Goal: Task Accomplishment & Management: Complete application form

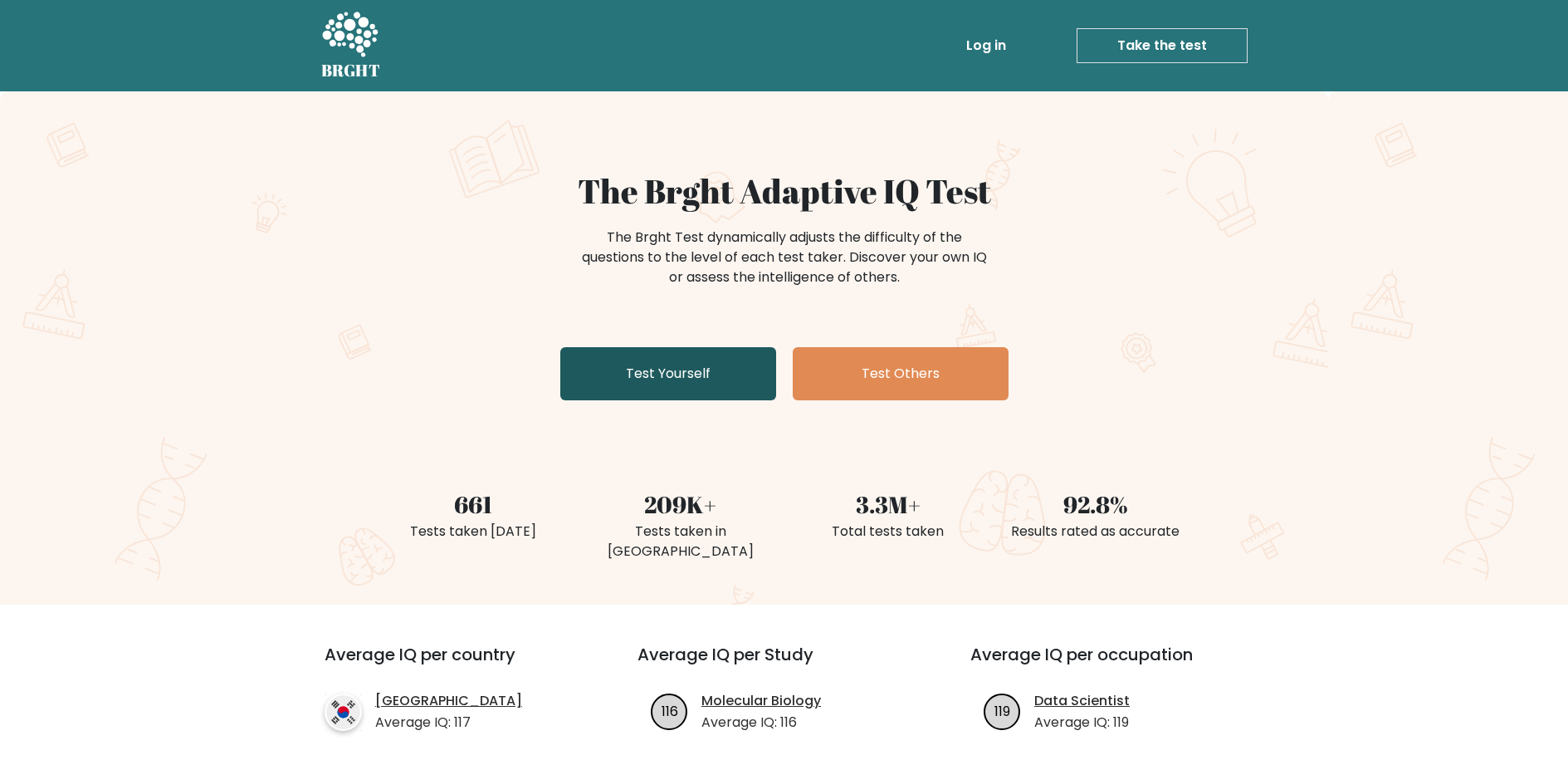
click at [700, 379] on link "Test Yourself" at bounding box center [669, 373] width 216 height 53
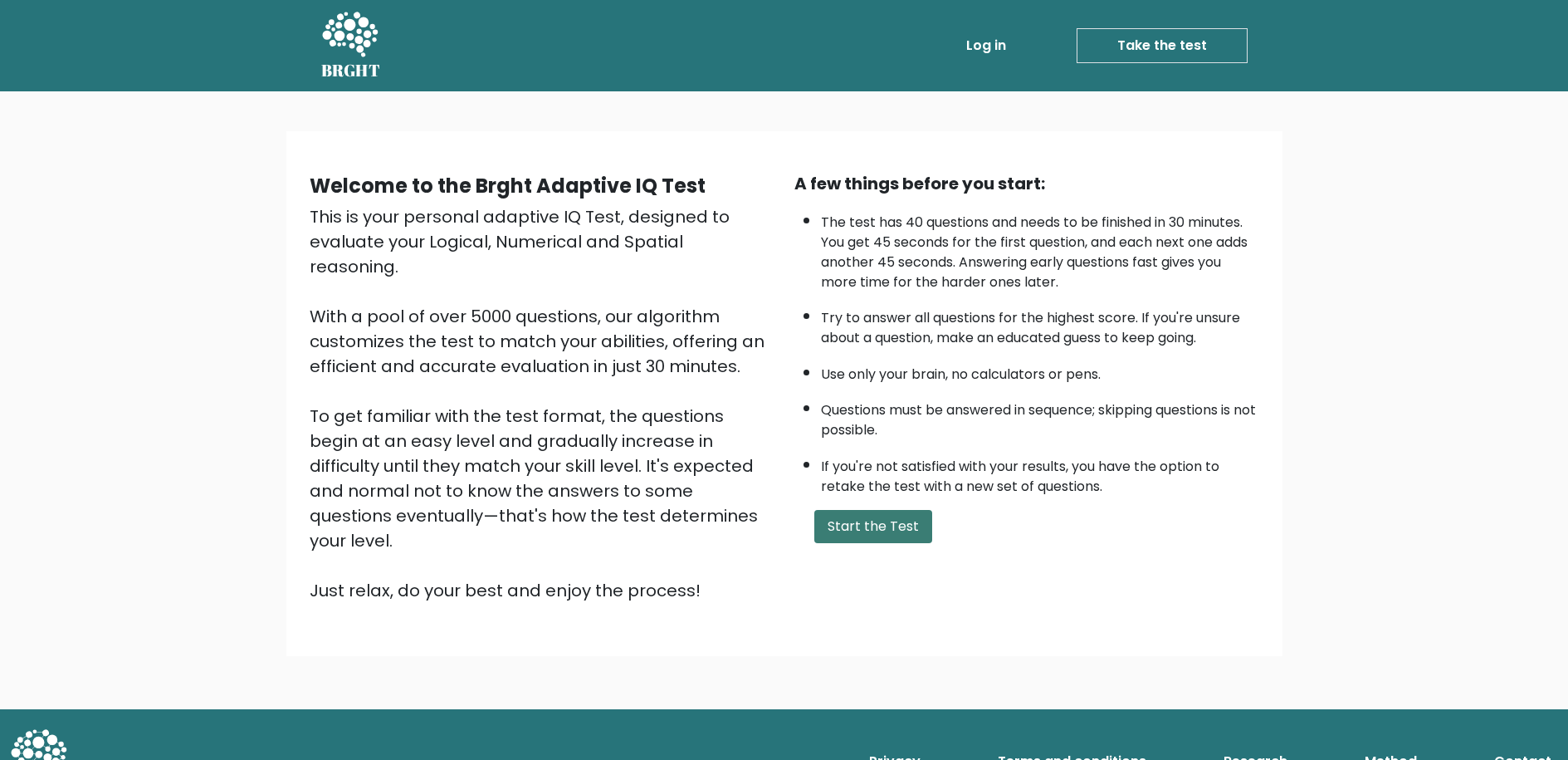
click at [858, 528] on button "Start the Test" at bounding box center [873, 527] width 118 height 33
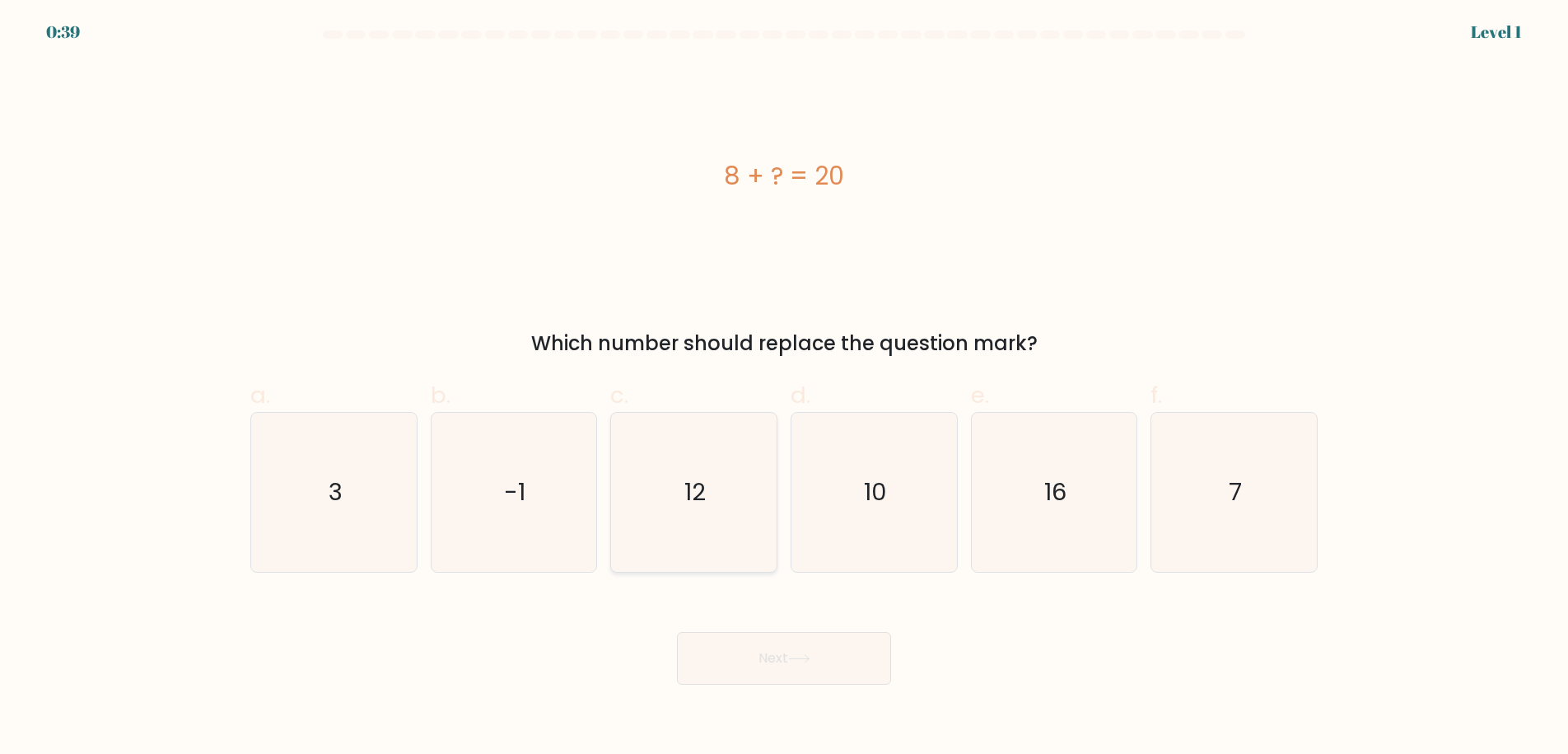
click at [724, 497] on icon "12" at bounding box center [693, 492] width 159 height 159
click at [784, 388] on input "c. 12" at bounding box center [784, 383] width 1 height 10
radio input "true"
click at [830, 659] on button "Next" at bounding box center [784, 657] width 214 height 53
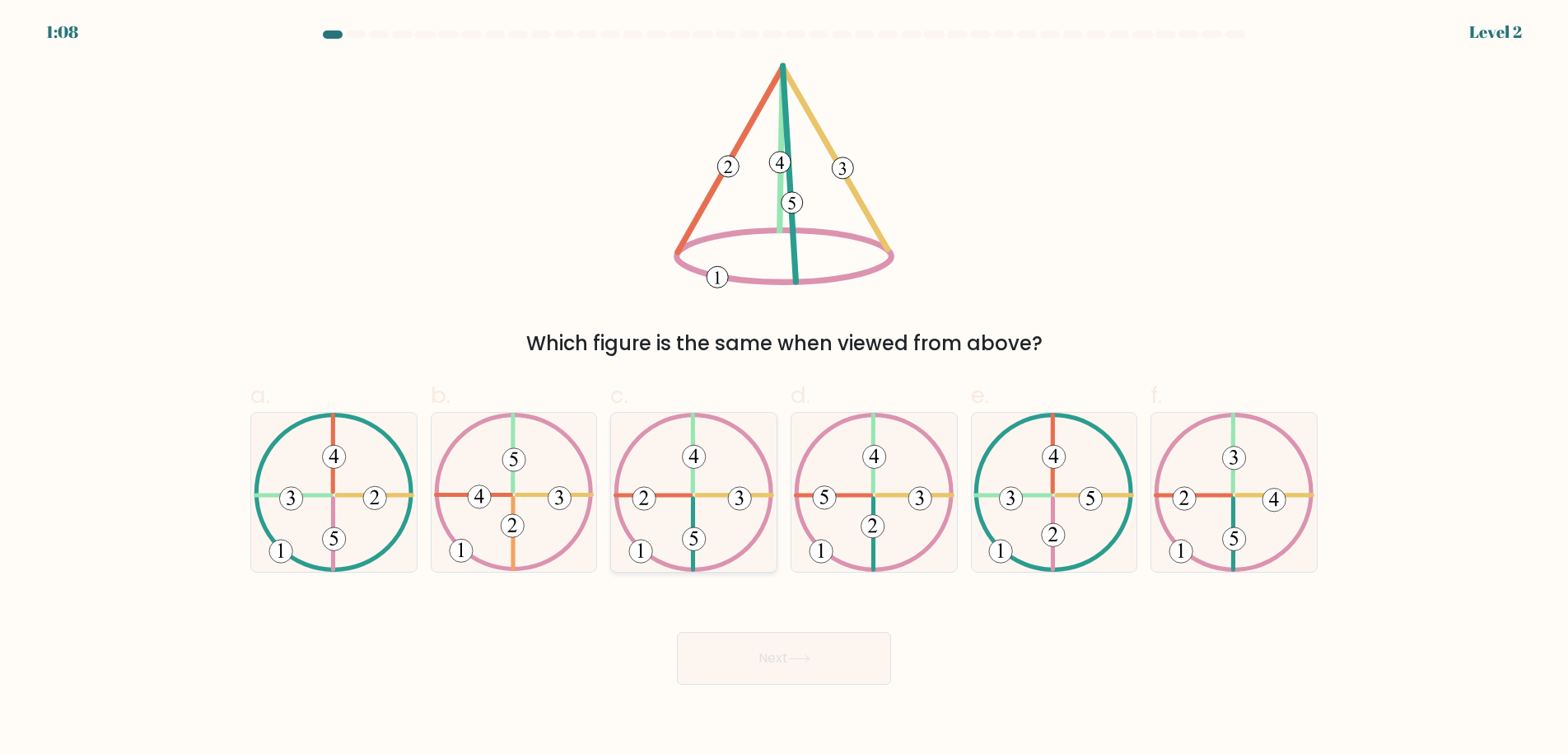
click at [700, 489] on icon at bounding box center [693, 492] width 161 height 159
click at [784, 388] on input "c." at bounding box center [784, 383] width 1 height 10
radio input "true"
click at [810, 657] on icon at bounding box center [800, 658] width 22 height 9
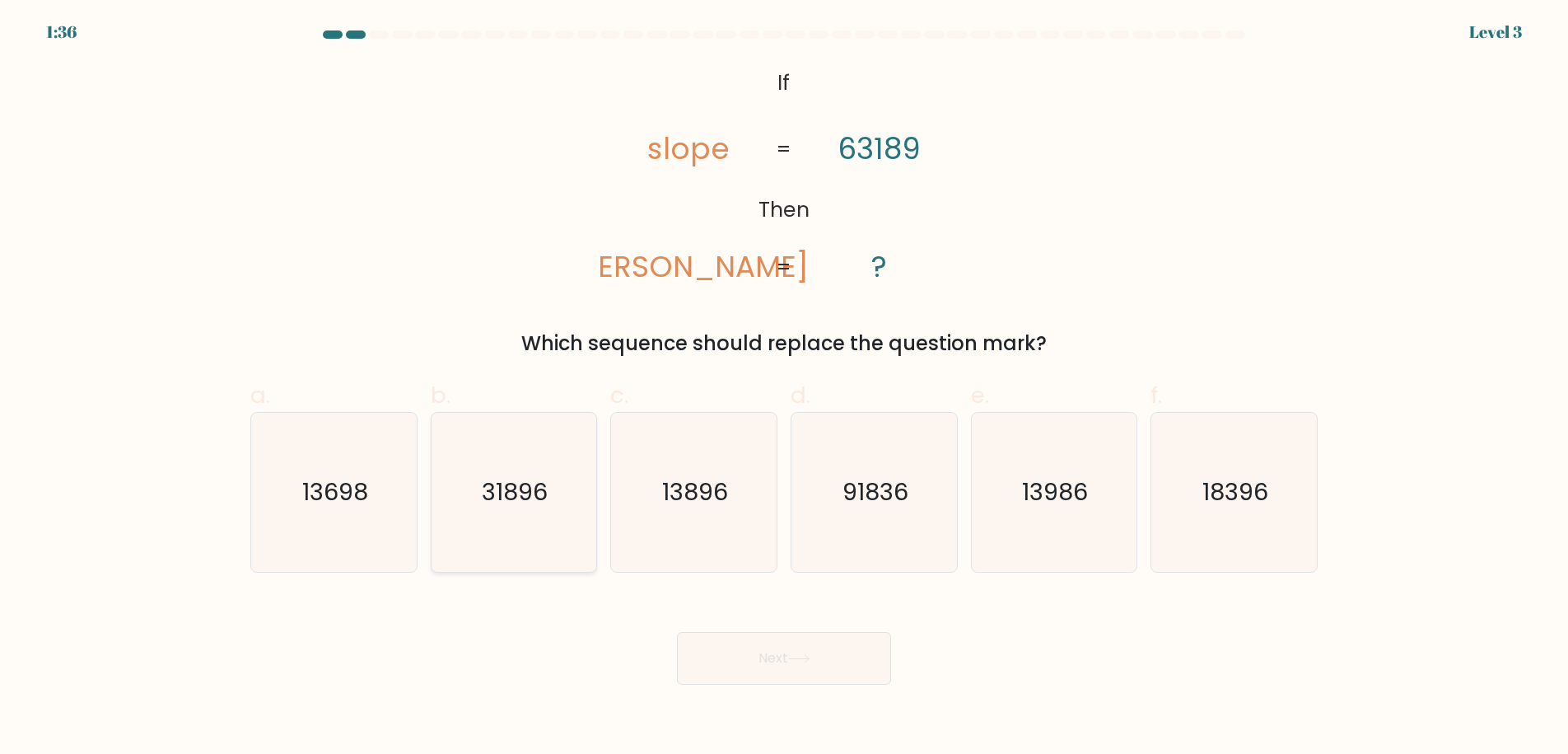
click at [509, 514] on icon "31896" at bounding box center [514, 492] width 159 height 159
click at [784, 388] on input "b. 31896" at bounding box center [784, 383] width 1 height 10
radio input "true"
click at [875, 649] on button "Next" at bounding box center [784, 657] width 214 height 53
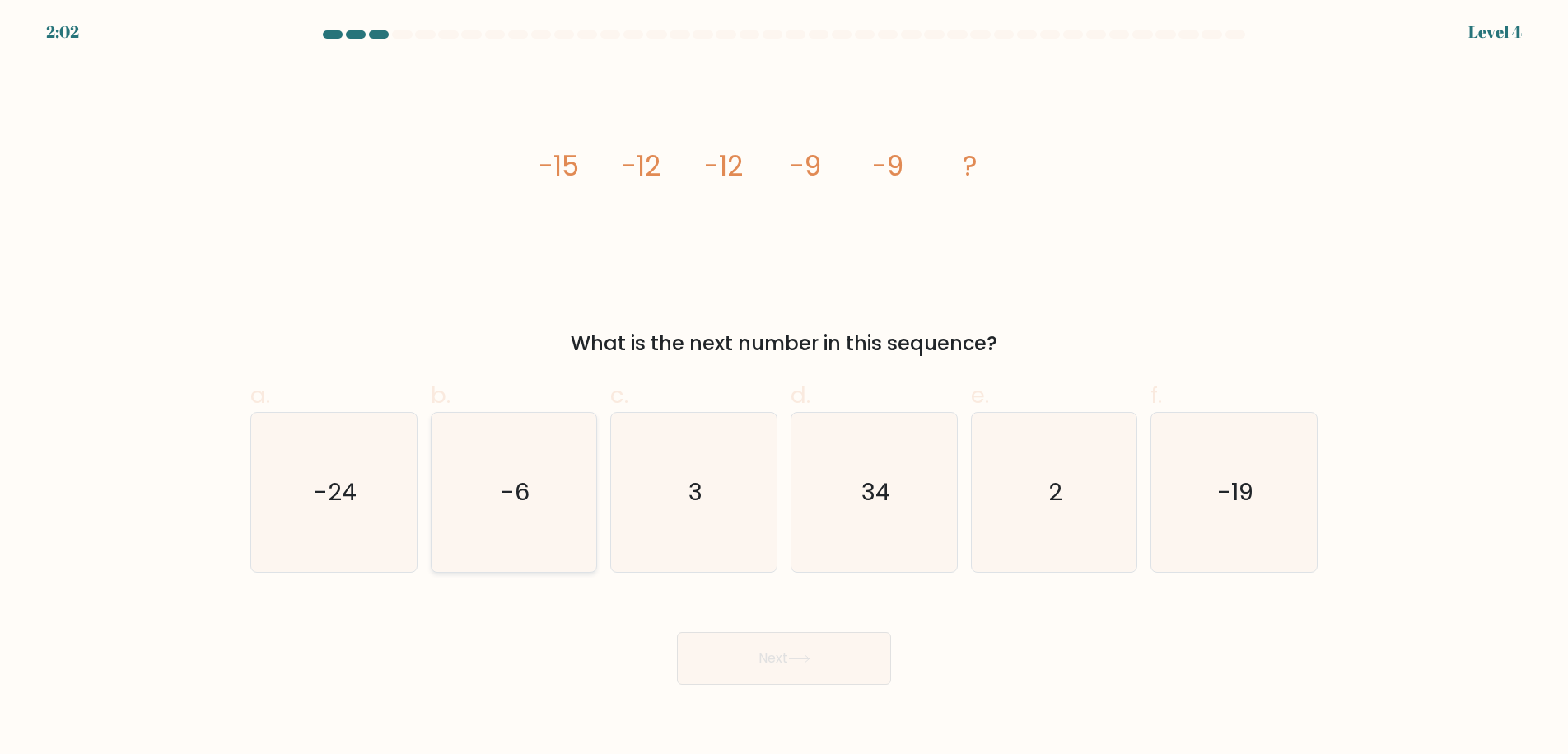
click at [518, 502] on text "-6" at bounding box center [515, 491] width 28 height 33
click at [784, 388] on input "b. -6" at bounding box center [784, 383] width 1 height 10
radio input "true"
click at [819, 661] on button "Next" at bounding box center [784, 657] width 214 height 53
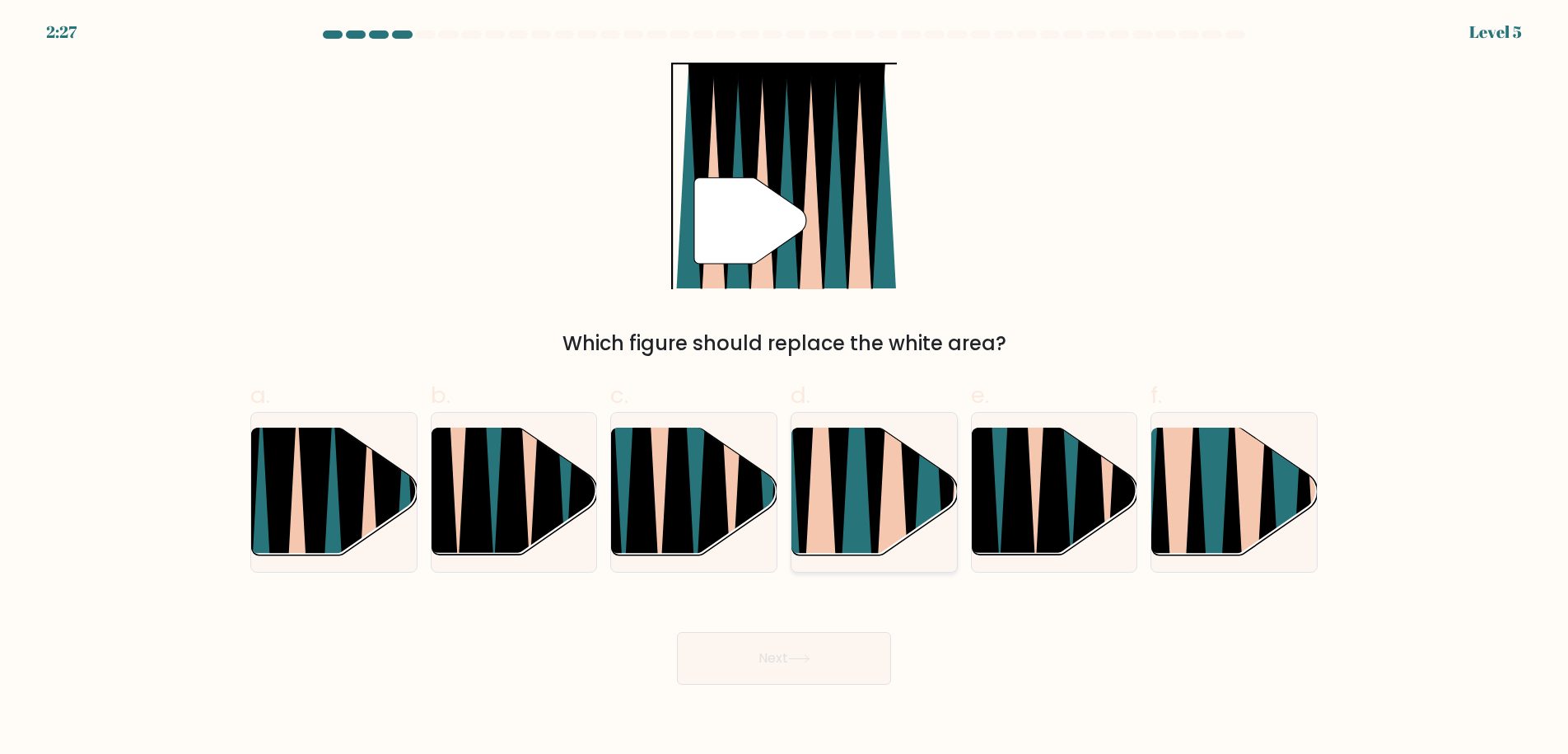
click at [857, 472] on icon at bounding box center [857, 426] width 36 height 330
click at [785, 388] on input "d." at bounding box center [784, 383] width 1 height 10
radio input "true"
click at [845, 674] on button "Next" at bounding box center [784, 657] width 214 height 53
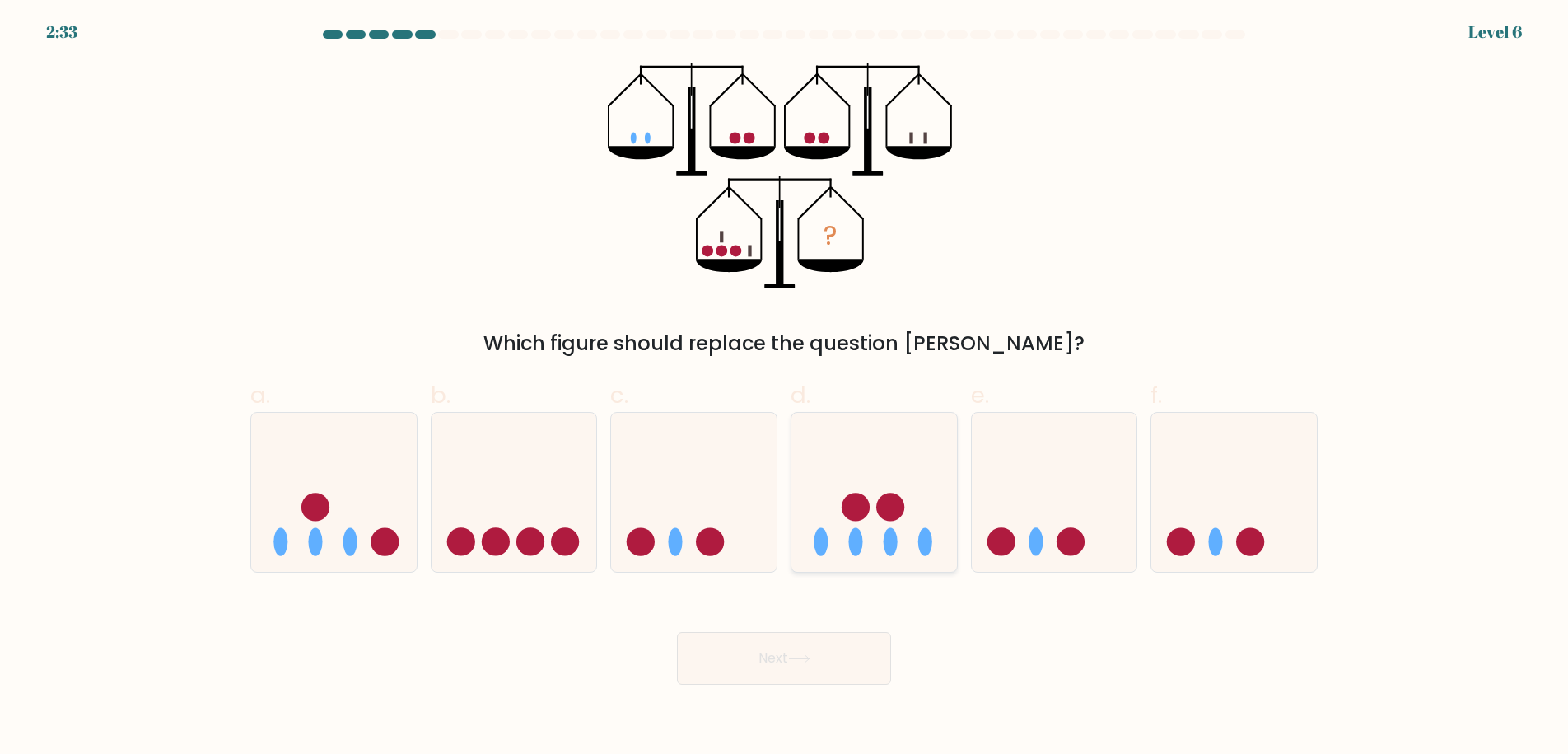
click at [910, 504] on icon at bounding box center [874, 491] width 166 height 136
click at [785, 388] on input "d." at bounding box center [784, 383] width 1 height 10
radio input "true"
click at [372, 468] on icon at bounding box center [334, 491] width 166 height 136
click at [784, 388] on input "a." at bounding box center [784, 383] width 1 height 10
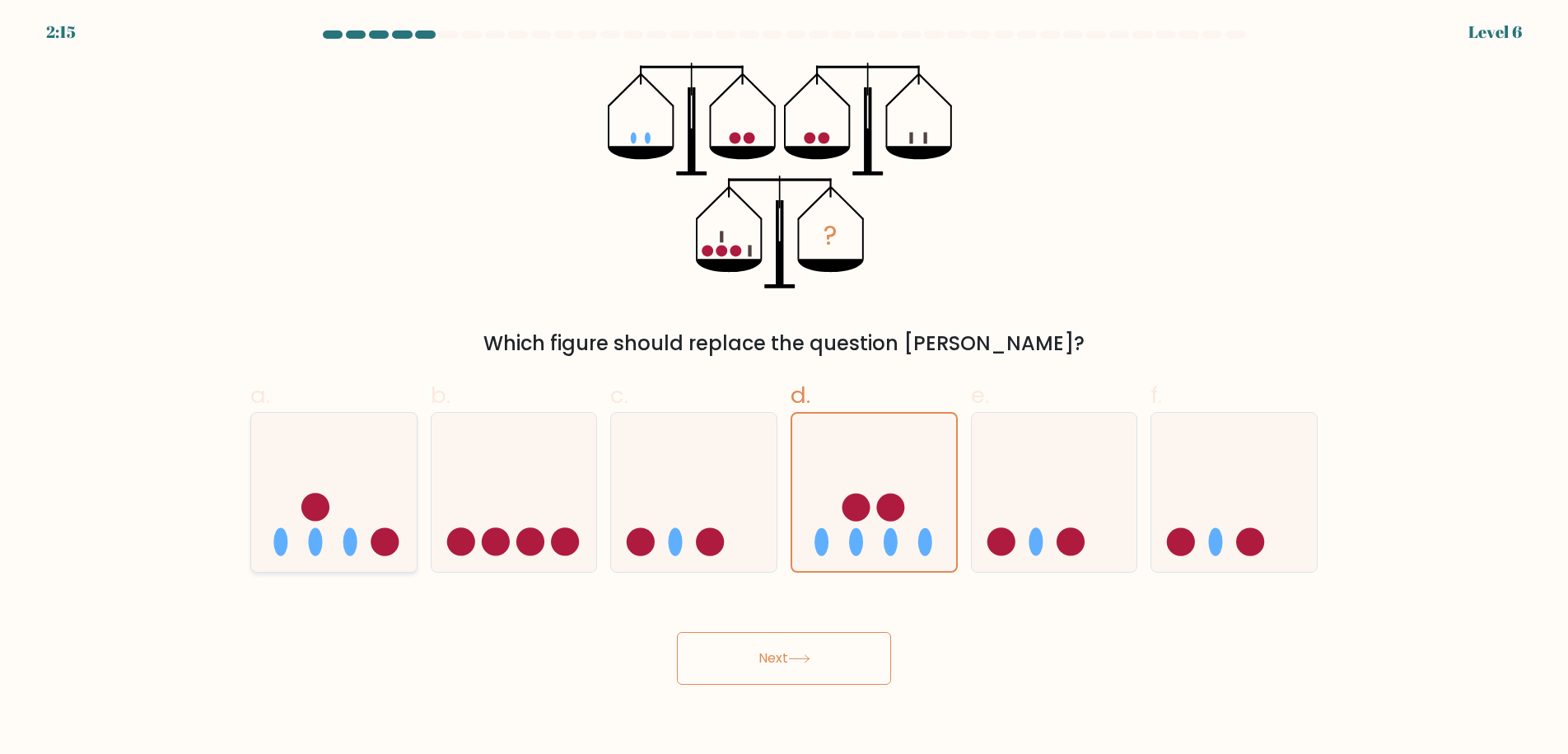
radio input "true"
click at [799, 651] on button "Next" at bounding box center [784, 657] width 214 height 53
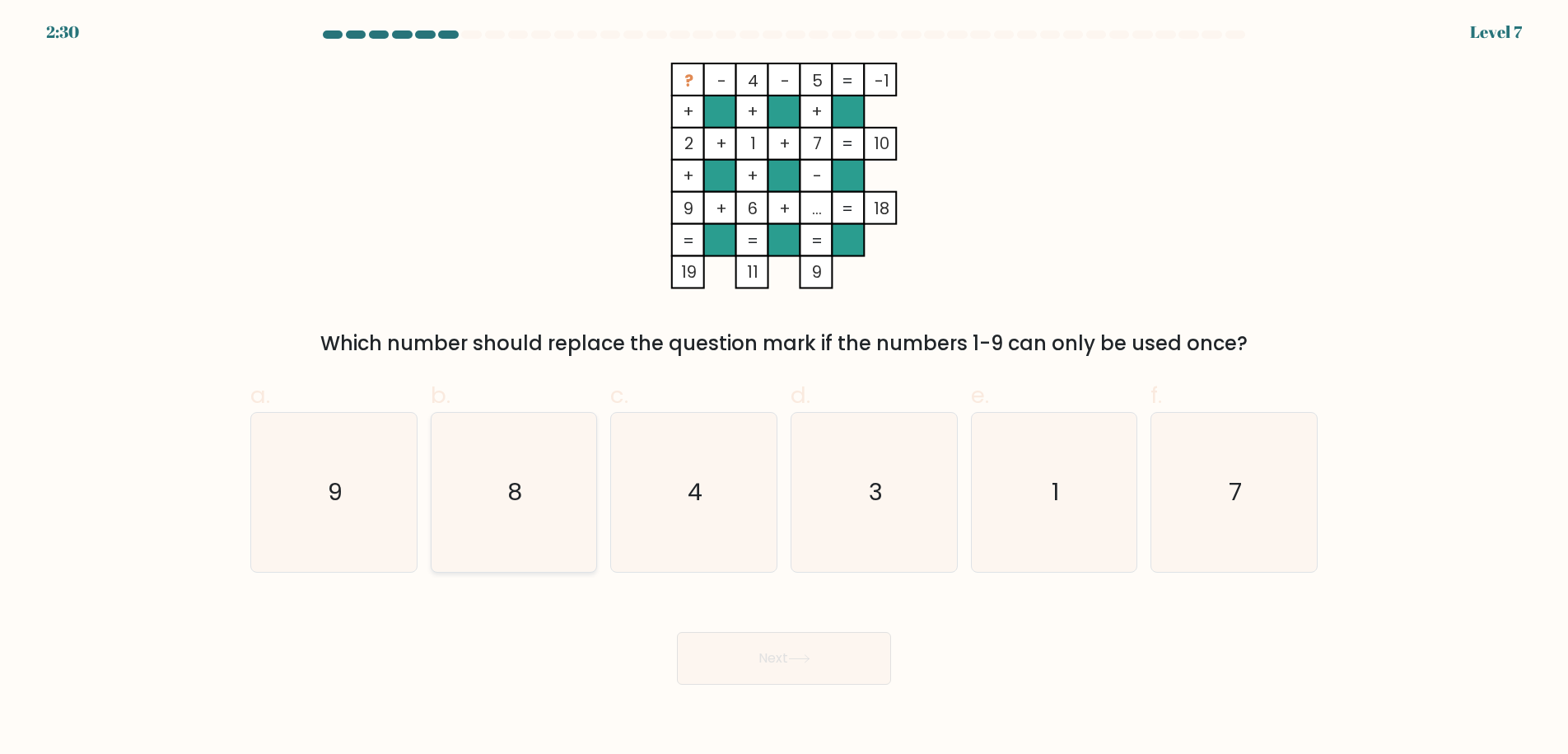
drag, startPoint x: 517, startPoint y: 490, endPoint x: 699, endPoint y: 545, distance: 190.1
click at [520, 490] on text "8" at bounding box center [515, 491] width 15 height 33
click at [784, 388] on input "b. 8" at bounding box center [784, 383] width 1 height 10
radio input "true"
click at [775, 649] on button "Next" at bounding box center [784, 657] width 214 height 53
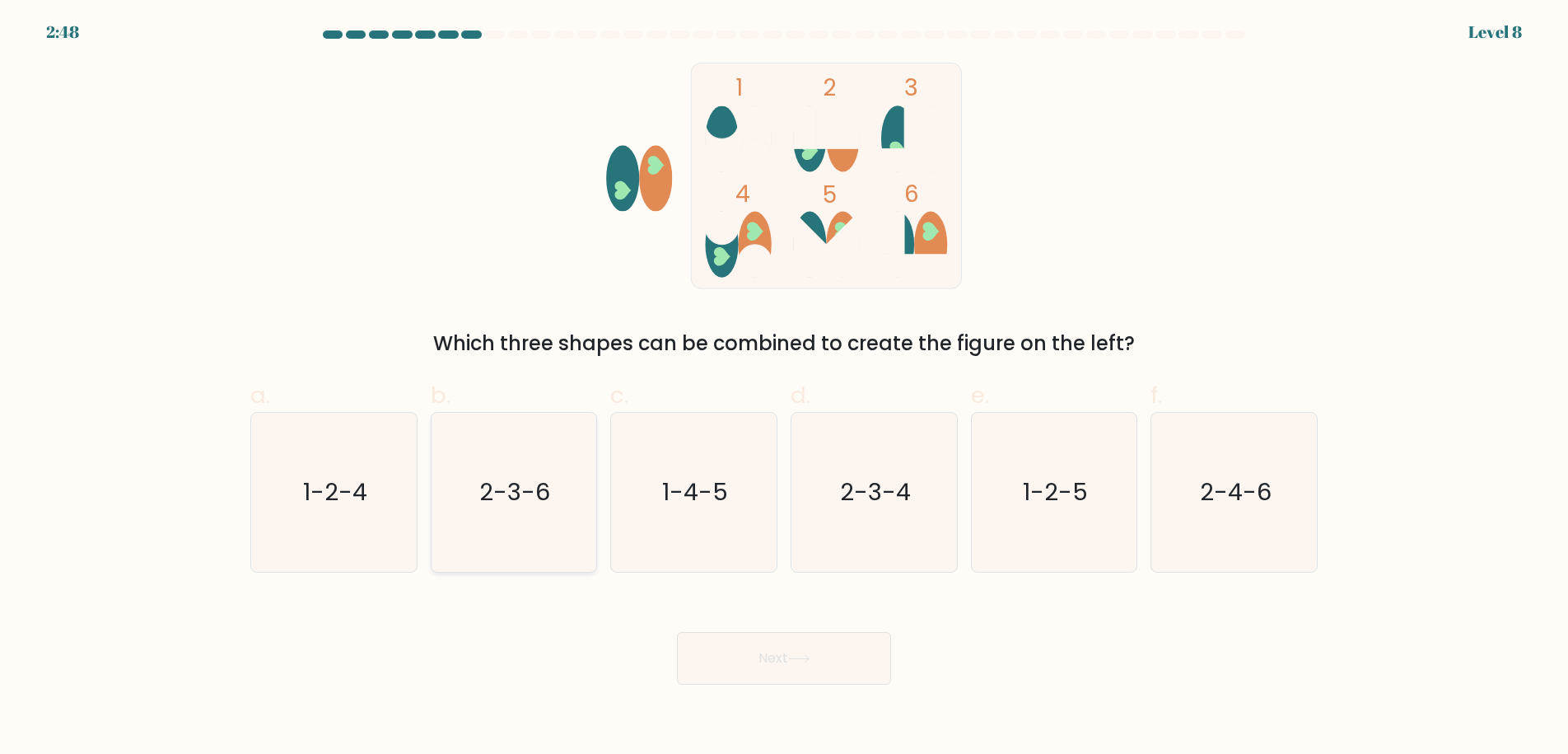
click at [507, 508] on text "2-3-6" at bounding box center [515, 491] width 71 height 33
click at [784, 388] on input "b. 2-3-6" at bounding box center [784, 383] width 1 height 10
radio input "true"
click at [810, 656] on icon at bounding box center [800, 658] width 22 height 9
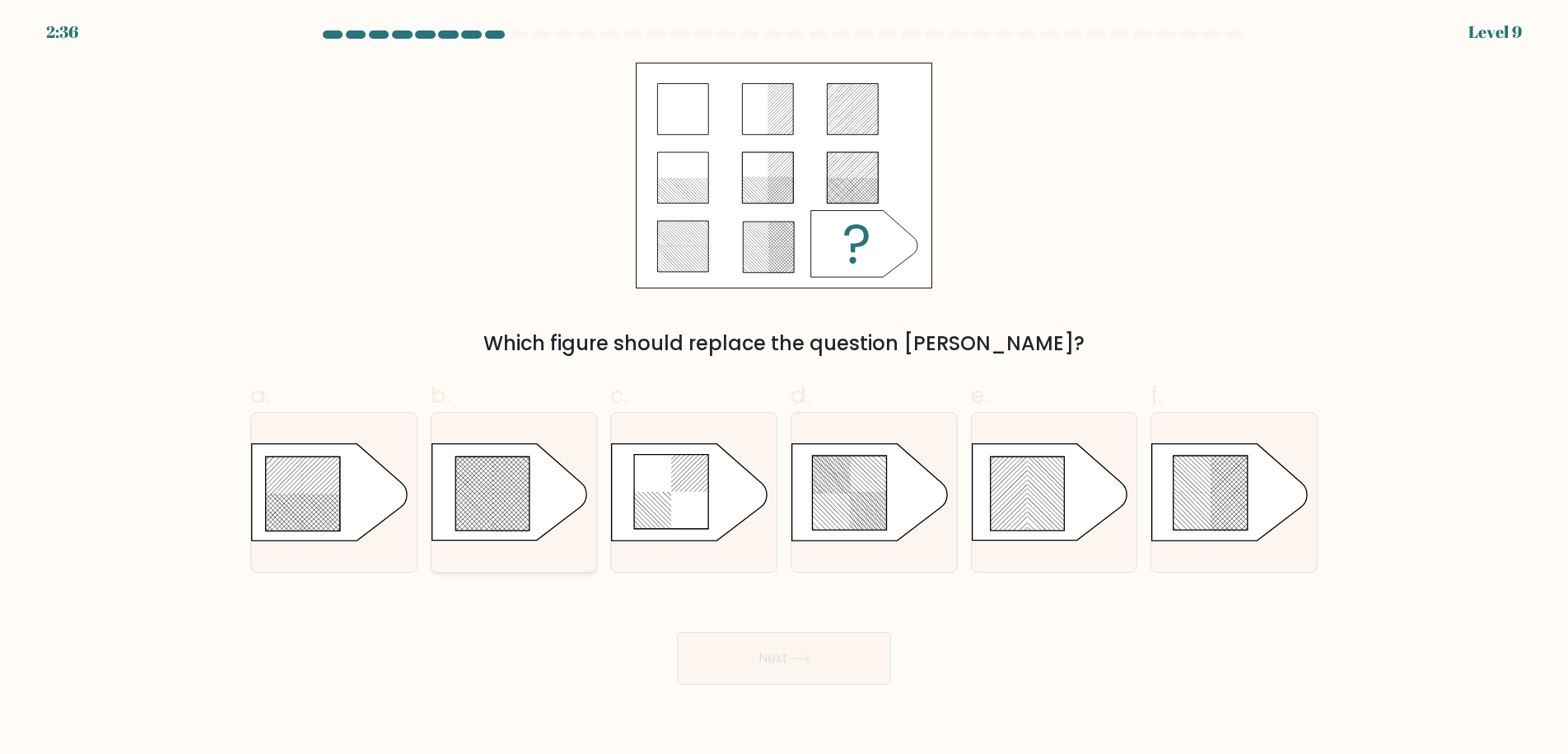
click at [513, 506] on icon at bounding box center [492, 493] width 74 height 74
click at [784, 388] on input "b." at bounding box center [784, 383] width 1 height 10
radio input "true"
click at [762, 656] on button "Next" at bounding box center [784, 657] width 214 height 53
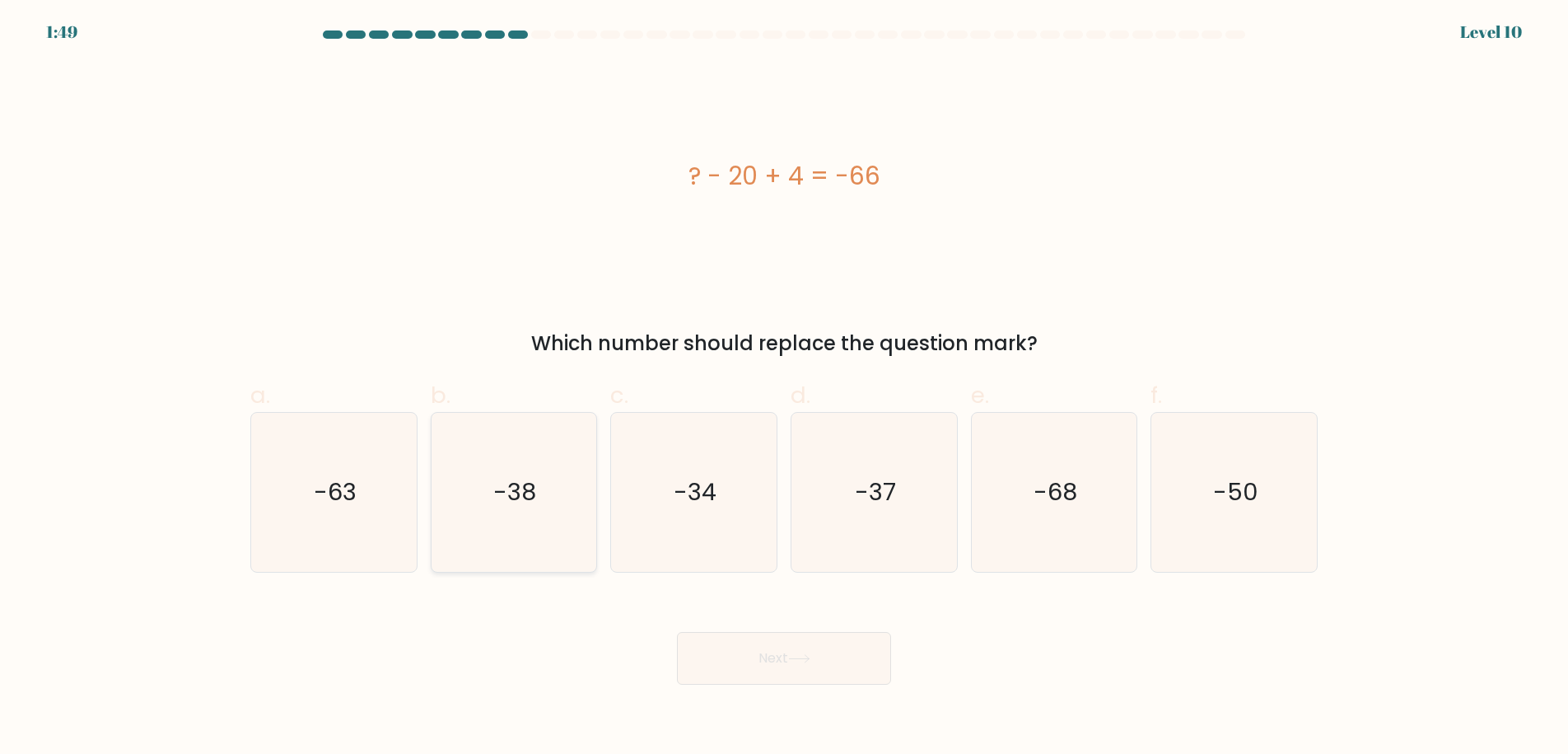
click at [534, 508] on text "-38" at bounding box center [515, 491] width 43 height 33
click at [784, 388] on input "b. -38" at bounding box center [784, 383] width 1 height 10
radio input "true"
click at [765, 651] on button "Next" at bounding box center [784, 657] width 214 height 53
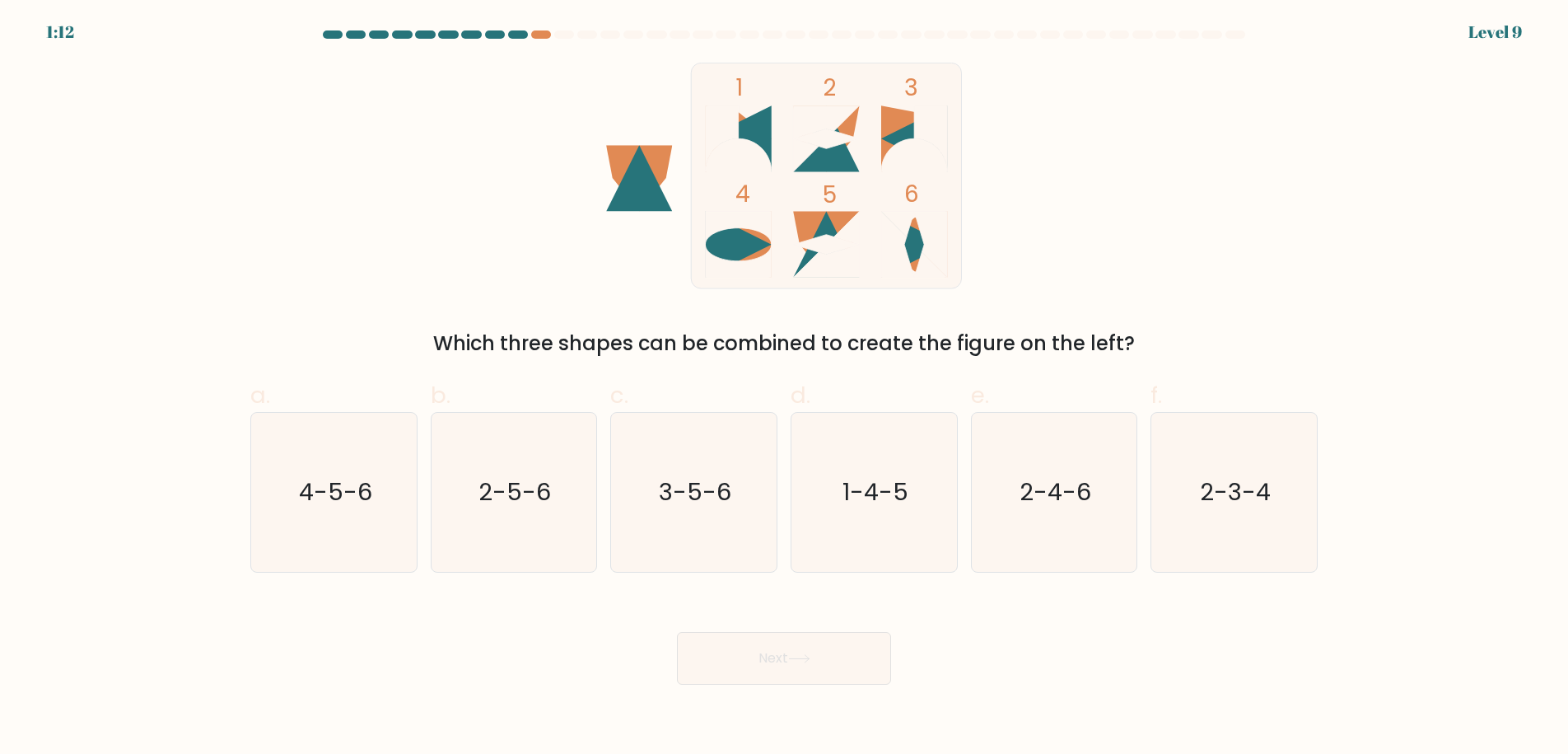
click at [827, 153] on icon at bounding box center [825, 138] width 66 height 66
click at [539, 504] on text "2-5-6" at bounding box center [515, 491] width 73 height 33
click at [784, 388] on input "b. 2-5-6" at bounding box center [784, 383] width 1 height 10
radio input "true"
click at [827, 668] on button "Next" at bounding box center [784, 657] width 214 height 53
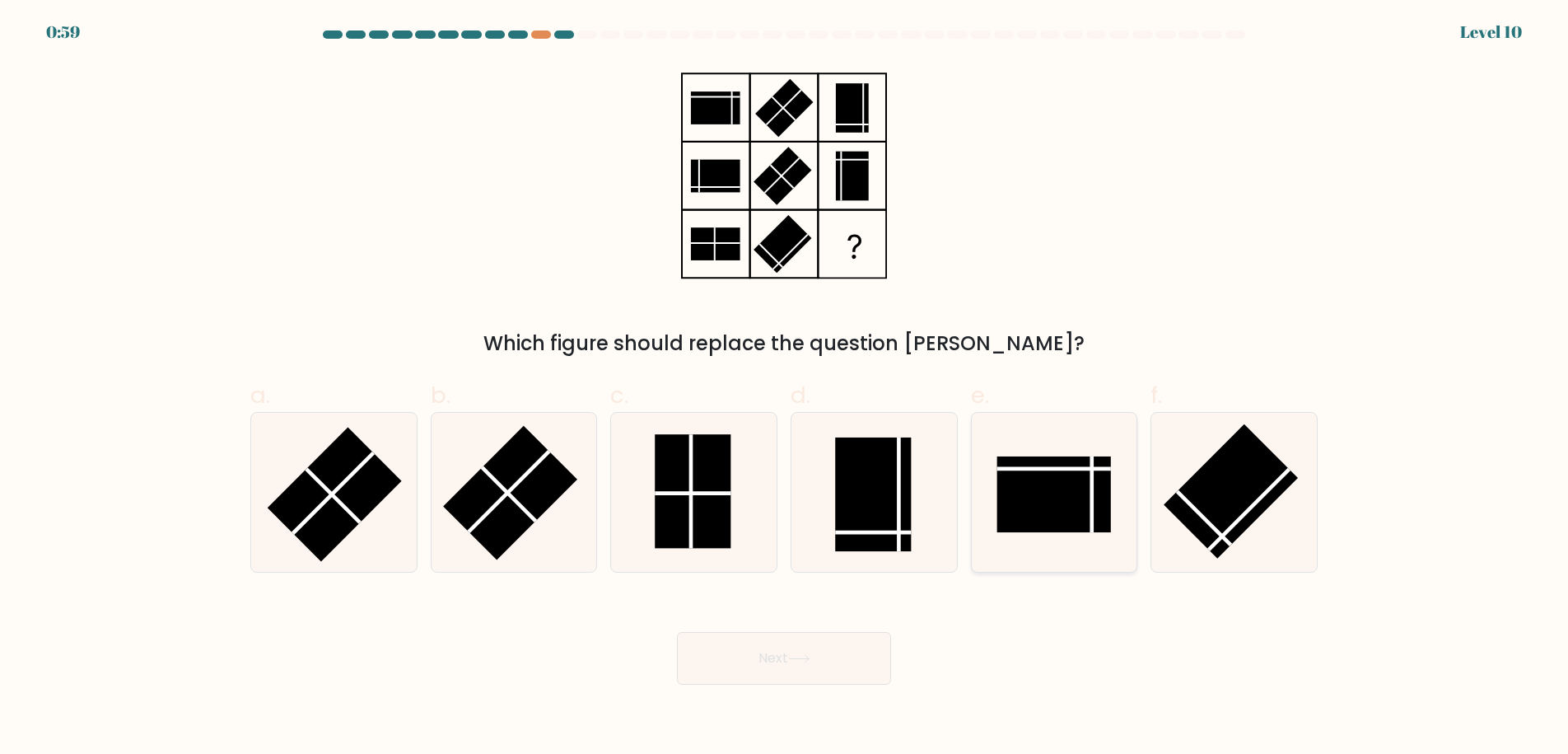
click at [1074, 520] on rect at bounding box center [1054, 494] width 114 height 76
click at [785, 388] on input "e." at bounding box center [784, 383] width 1 height 10
radio input "true"
click at [762, 662] on button "Next" at bounding box center [784, 657] width 214 height 53
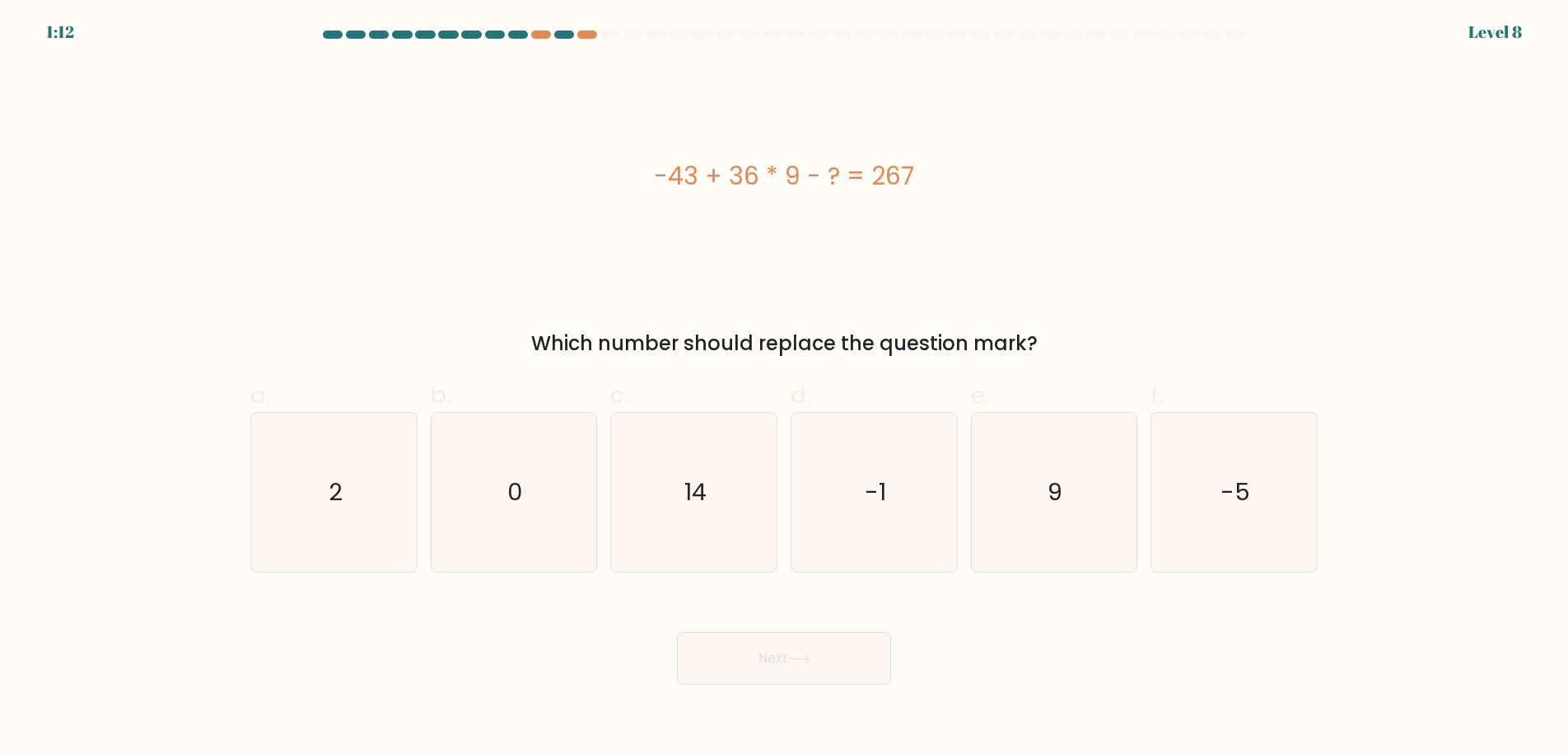
click at [655, 169] on div "-43 + 36 * 9 - ? = 267" at bounding box center [784, 175] width 1067 height 37
click at [714, 171] on div "-43 + 36 * 9 - ? = 267" at bounding box center [784, 175] width 1067 height 37
click at [727, 170] on div "-43 + 36 * 9 - ? = 267" at bounding box center [784, 175] width 1067 height 37
drag, startPoint x: 752, startPoint y: 173, endPoint x: 787, endPoint y: 174, distance: 35.0
click at [787, 174] on div "-43 + 36 * 9 - ? = 267" at bounding box center [784, 175] width 1067 height 37
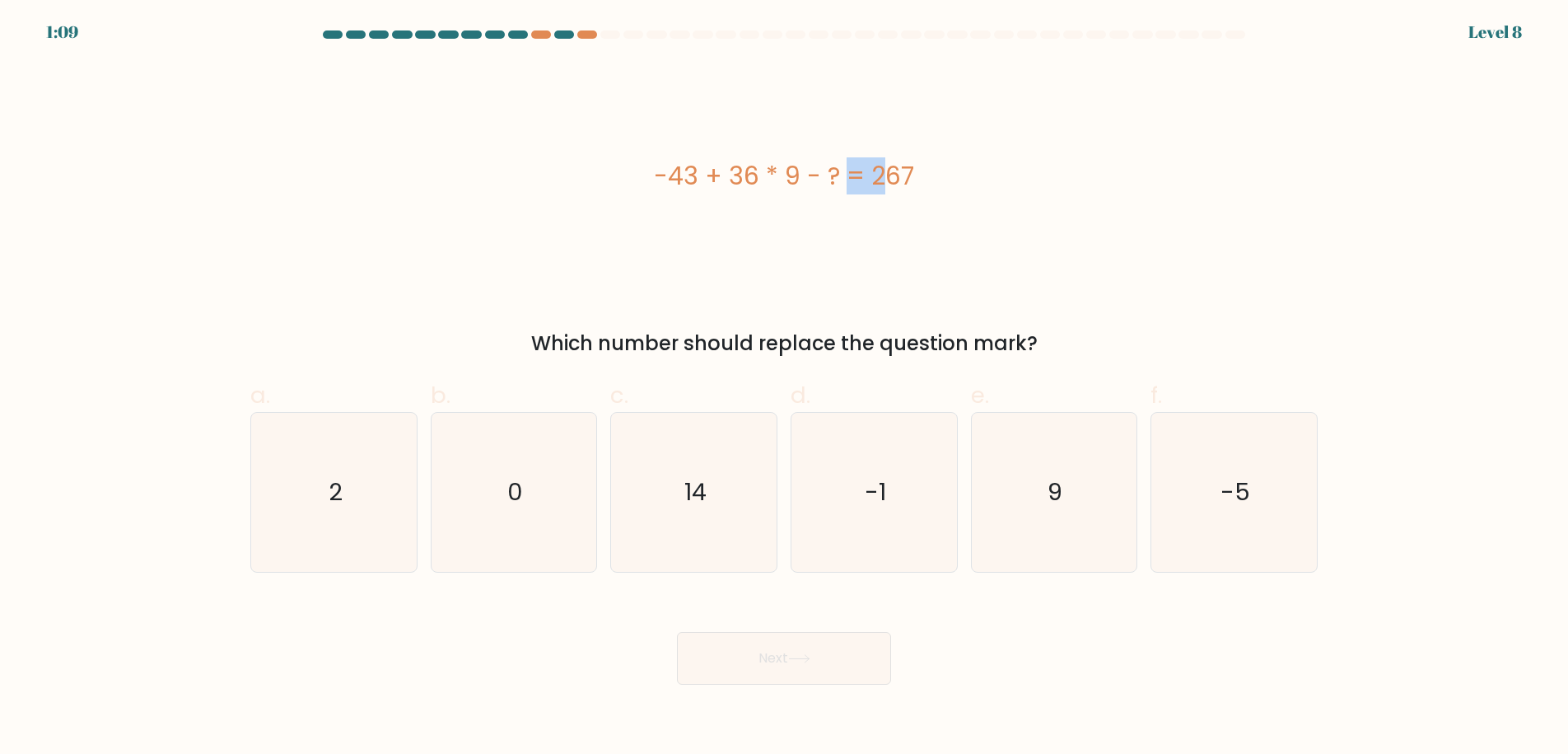
click at [787, 174] on div "-43 + 36 * 9 - ? = 267" at bounding box center [784, 175] width 1067 height 37
click at [749, 178] on div "-43 + 36 * 9 - ? = 267" at bounding box center [784, 175] width 1067 height 37
click at [741, 175] on div "-43 + 36 * 9 - ? = 267" at bounding box center [784, 175] width 1067 height 37
click at [737, 521] on icon "14" at bounding box center [693, 492] width 159 height 159
click at [784, 388] on input "c. 14" at bounding box center [784, 383] width 1 height 10
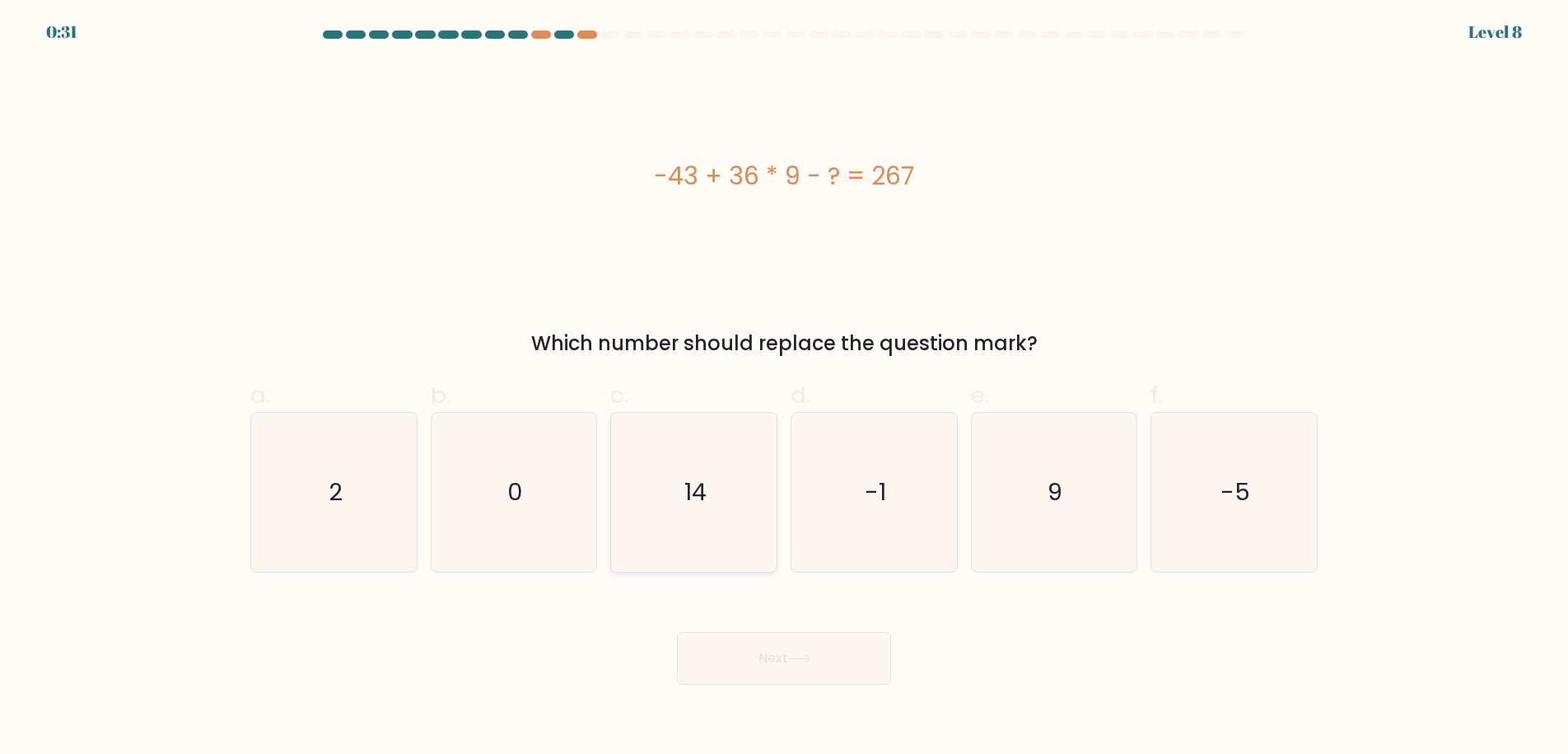
radio input "true"
click at [764, 634] on button "Next" at bounding box center [784, 657] width 214 height 53
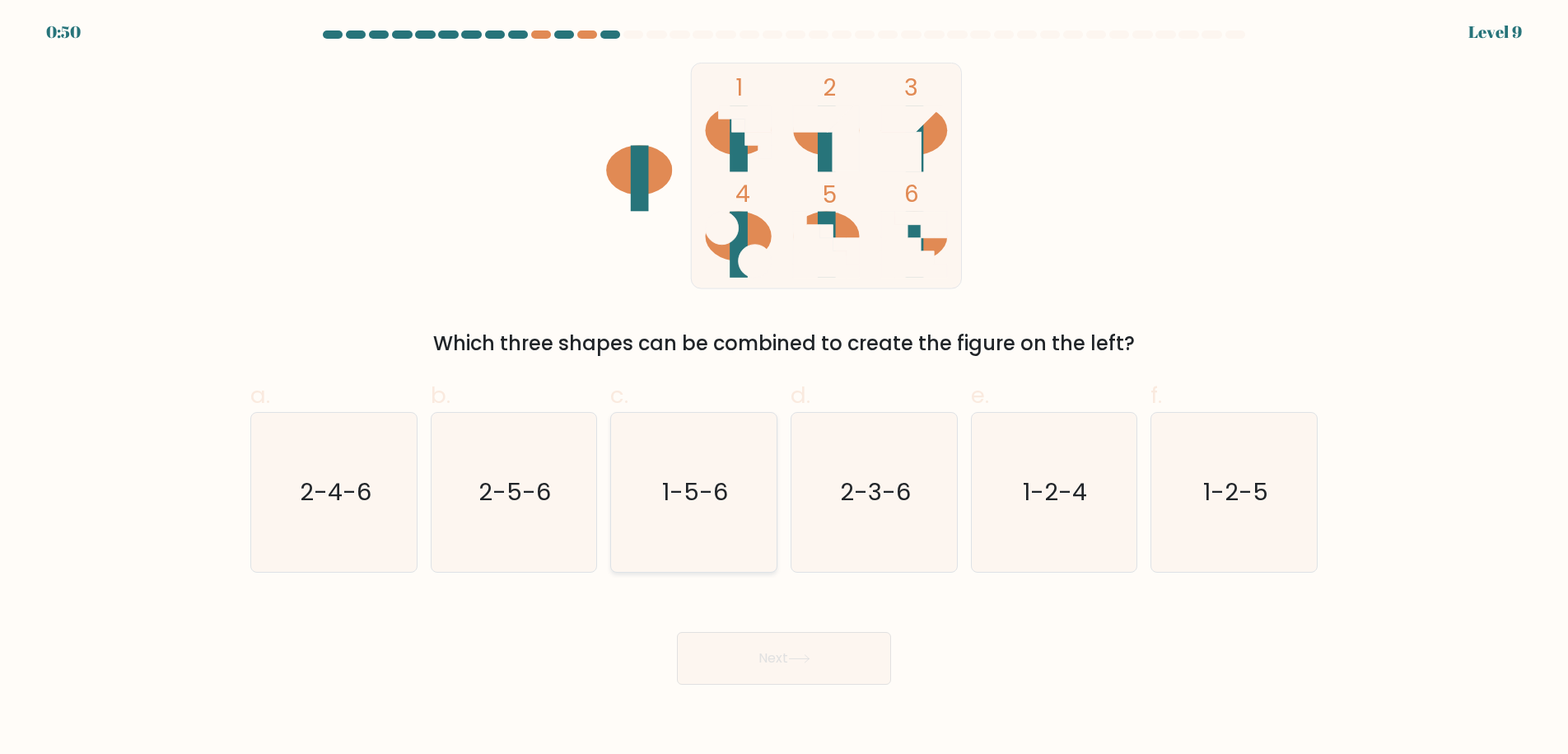
click at [682, 483] on text "1-5-6" at bounding box center [696, 491] width 66 height 33
click at [784, 388] on input "c. 1-5-6" at bounding box center [784, 383] width 1 height 10
radio input "true"
click at [831, 652] on button "Next" at bounding box center [784, 657] width 214 height 53
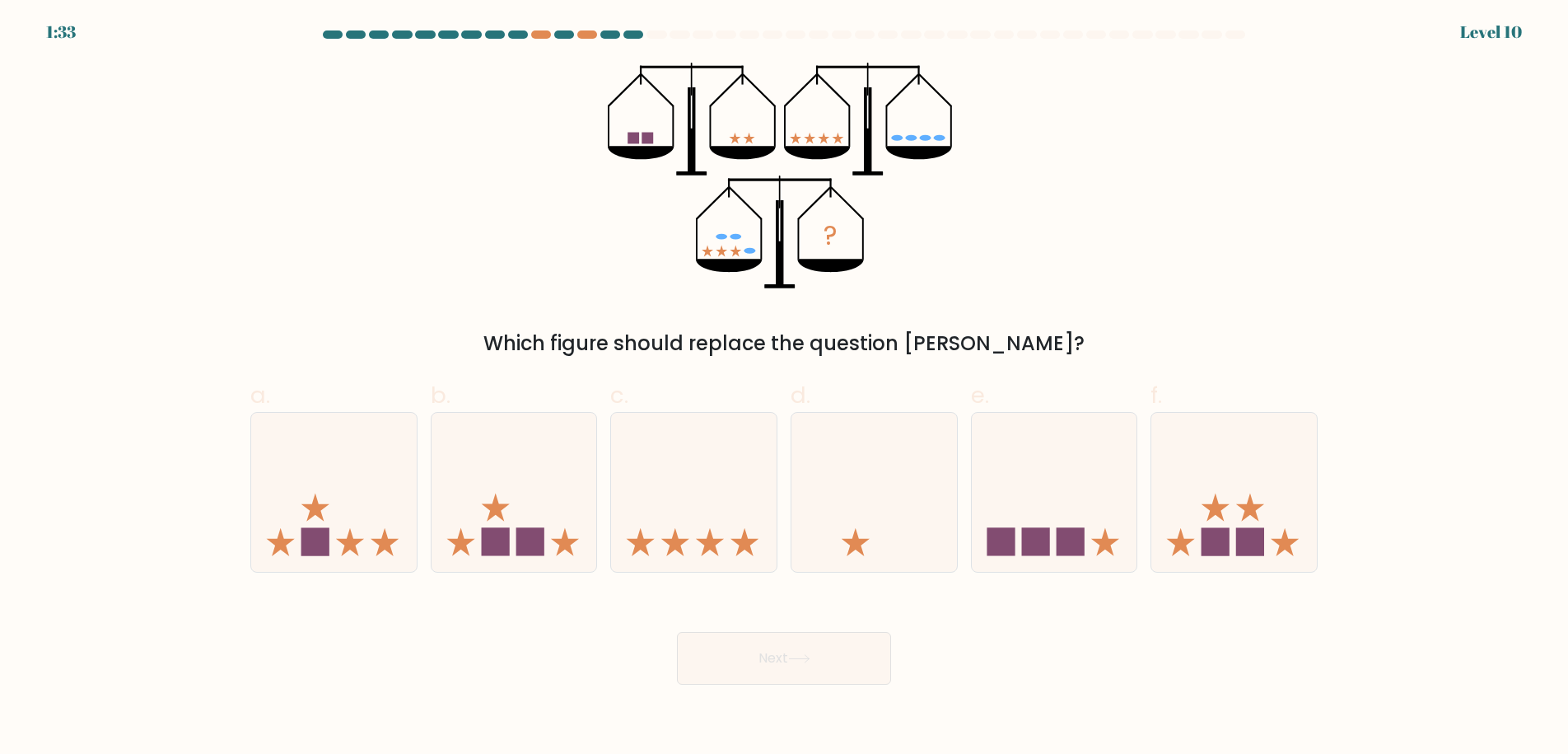
click at [816, 667] on button "Next" at bounding box center [784, 657] width 214 height 53
click at [1238, 516] on icon at bounding box center [1234, 491] width 166 height 136
click at [785, 388] on input "f." at bounding box center [784, 383] width 1 height 10
radio input "true"
click at [817, 664] on button "Next" at bounding box center [784, 657] width 214 height 53
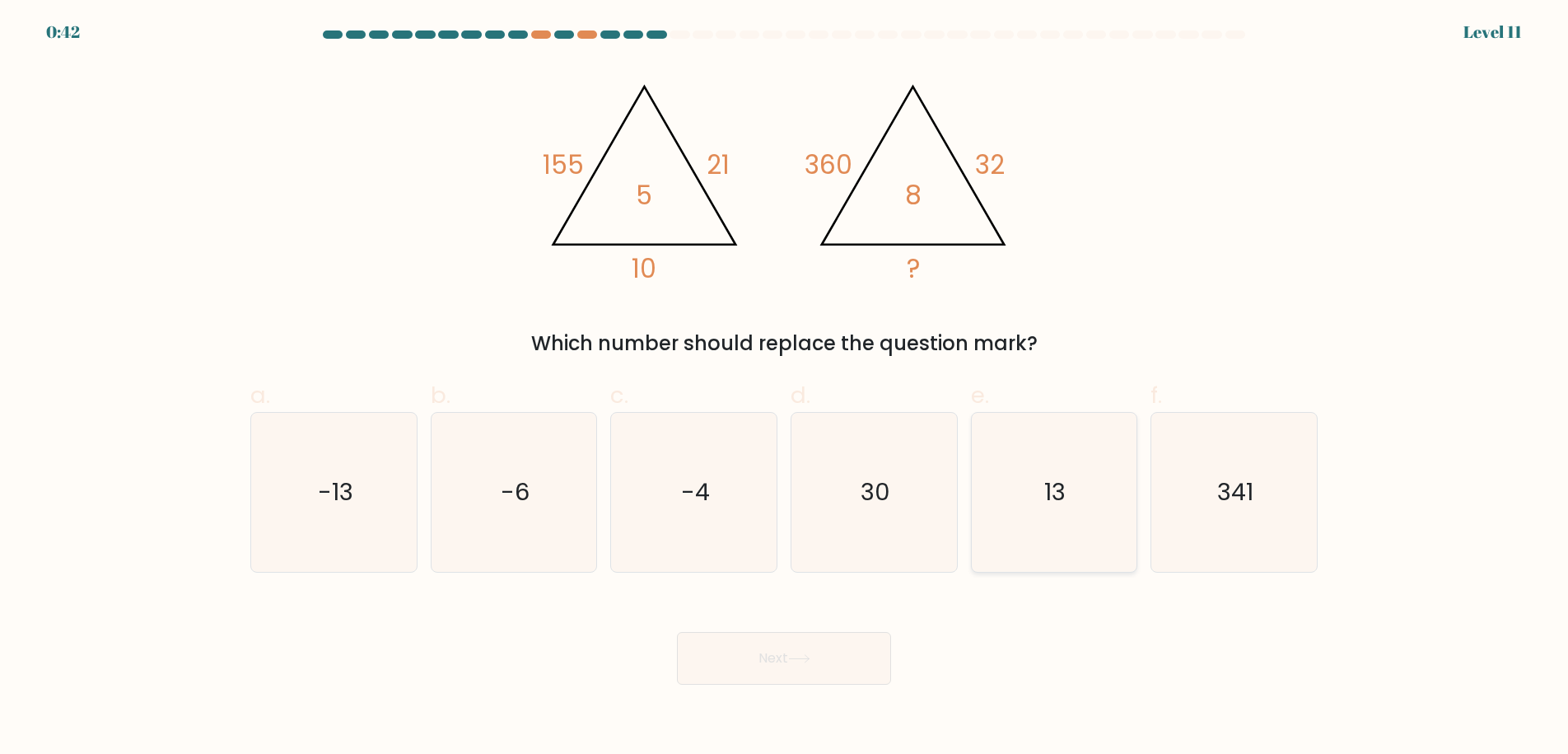
click at [1000, 489] on icon "13" at bounding box center [1053, 492] width 159 height 159
click at [785, 388] on input "e. 13" at bounding box center [784, 383] width 1 height 10
radio input "true"
click at [743, 670] on button "Next" at bounding box center [784, 657] width 214 height 53
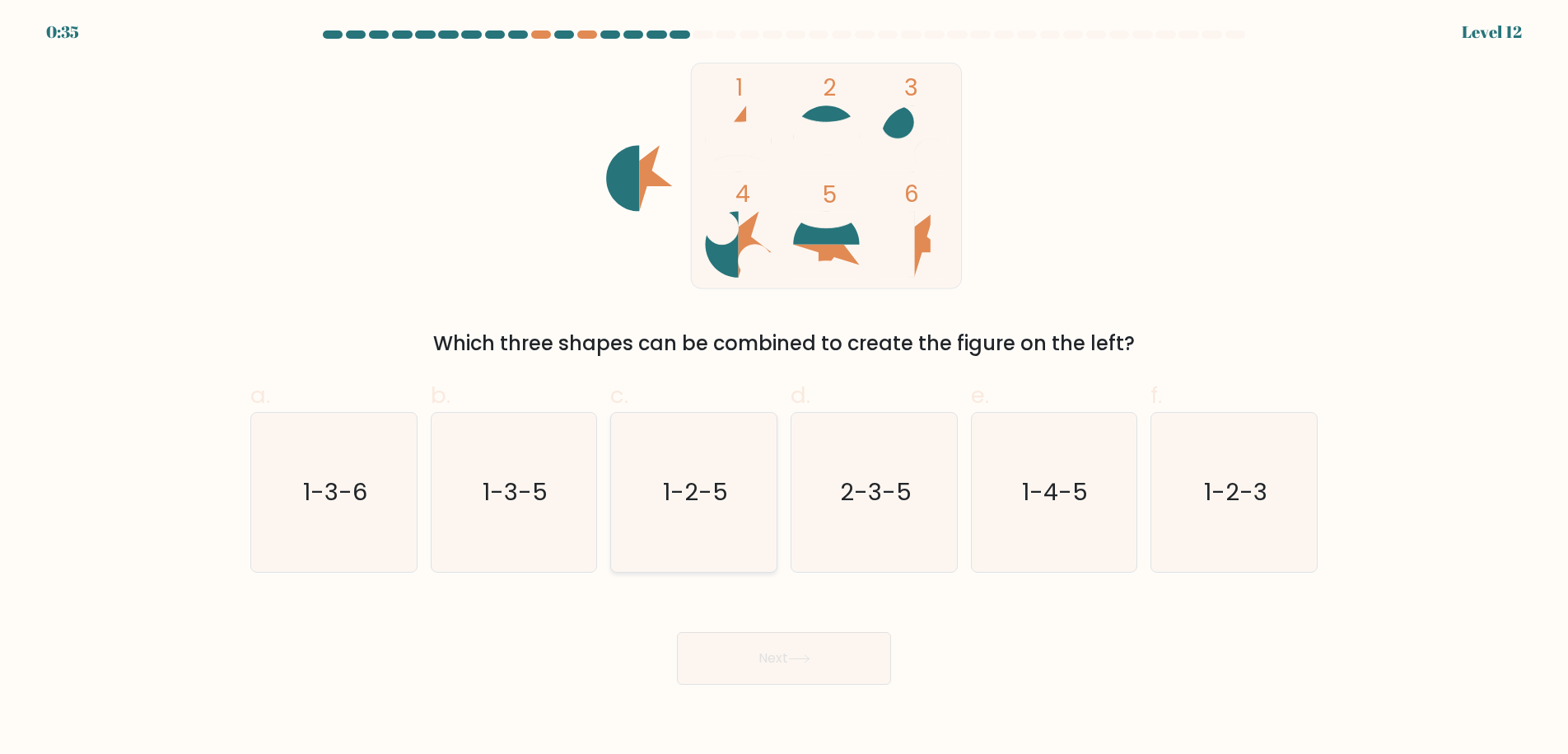
click at [654, 509] on icon "1-2-5" at bounding box center [693, 492] width 159 height 159
click at [784, 388] on input "c. 1-2-5" at bounding box center [784, 383] width 1 height 10
radio input "true"
click at [835, 687] on body "0:35 Level 12" at bounding box center [784, 377] width 1568 height 754
click at [842, 668] on button "Next" at bounding box center [784, 657] width 214 height 53
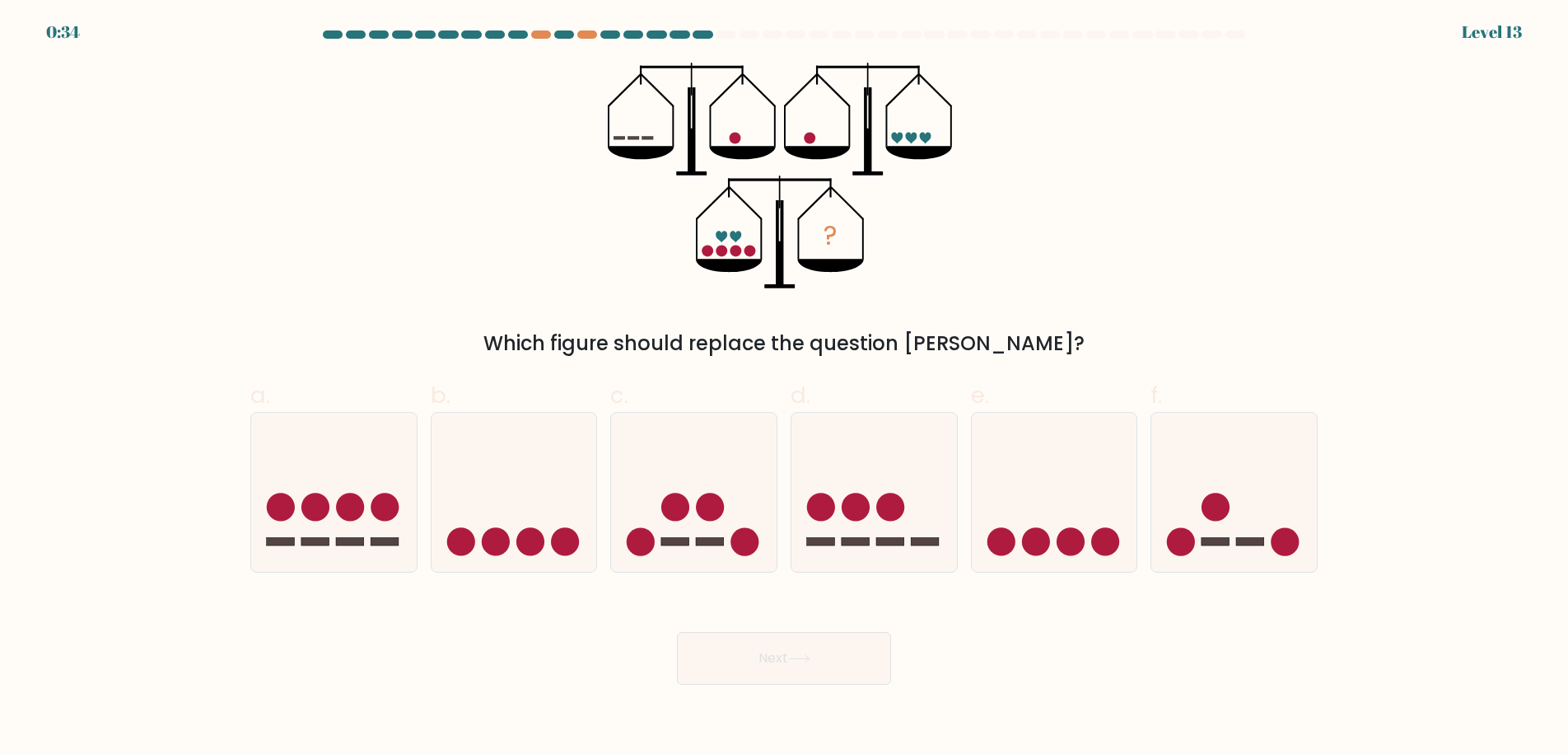
click at [838, 663] on button "Next" at bounding box center [784, 657] width 214 height 53
click at [710, 522] on icon at bounding box center [694, 491] width 166 height 136
click at [784, 388] on input "c." at bounding box center [784, 383] width 1 height 10
radio input "true"
click at [775, 648] on button "Next" at bounding box center [784, 657] width 214 height 53
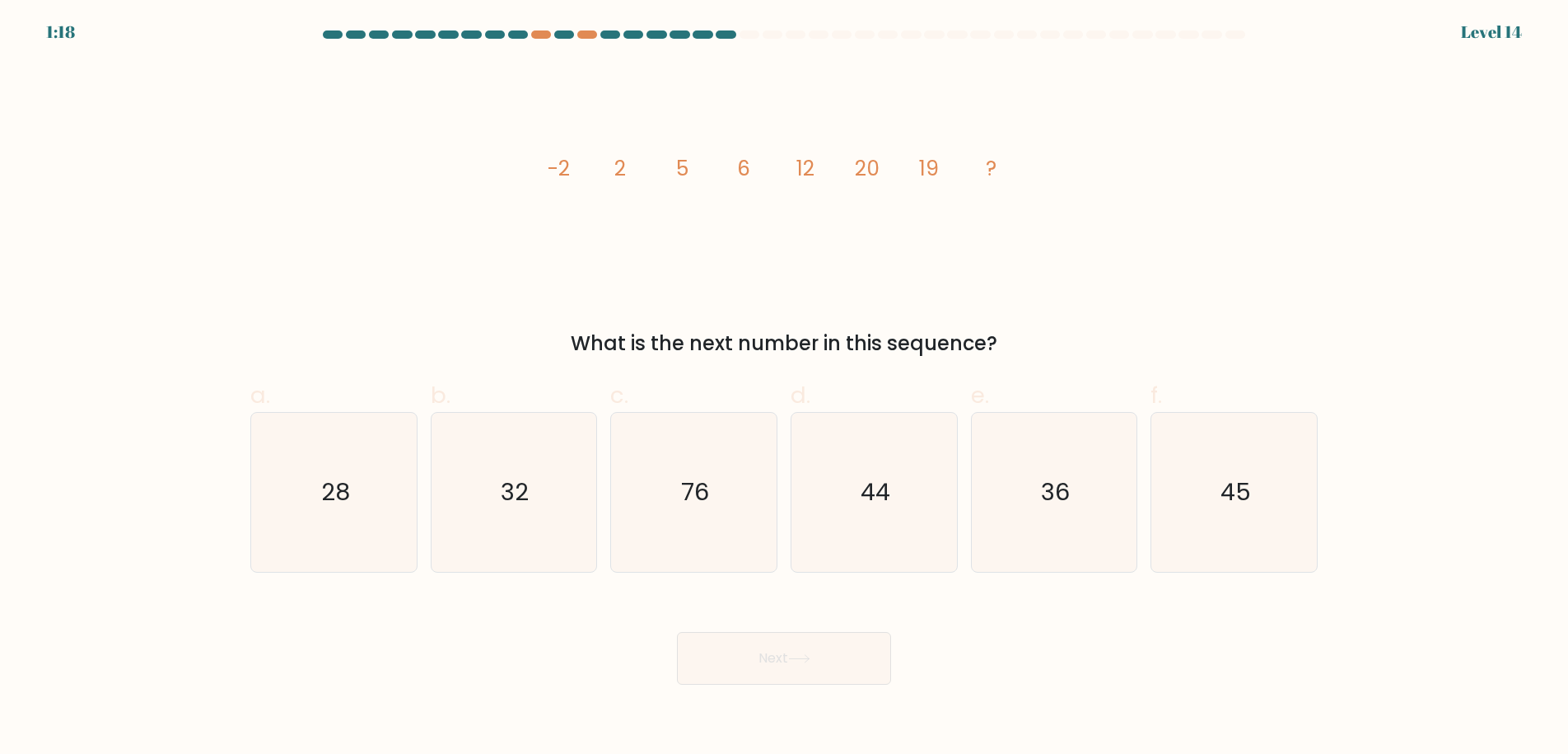
click at [745, 173] on tspan "6" at bounding box center [743, 168] width 13 height 29
click at [738, 162] on tspan "6" at bounding box center [743, 168] width 13 height 29
drag, startPoint x: 756, startPoint y: 165, endPoint x: 747, endPoint y: 165, distance: 9.0
click at [755, 165] on icon "image/svg+xml -2 2 5 6 12 20 19 ?" at bounding box center [784, 175] width 494 height 226
click at [743, 165] on tspan "6" at bounding box center [743, 168] width 13 height 29
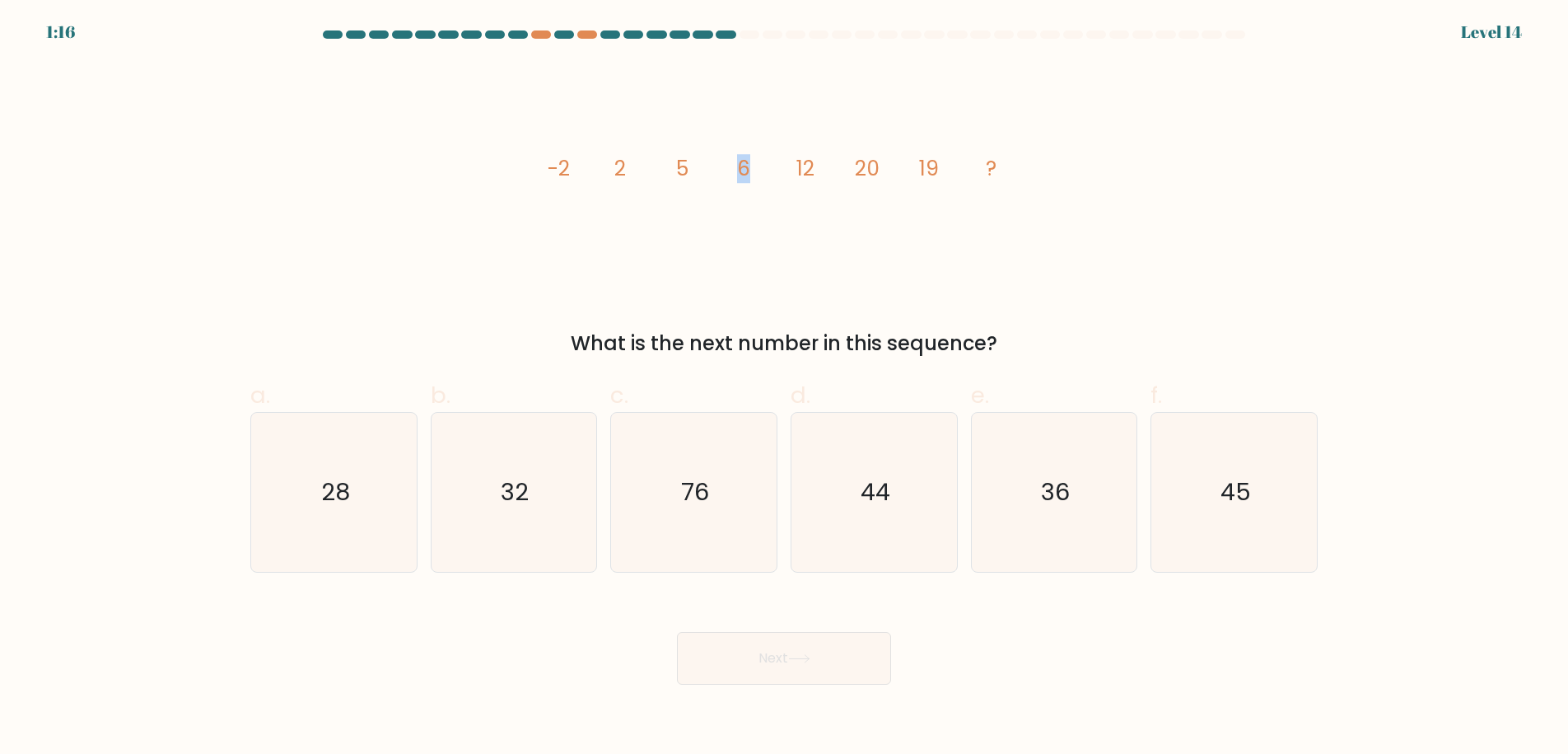
click at [743, 165] on tspan "6" at bounding box center [743, 168] width 13 height 29
click at [743, 166] on tspan "6" at bounding box center [743, 168] width 13 height 29
click at [806, 163] on tspan "12" at bounding box center [805, 168] width 18 height 29
click at [812, 162] on tspan "12" at bounding box center [805, 168] width 18 height 29
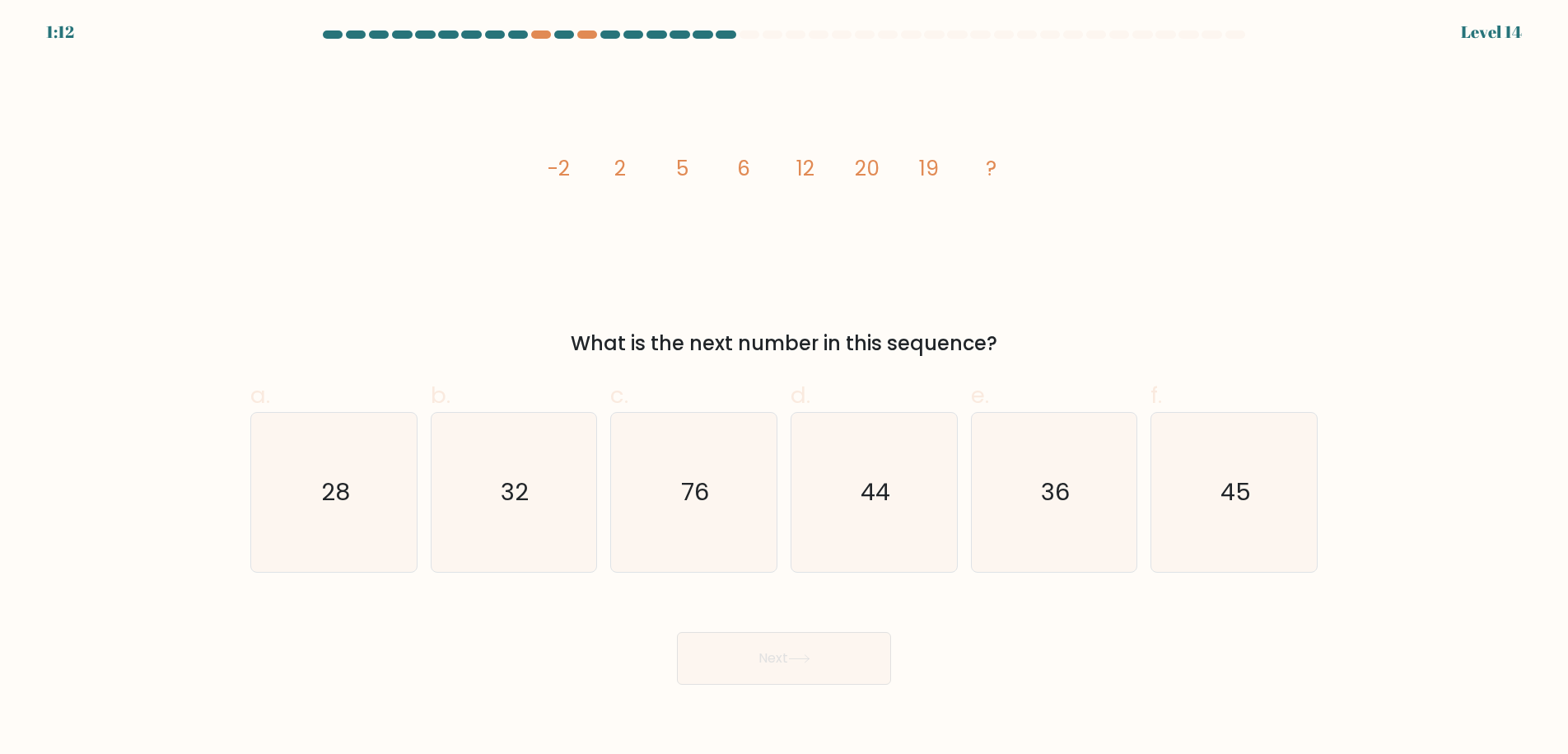
click at [800, 168] on tspan "12" at bounding box center [805, 168] width 18 height 29
click at [870, 166] on tspan "20" at bounding box center [867, 168] width 25 height 29
click at [934, 166] on tspan "19" at bounding box center [928, 168] width 20 height 29
click at [927, 168] on tspan "19" at bounding box center [928, 168] width 20 height 29
click at [937, 165] on tspan "19" at bounding box center [928, 168] width 20 height 29
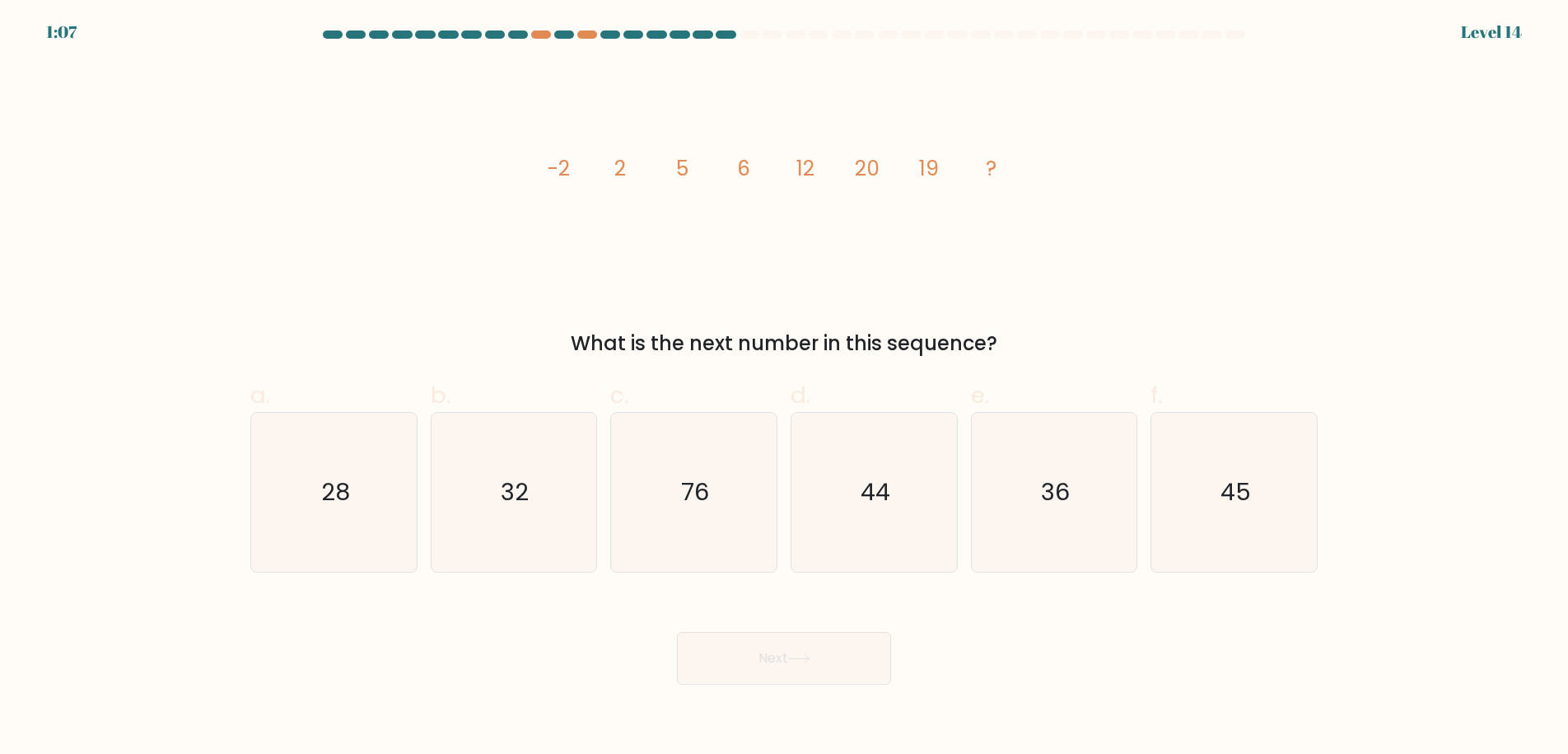
click at [937, 165] on tspan "19" at bounding box center [928, 168] width 20 height 29
click at [1067, 488] on text "36" at bounding box center [1054, 491] width 28 height 33
click at [785, 388] on input "e. 36" at bounding box center [784, 383] width 1 height 10
radio input "true"
click at [784, 649] on button "Next" at bounding box center [784, 657] width 214 height 53
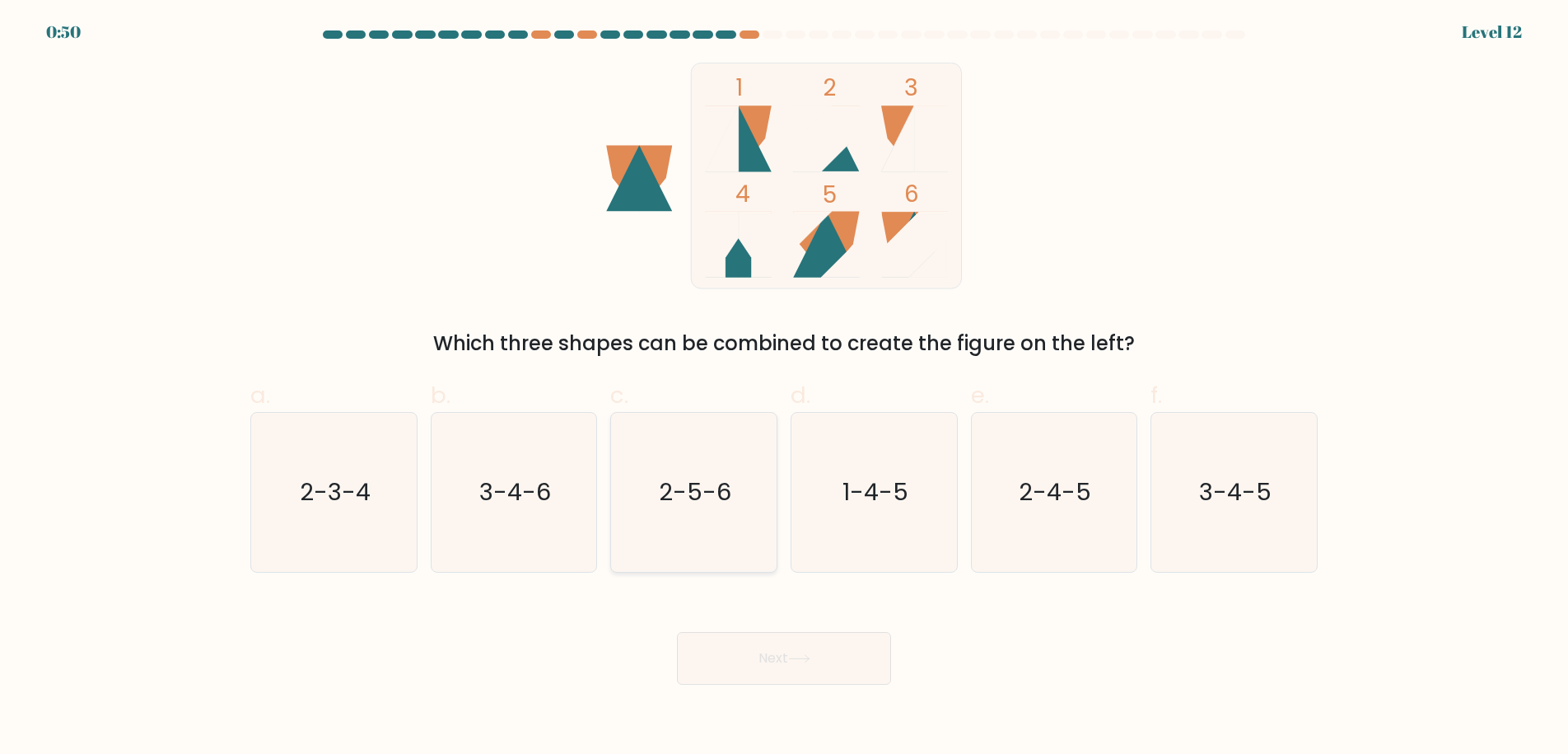
click at [710, 529] on icon "2-5-6" at bounding box center [693, 492] width 159 height 159
click at [784, 388] on input "c. 2-5-6" at bounding box center [784, 383] width 1 height 10
radio input "true"
click at [800, 637] on button "Next" at bounding box center [784, 657] width 214 height 53
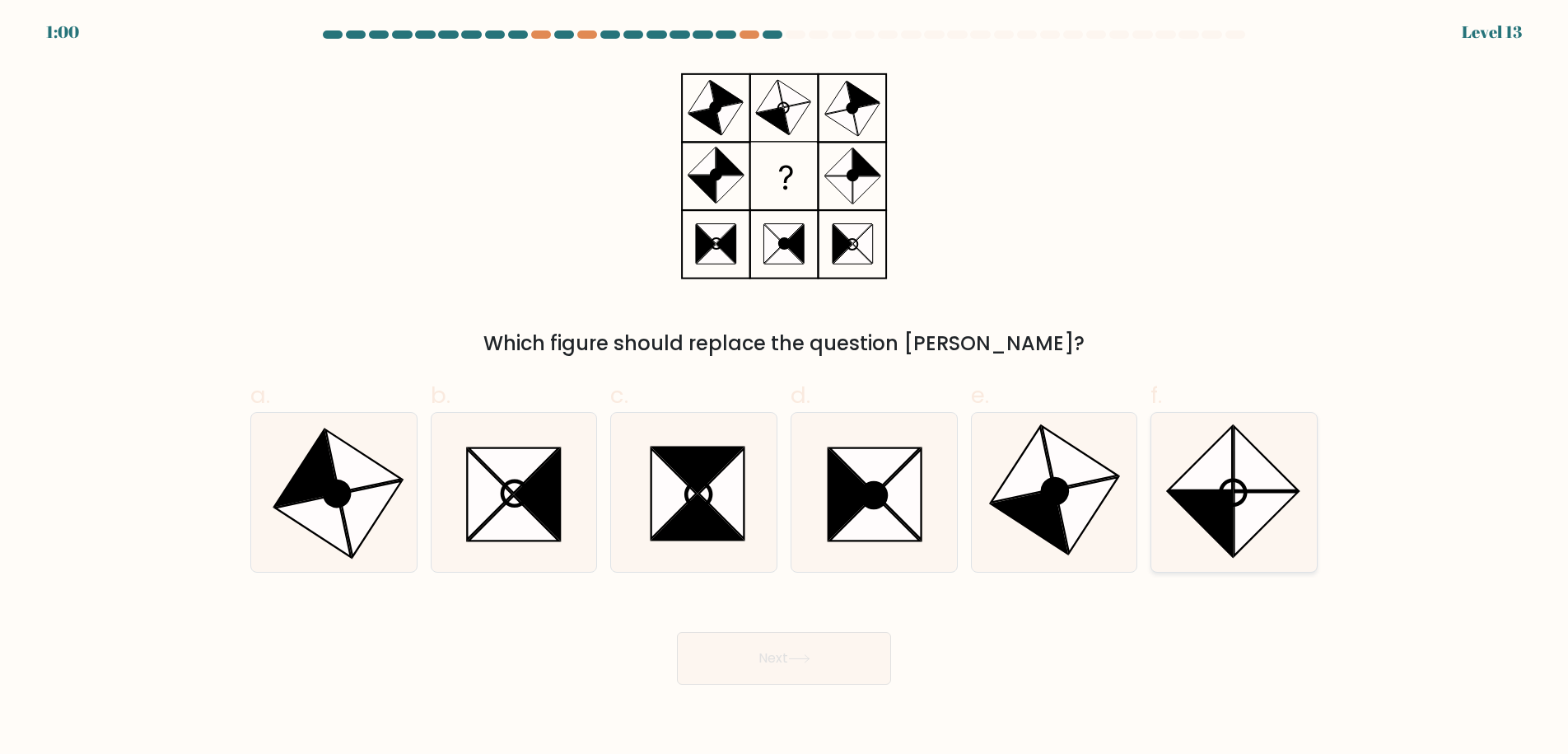
click at [1230, 513] on icon at bounding box center [1199, 523] width 63 height 63
click at [785, 388] on input "f." at bounding box center [784, 383] width 1 height 10
radio input "true"
click at [810, 659] on icon at bounding box center [800, 658] width 22 height 9
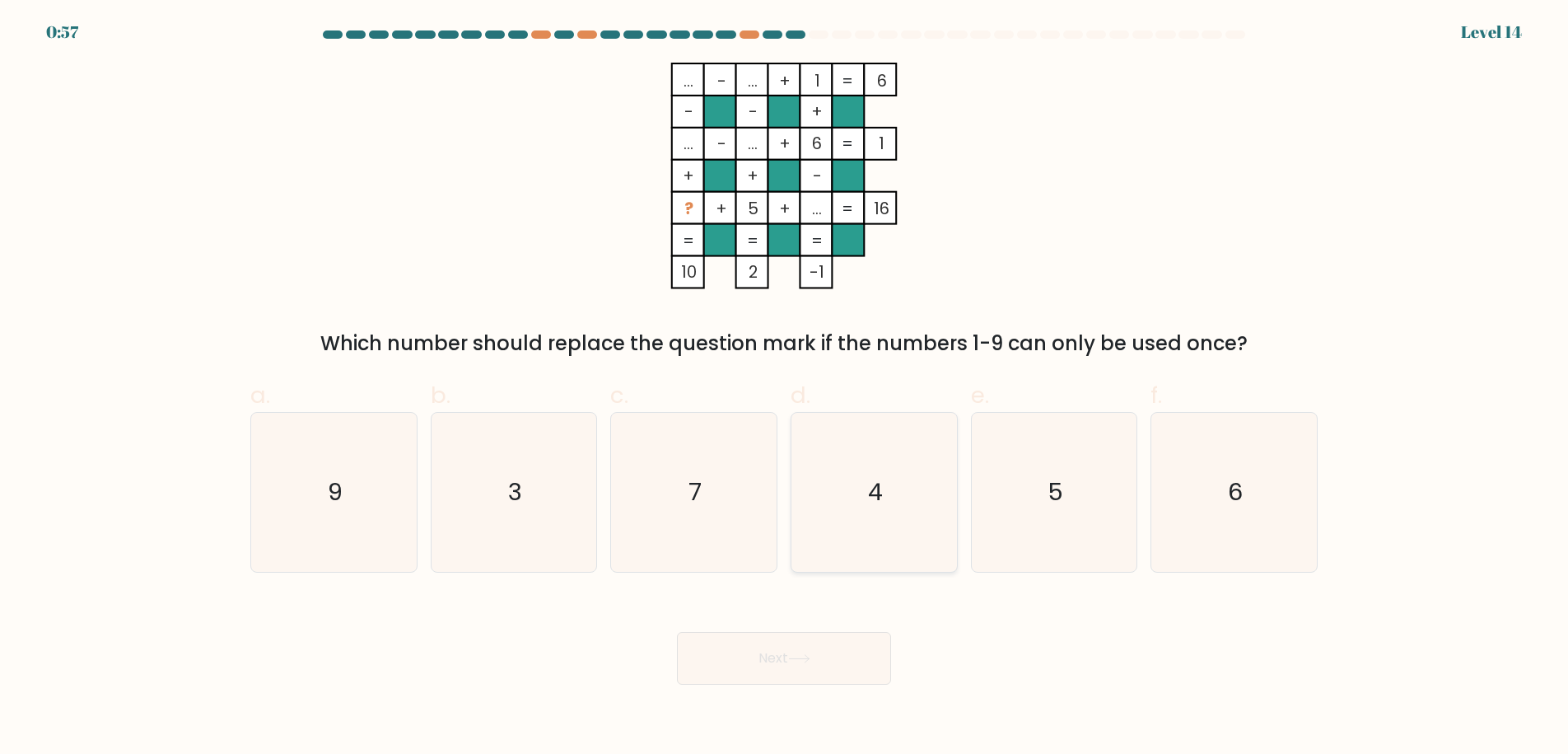
click at [914, 459] on icon "4" at bounding box center [874, 492] width 159 height 159
click at [785, 388] on input "d. 4" at bounding box center [784, 383] width 1 height 10
radio input "true"
click at [802, 644] on button "Next" at bounding box center [784, 657] width 214 height 53
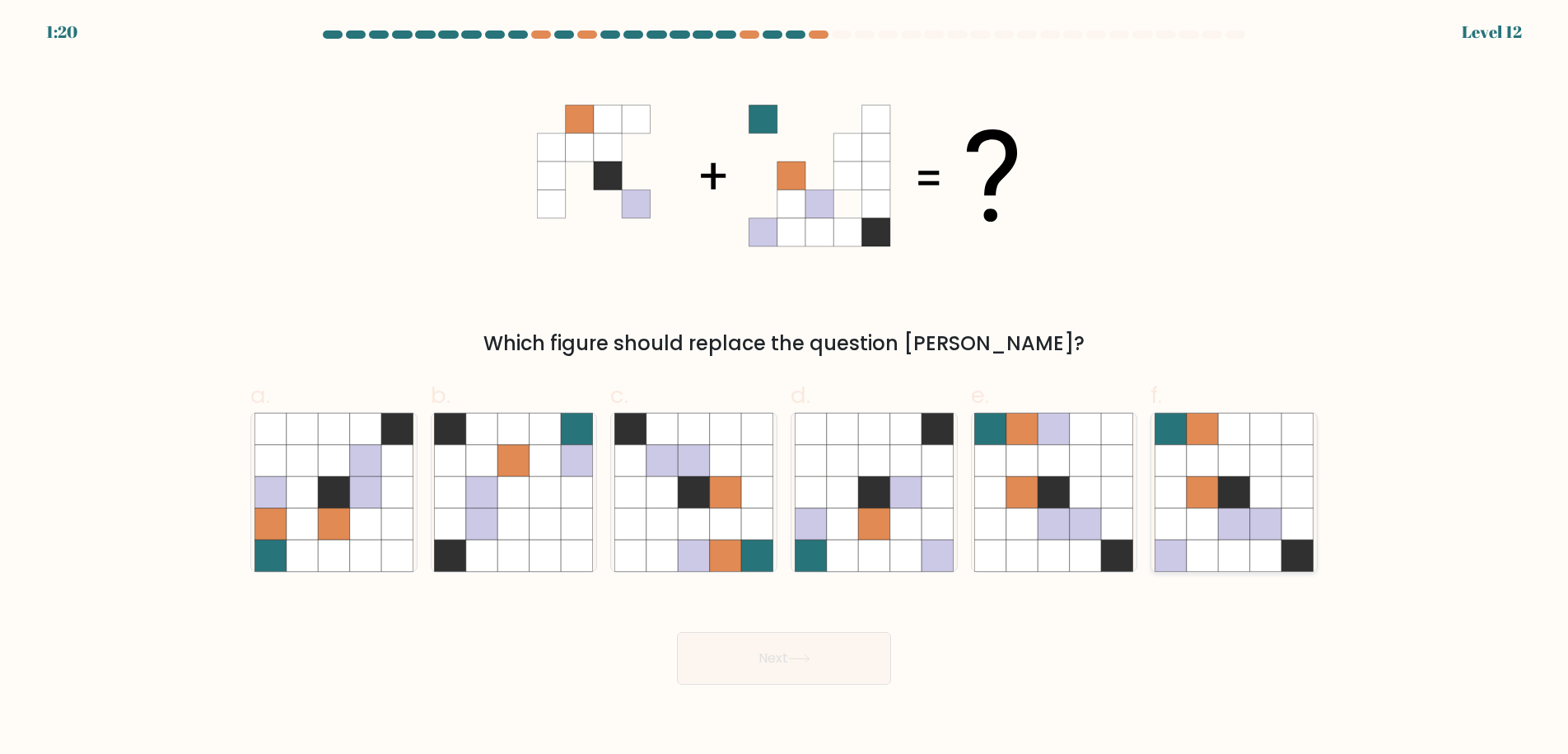
click at [1200, 448] on icon at bounding box center [1202, 460] width 31 height 31
click at [785, 388] on input "f." at bounding box center [784, 383] width 1 height 10
radio input "true"
click at [826, 658] on button "Next" at bounding box center [784, 657] width 214 height 53
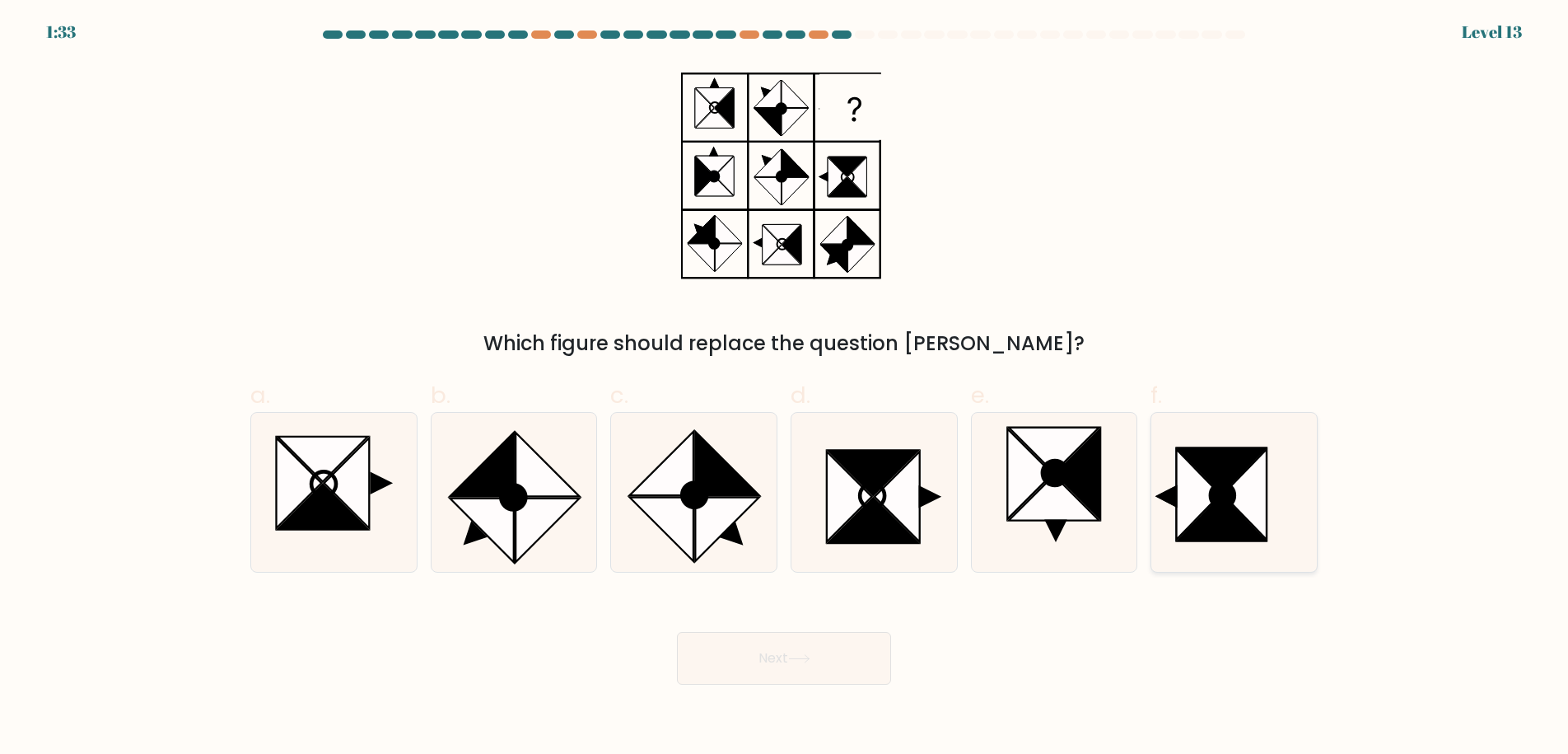
click at [1220, 495] on icon at bounding box center [1223, 495] width 24 height 25
click at [785, 388] on input "f." at bounding box center [784, 383] width 1 height 10
radio input "true"
click at [836, 649] on button "Next" at bounding box center [784, 657] width 214 height 53
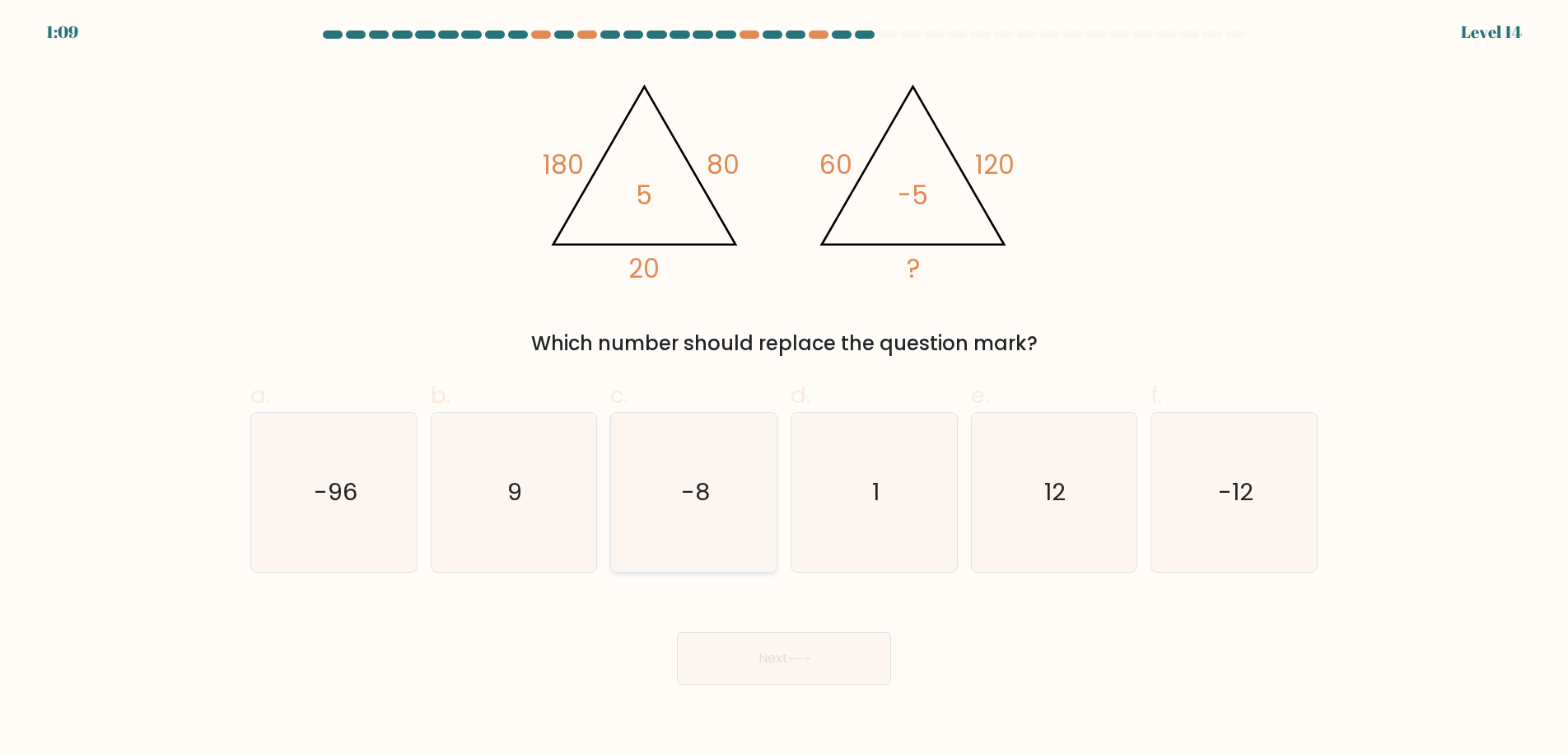
click at [673, 531] on icon "-8" at bounding box center [693, 492] width 159 height 159
click at [784, 388] on input "c. -8" at bounding box center [784, 383] width 1 height 10
radio input "true"
click at [816, 668] on button "Next" at bounding box center [784, 657] width 214 height 53
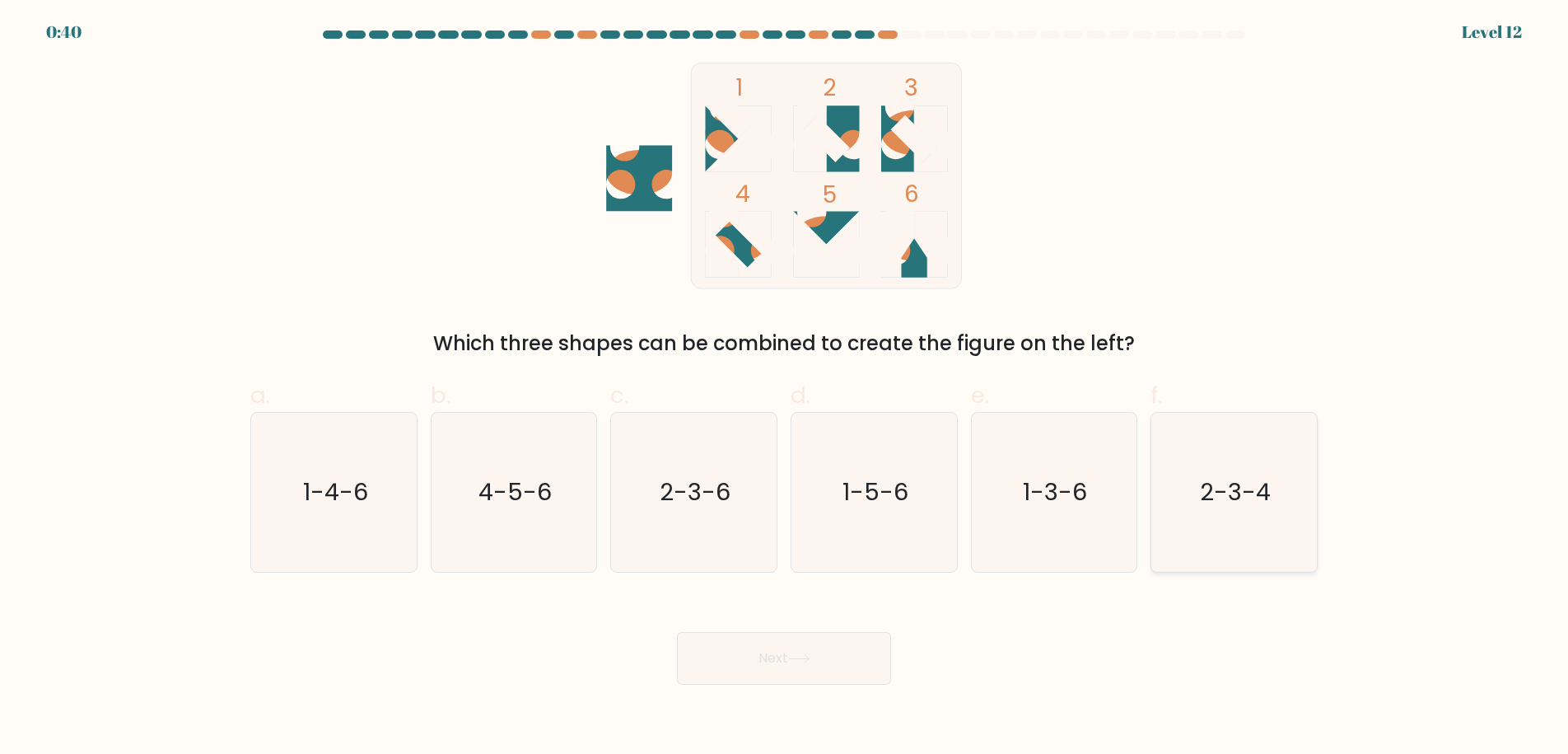
click at [1233, 500] on text "2-3-4" at bounding box center [1236, 491] width 71 height 33
click at [785, 388] on input "f. 2-3-4" at bounding box center [784, 383] width 1 height 10
radio input "true"
click at [820, 647] on button "Next" at bounding box center [784, 657] width 214 height 53
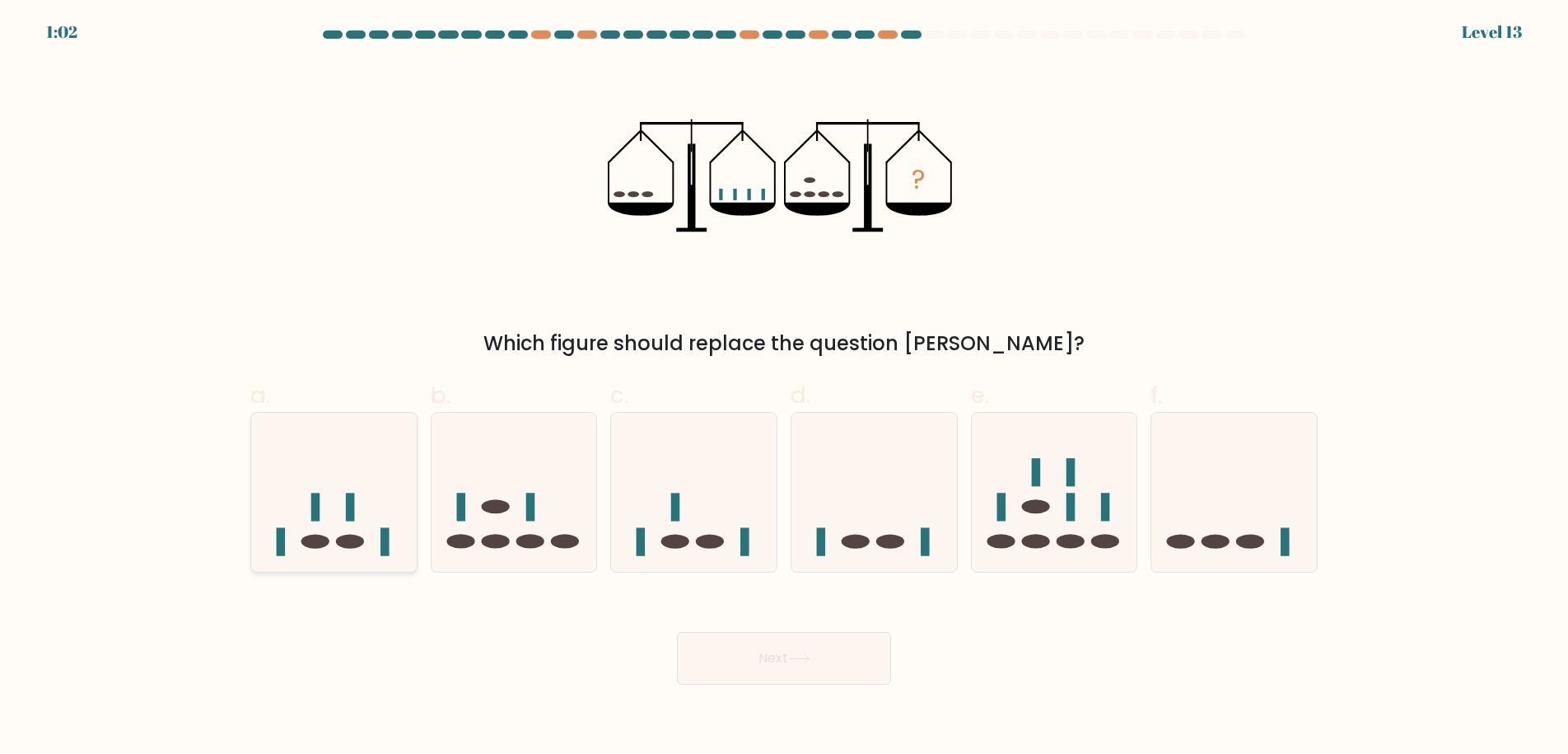
click at [364, 544] on icon at bounding box center [334, 491] width 166 height 136
click at [784, 388] on input "a." at bounding box center [784, 383] width 1 height 10
radio input "true"
click at [797, 641] on button "Next" at bounding box center [784, 657] width 214 height 53
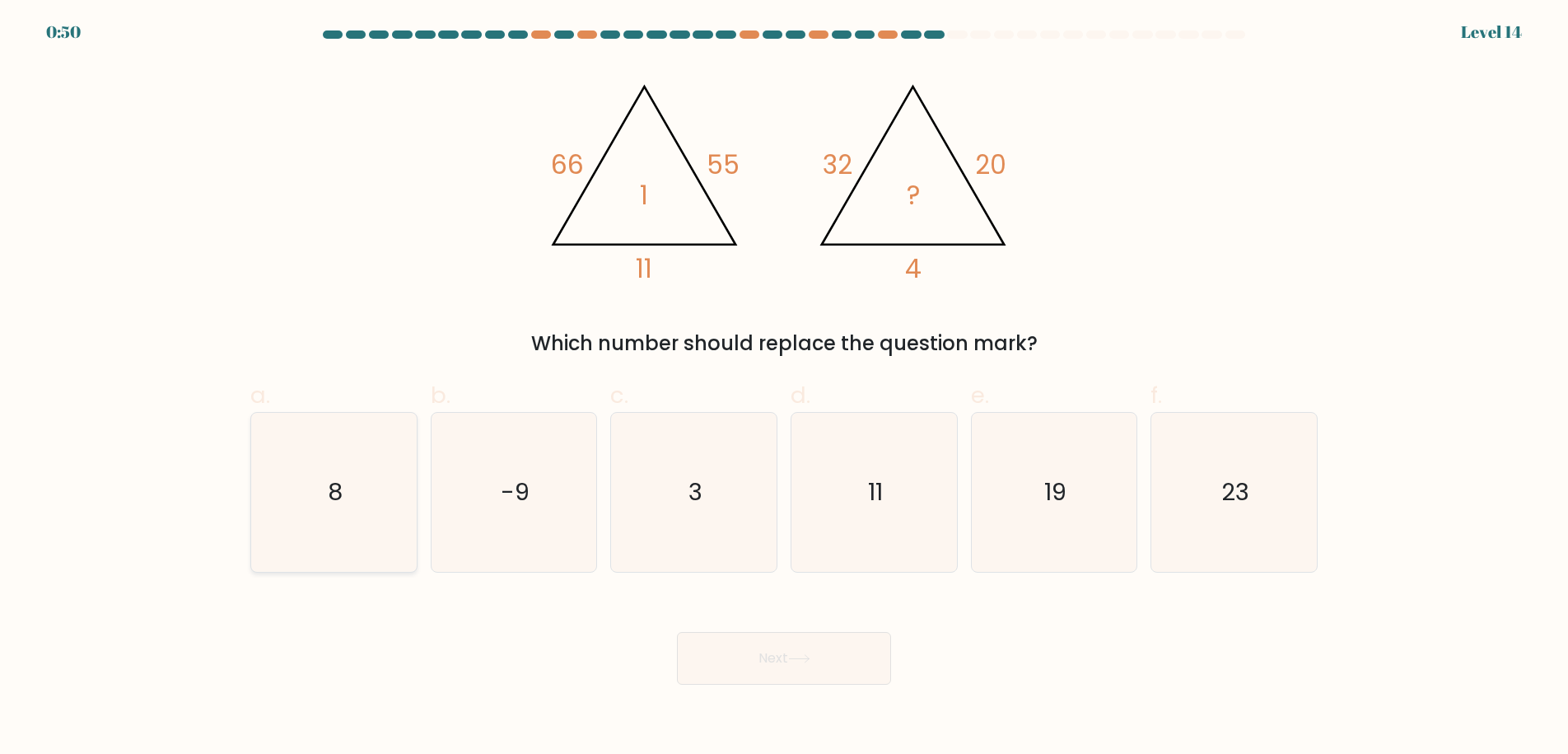
click at [362, 476] on icon "8" at bounding box center [334, 492] width 159 height 159
click at [784, 388] on input "a. 8" at bounding box center [784, 383] width 1 height 10
radio input "true"
click at [754, 653] on button "Next" at bounding box center [784, 657] width 214 height 53
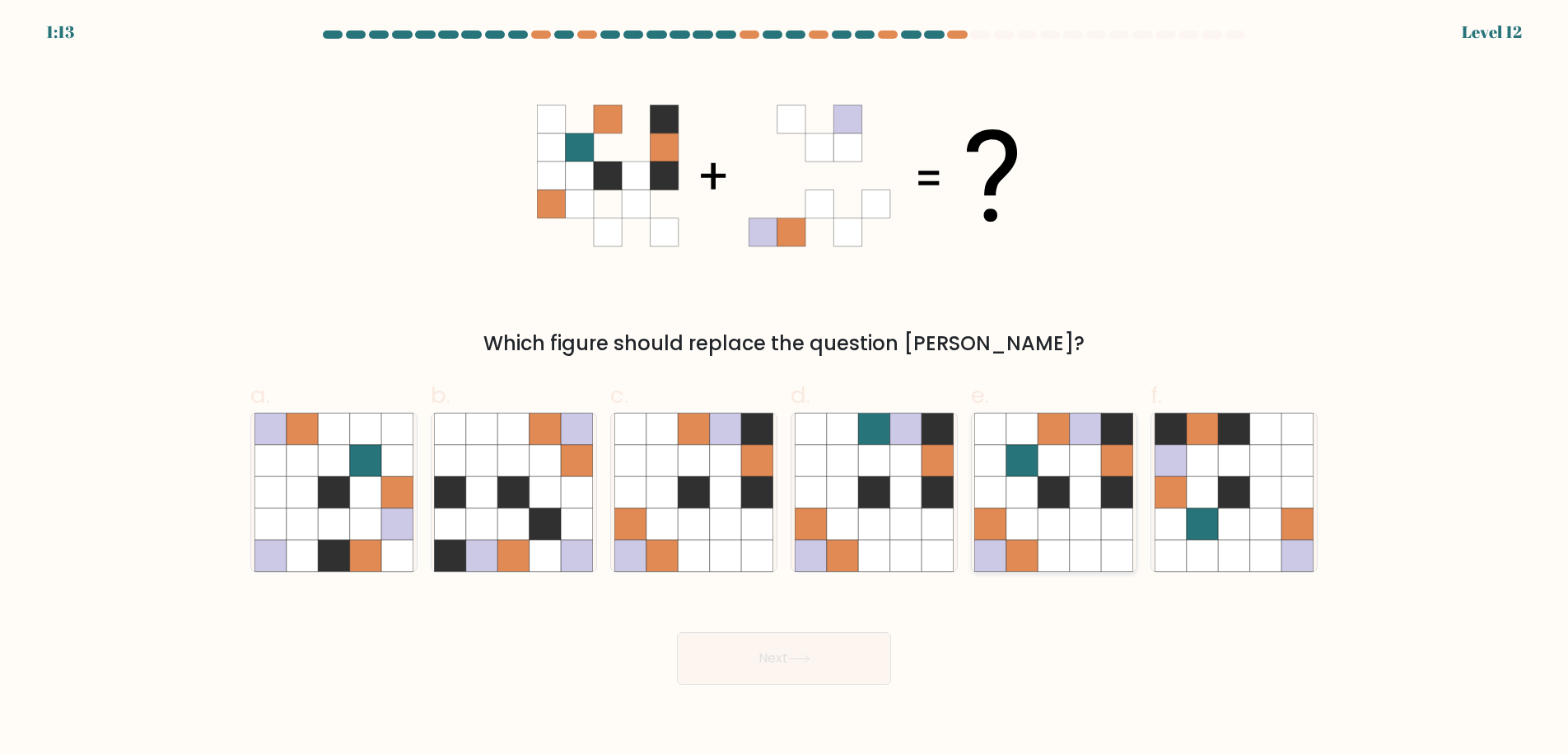
click at [1042, 473] on icon at bounding box center [1054, 460] width 31 height 31
click at [785, 388] on input "e." at bounding box center [784, 383] width 1 height 10
radio input "true"
click at [826, 638] on button "Next" at bounding box center [784, 657] width 214 height 53
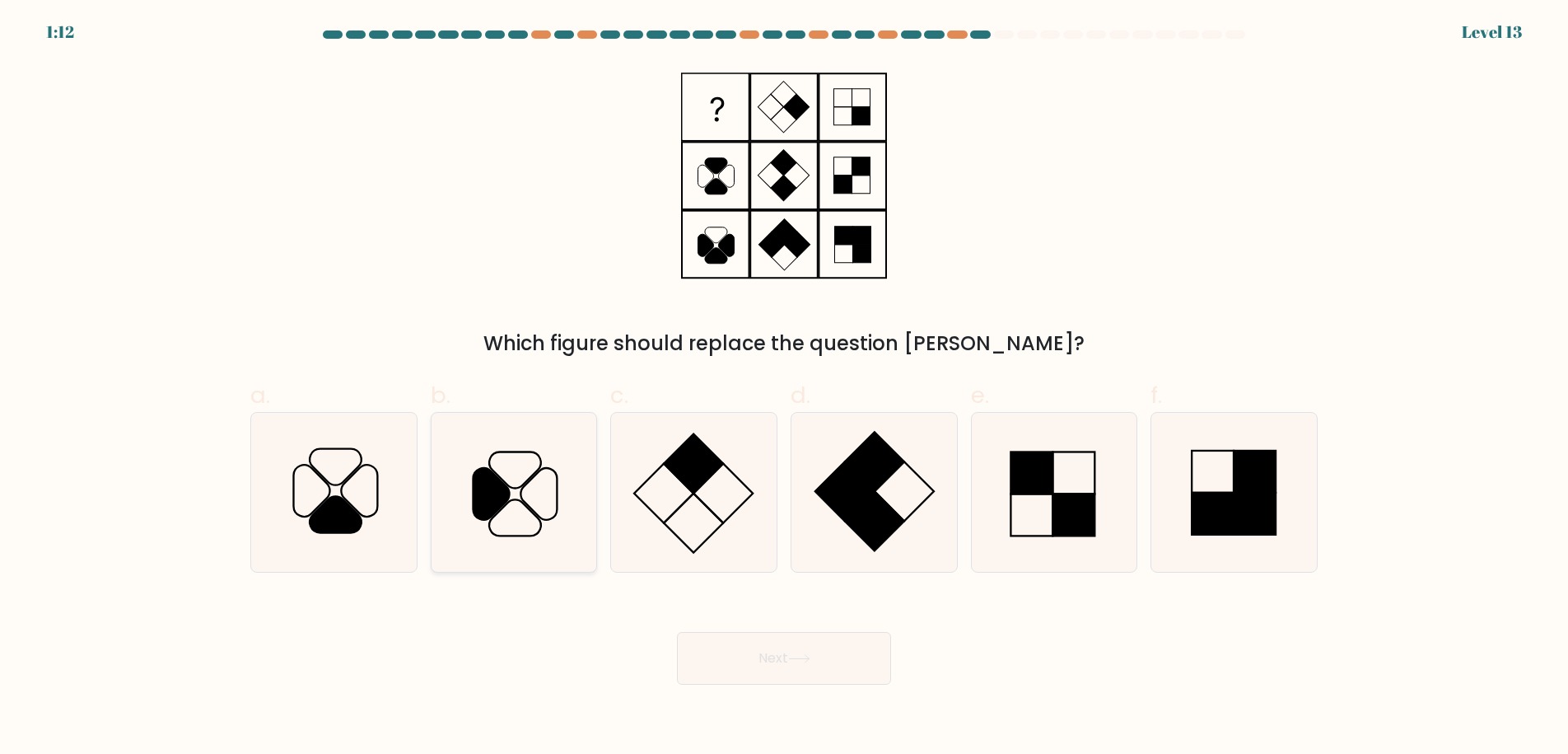
click at [518, 497] on icon at bounding box center [514, 492] width 159 height 159
click at [784, 388] on input "b." at bounding box center [784, 383] width 1 height 10
radio input "true"
click at [784, 664] on button "Next" at bounding box center [784, 657] width 214 height 53
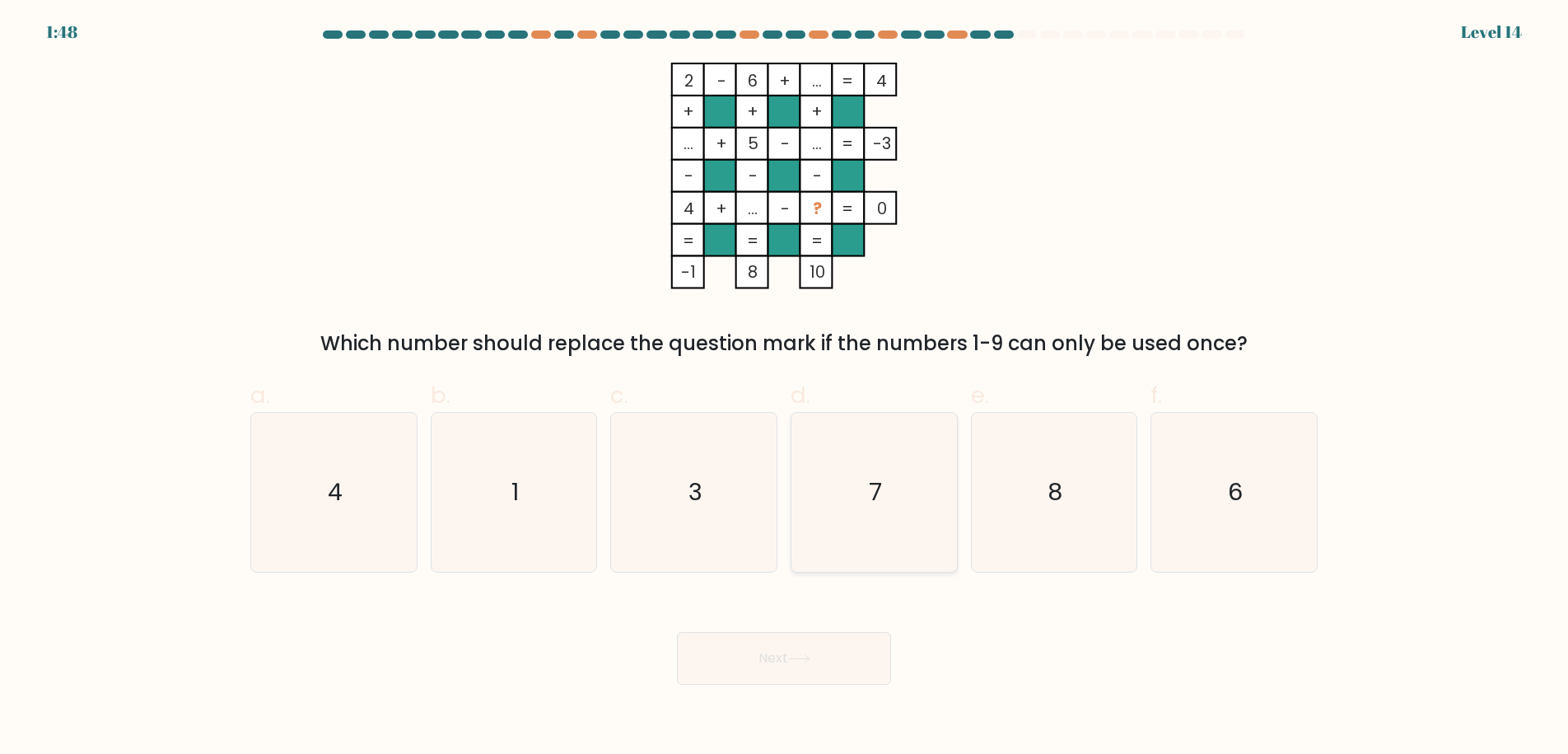
click at [895, 506] on icon "7" at bounding box center [874, 492] width 159 height 159
click at [785, 388] on input "d. 7" at bounding box center [784, 383] width 1 height 10
radio input "true"
click at [771, 647] on button "Next" at bounding box center [784, 657] width 214 height 53
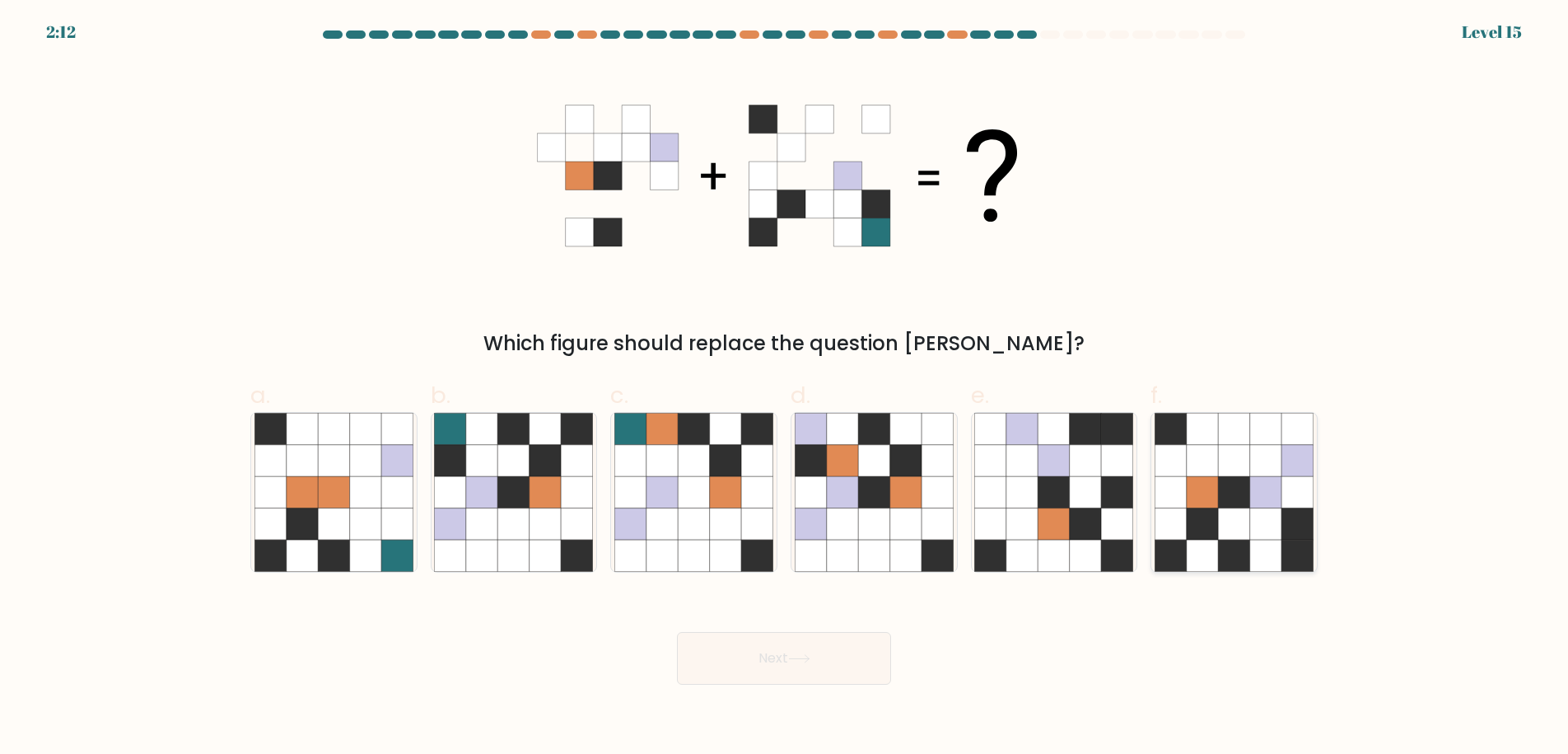
click at [1207, 501] on icon at bounding box center [1202, 491] width 31 height 31
click at [785, 388] on input "f." at bounding box center [784, 383] width 1 height 10
radio input "true"
click at [788, 662] on button "Next" at bounding box center [784, 657] width 214 height 53
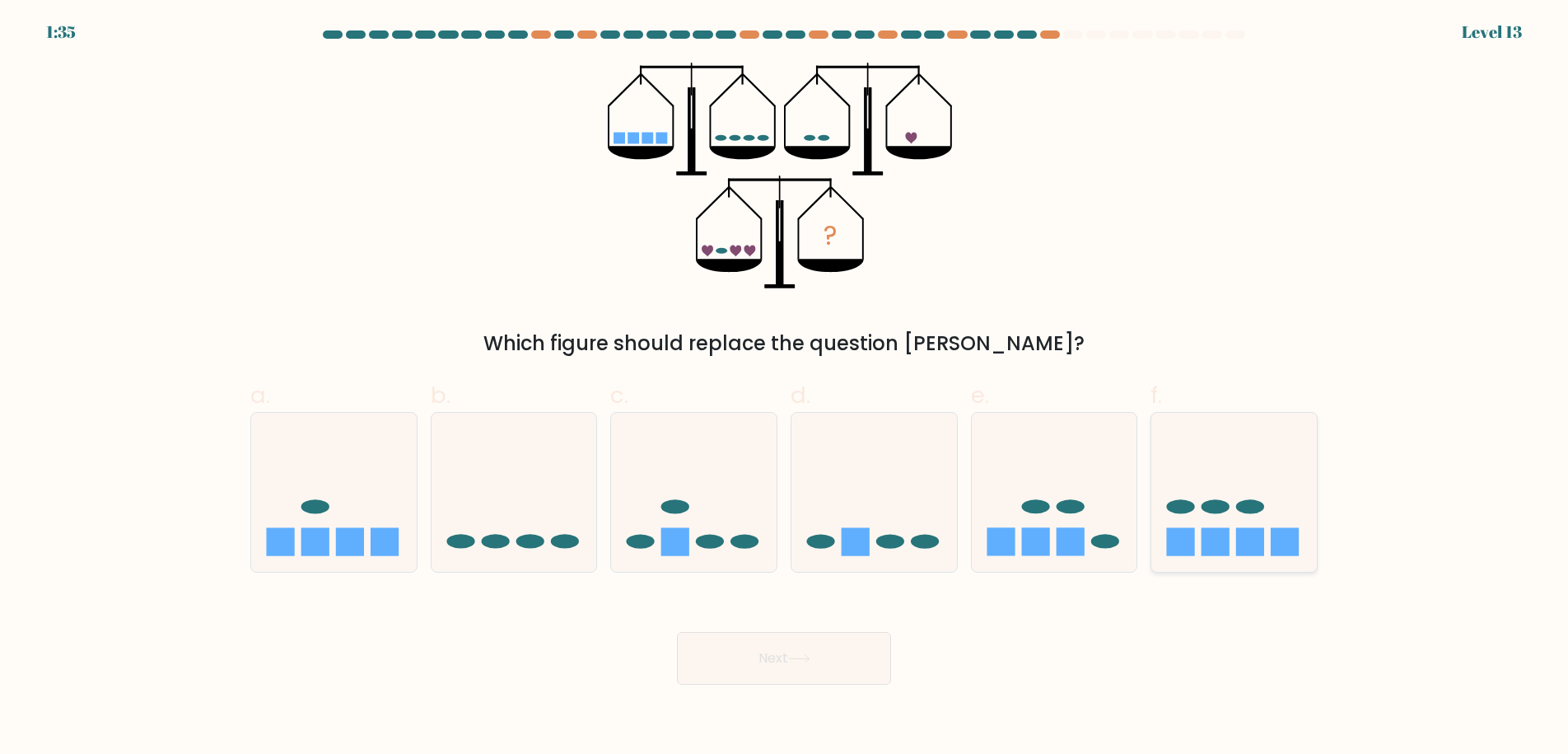
click at [1220, 520] on icon at bounding box center [1234, 491] width 166 height 136
click at [785, 388] on input "f." at bounding box center [784, 383] width 1 height 10
radio input "true"
click at [820, 675] on button "Next" at bounding box center [784, 657] width 214 height 53
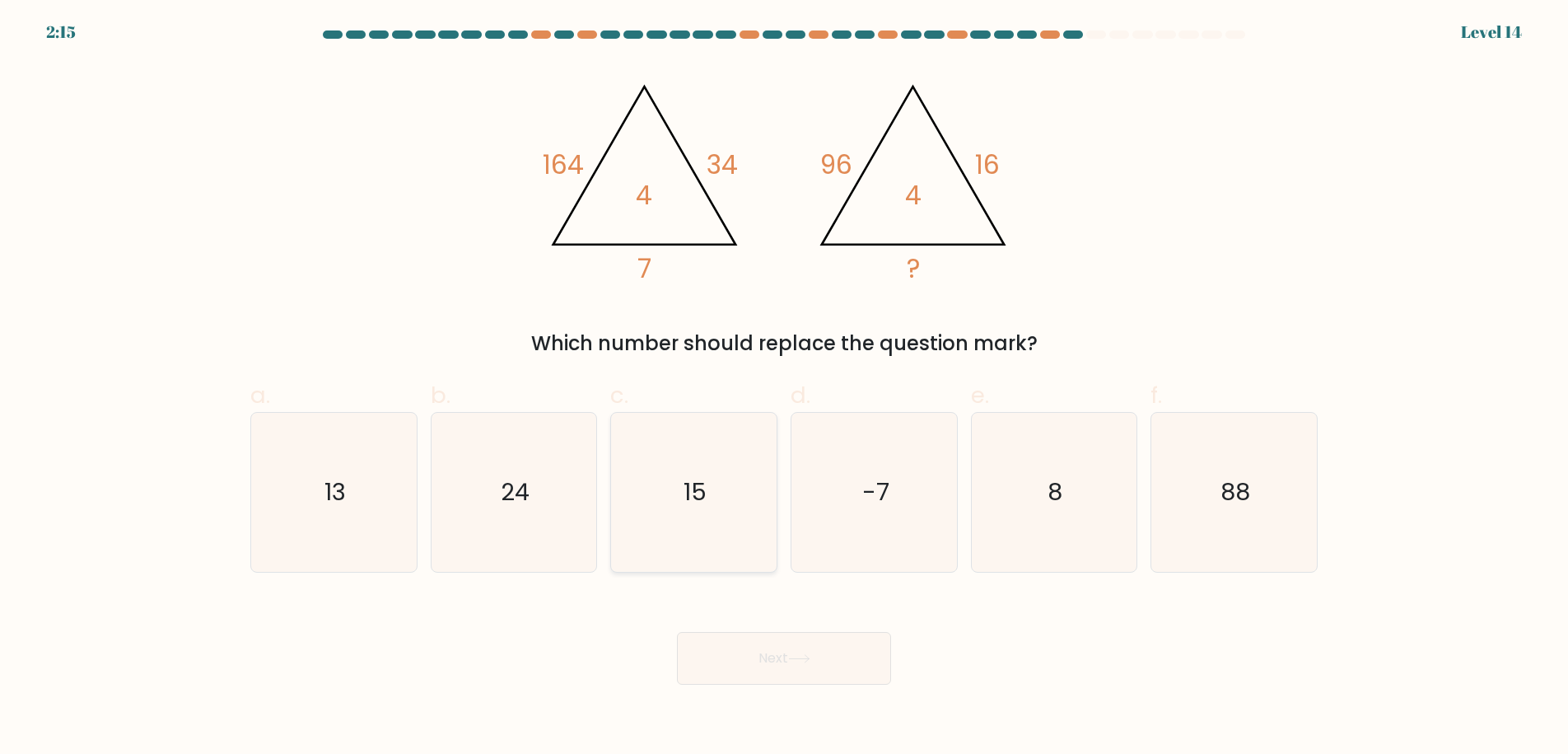
click at [703, 523] on icon "15" at bounding box center [693, 492] width 159 height 159
click at [784, 388] on input "c. 15" at bounding box center [784, 383] width 1 height 10
radio input "true"
click at [904, 517] on icon "-7" at bounding box center [874, 492] width 159 height 159
click at [785, 388] on input "d. -7" at bounding box center [784, 383] width 1 height 10
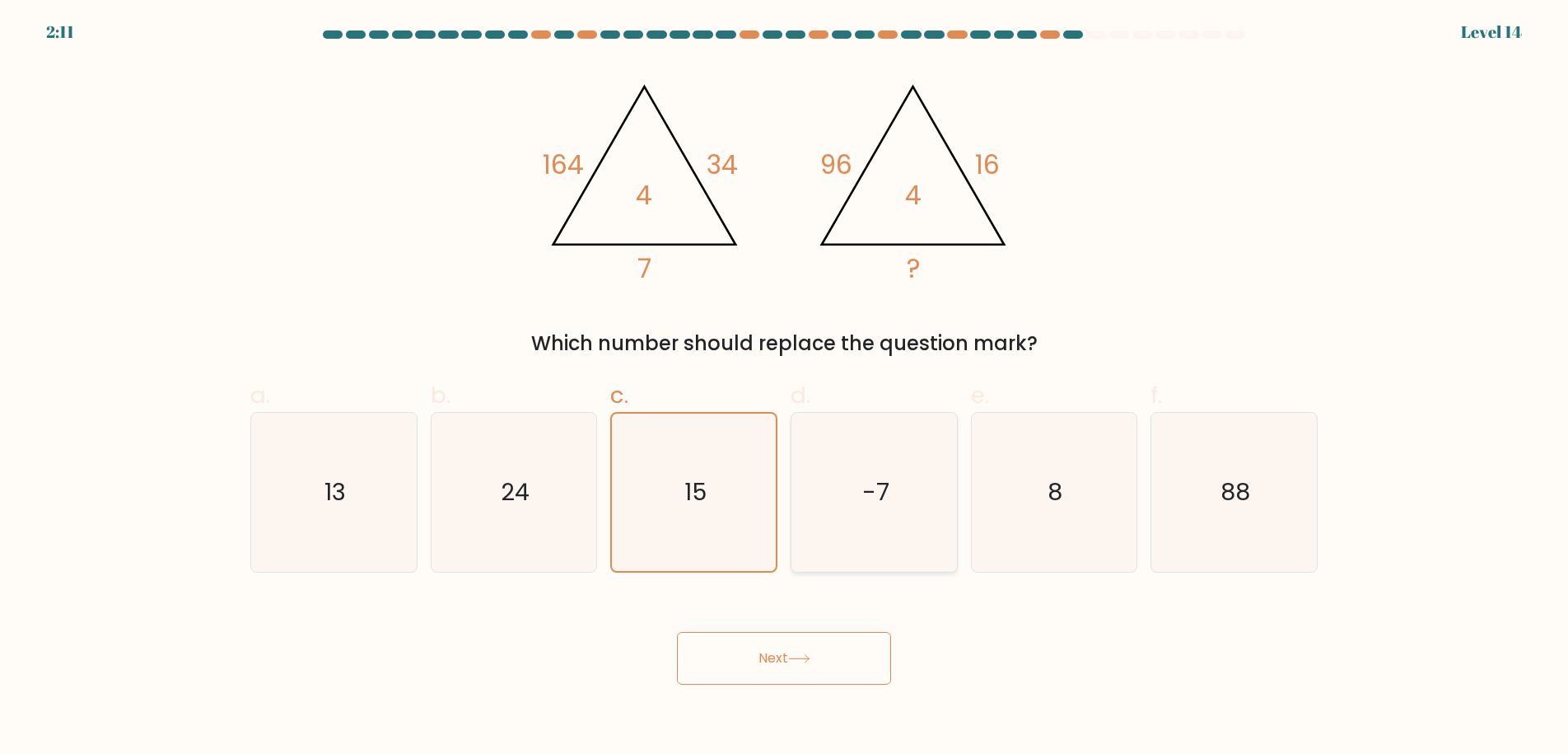
radio input "true"
click at [320, 515] on icon "13" at bounding box center [334, 492] width 159 height 159
click at [784, 388] on input "a. 13" at bounding box center [784, 383] width 1 height 10
radio input "true"
click at [772, 661] on button "Next" at bounding box center [784, 657] width 214 height 53
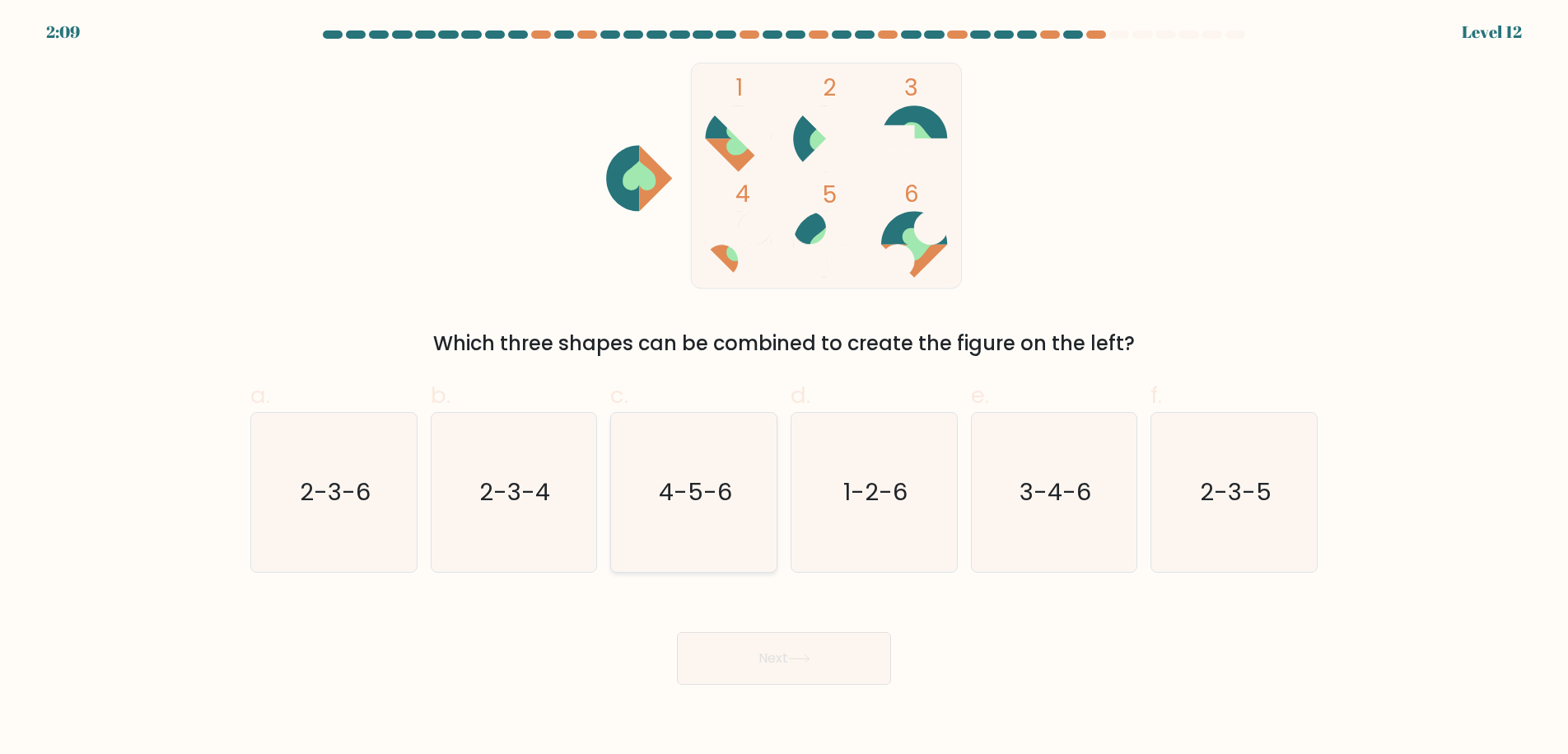
click at [685, 518] on icon "4-5-6" at bounding box center [693, 492] width 159 height 159
click at [784, 388] on input "c. 4-5-6" at bounding box center [784, 383] width 1 height 10
radio input "true"
click at [788, 656] on button "Next" at bounding box center [784, 657] width 214 height 53
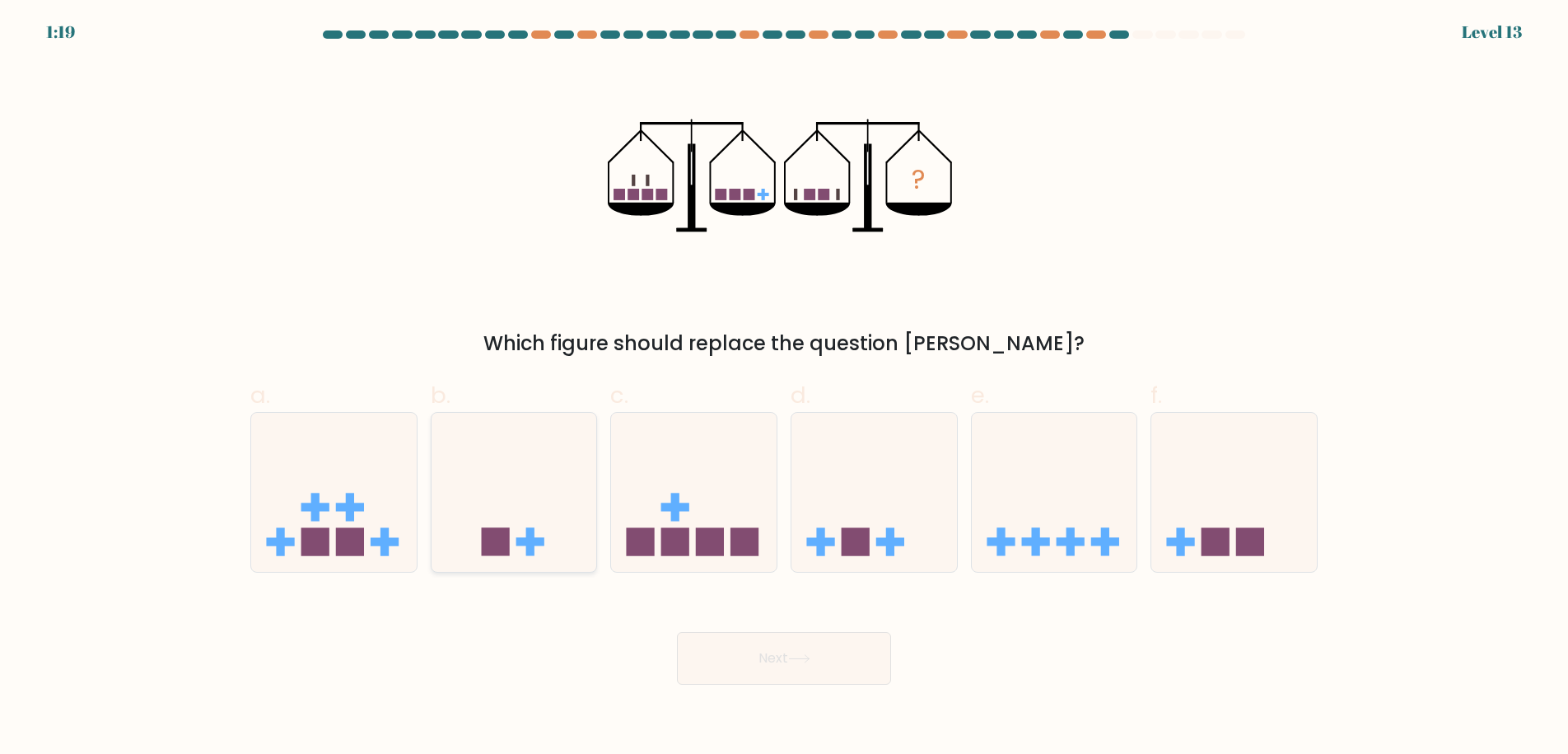
click at [549, 539] on icon at bounding box center [515, 491] width 166 height 136
click at [784, 388] on input "b." at bounding box center [784, 383] width 1 height 10
radio input "true"
click at [790, 662] on button "Next" at bounding box center [784, 657] width 214 height 53
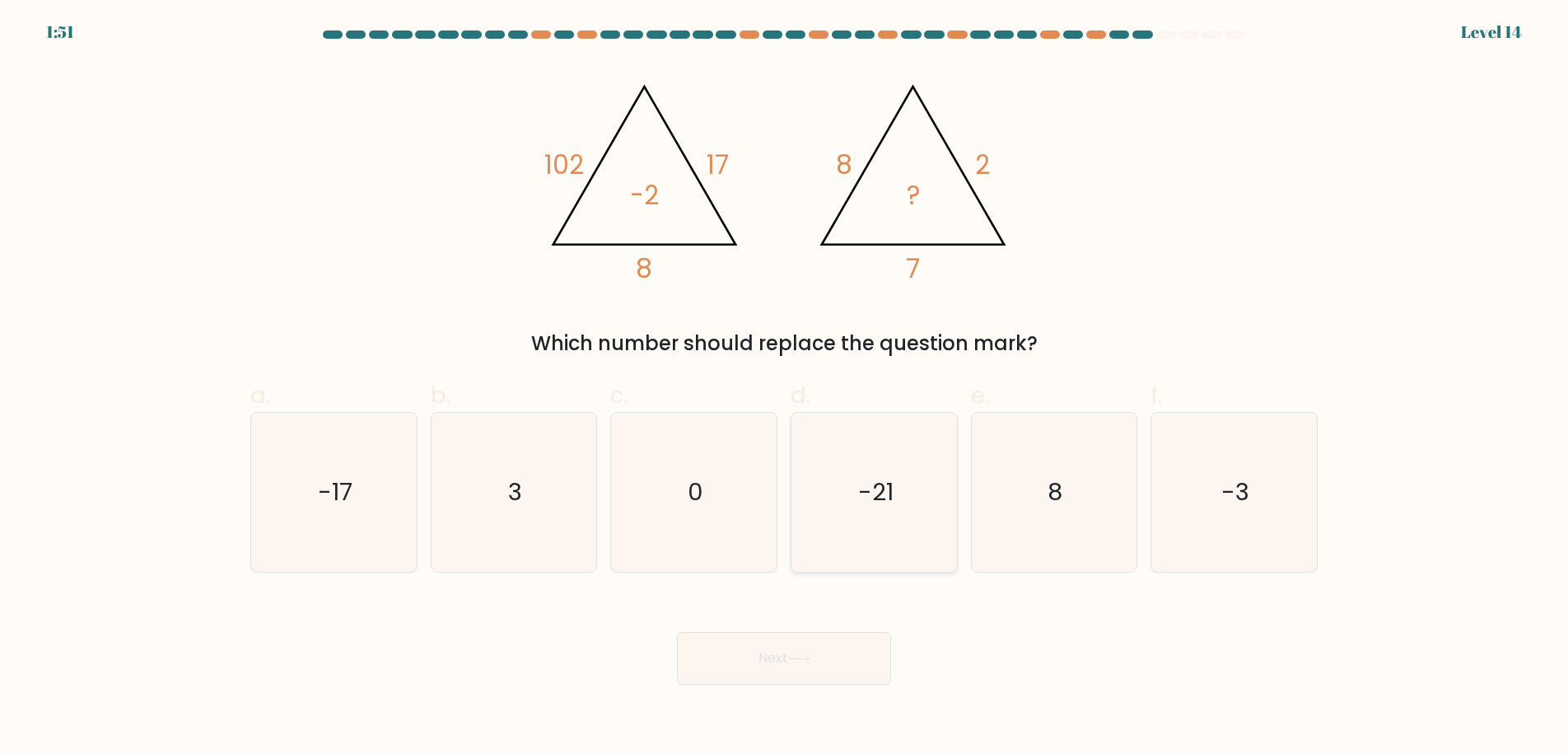
click at [868, 486] on text "-21" at bounding box center [876, 491] width 35 height 33
click at [785, 388] on input "d. -21" at bounding box center [784, 383] width 1 height 10
radio input "true"
click at [820, 664] on button "Next" at bounding box center [784, 657] width 214 height 53
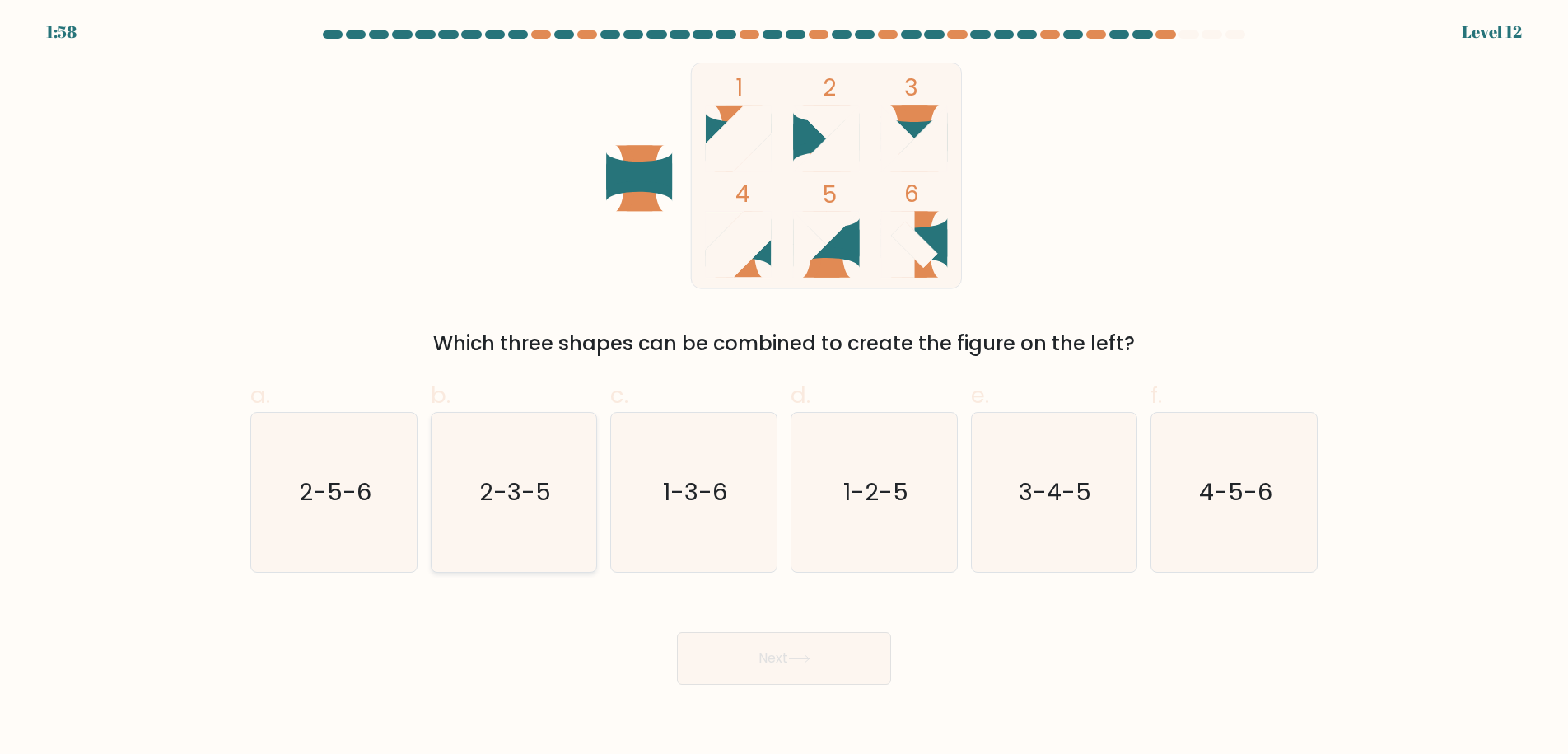
click at [512, 506] on text "2-3-5" at bounding box center [515, 491] width 72 height 33
click at [784, 388] on input "b. 2-3-5" at bounding box center [784, 383] width 1 height 10
radio input "true"
click at [787, 670] on button "Next" at bounding box center [784, 657] width 214 height 53
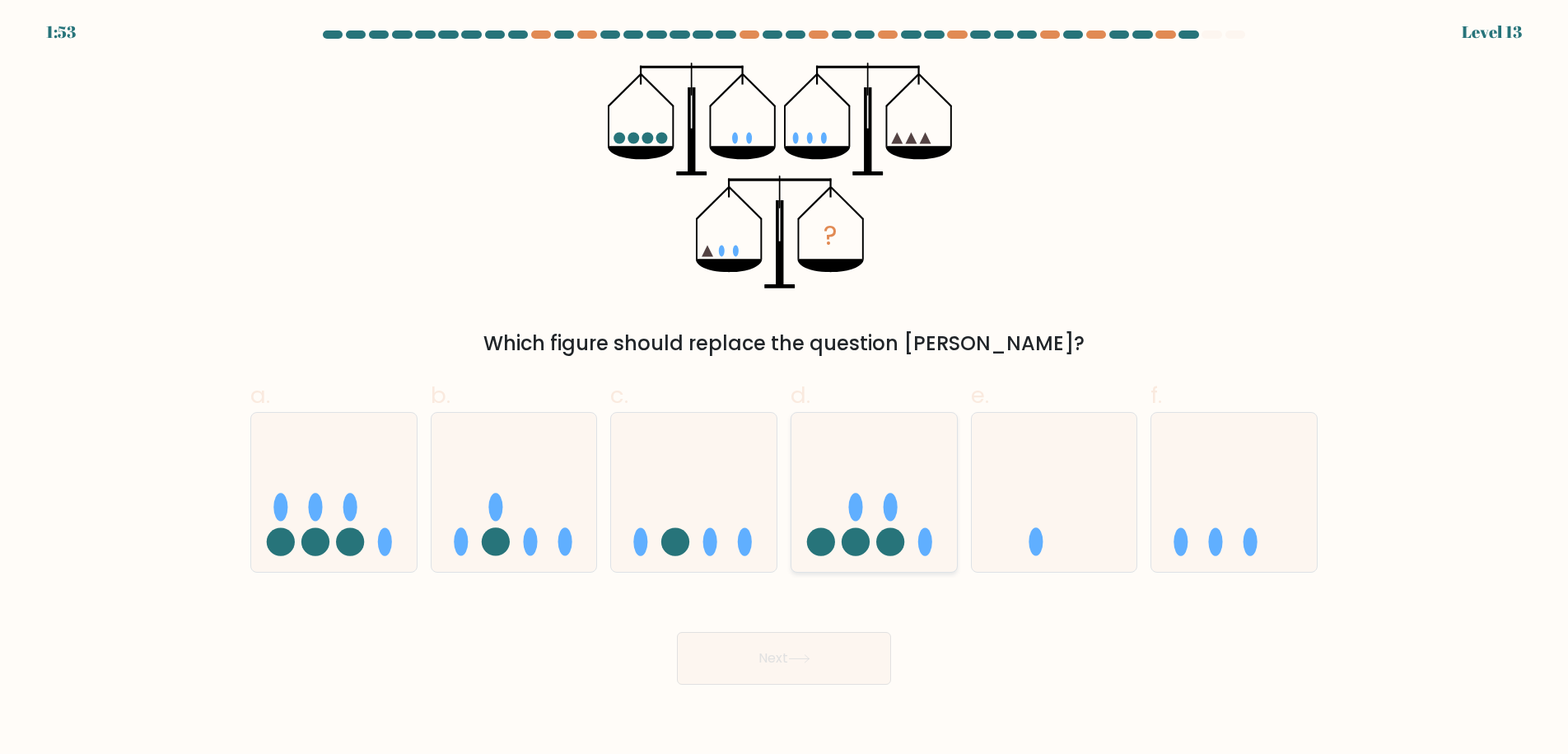
click at [887, 533] on circle at bounding box center [890, 542] width 28 height 28
click at [785, 388] on input "d." at bounding box center [784, 383] width 1 height 10
radio input "true"
click at [825, 650] on button "Next" at bounding box center [784, 657] width 214 height 53
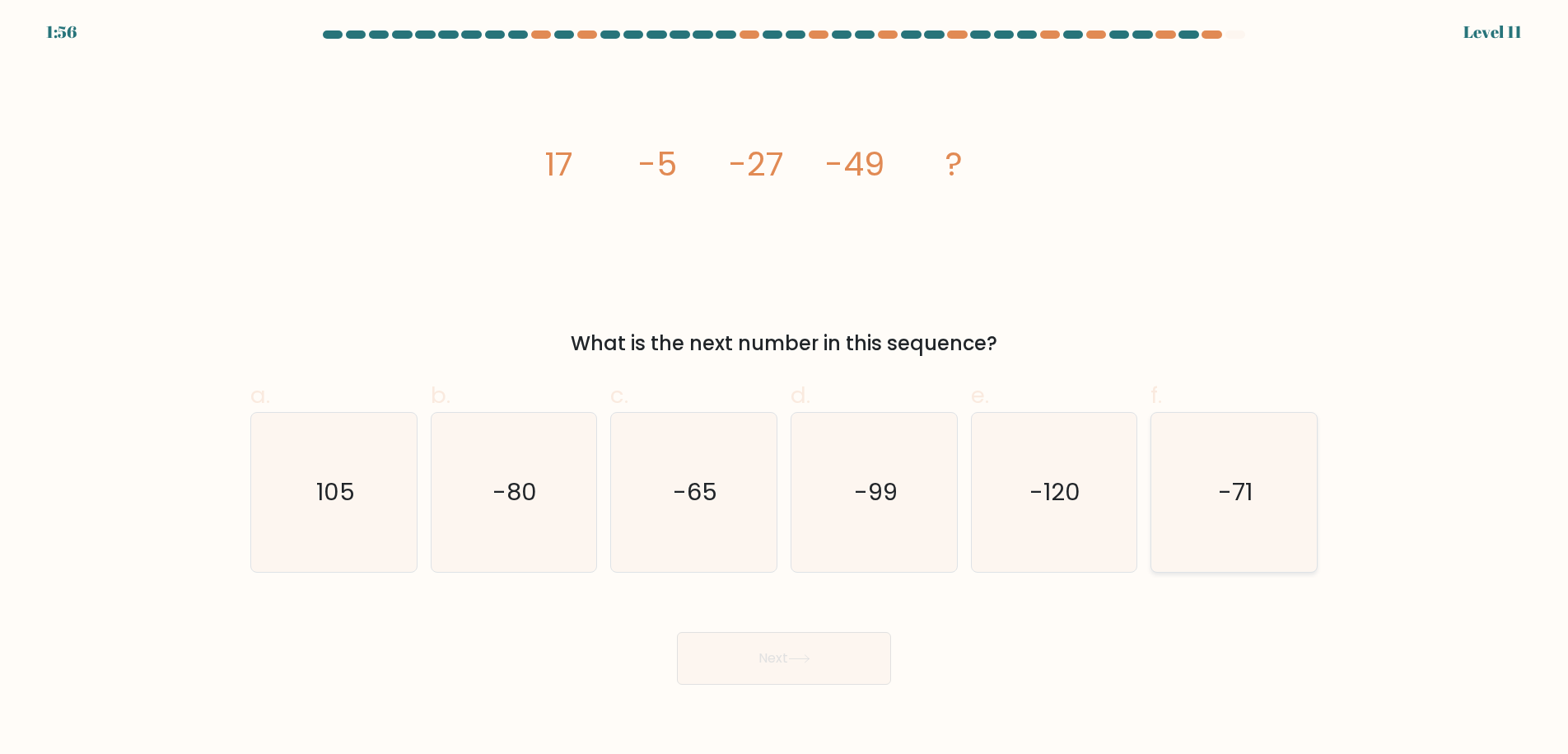
click at [1199, 510] on icon "-71" at bounding box center [1234, 492] width 159 height 159
click at [785, 388] on input "f. -71" at bounding box center [784, 383] width 1 height 10
radio input "true"
click at [737, 640] on button "Next" at bounding box center [784, 657] width 214 height 53
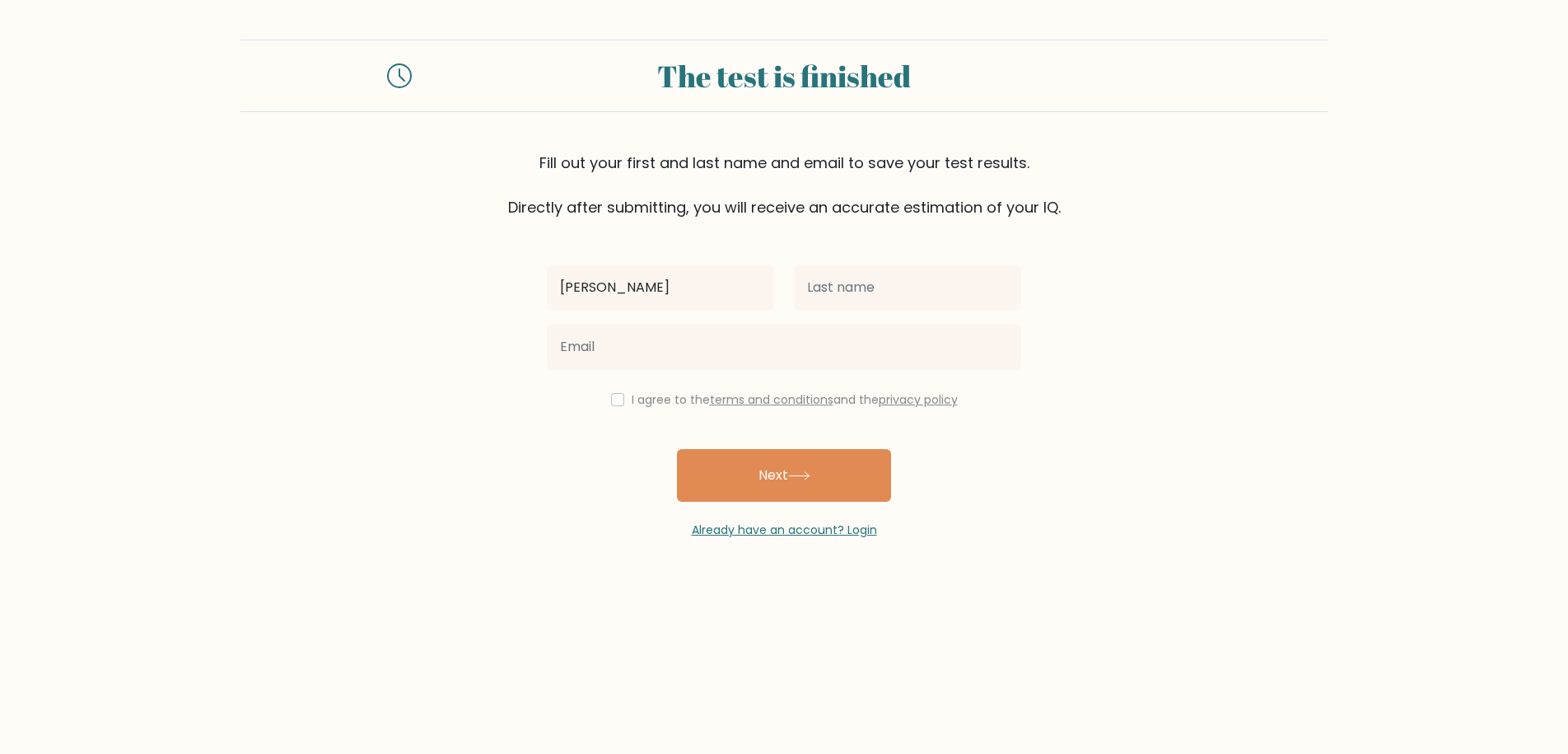
type input "[PERSON_NAME]"
type input "General"
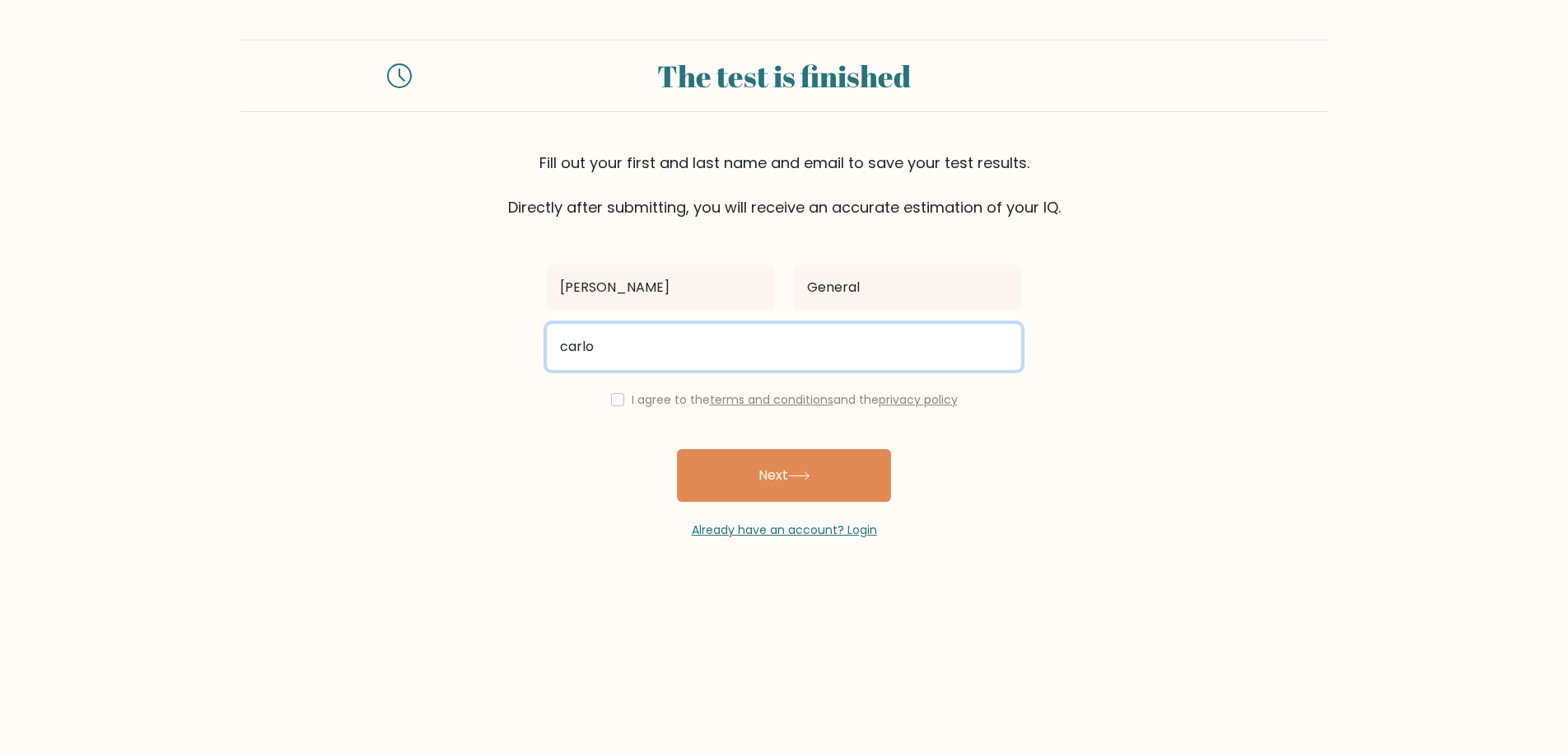
type input "carlo.04231992@gmail.com"
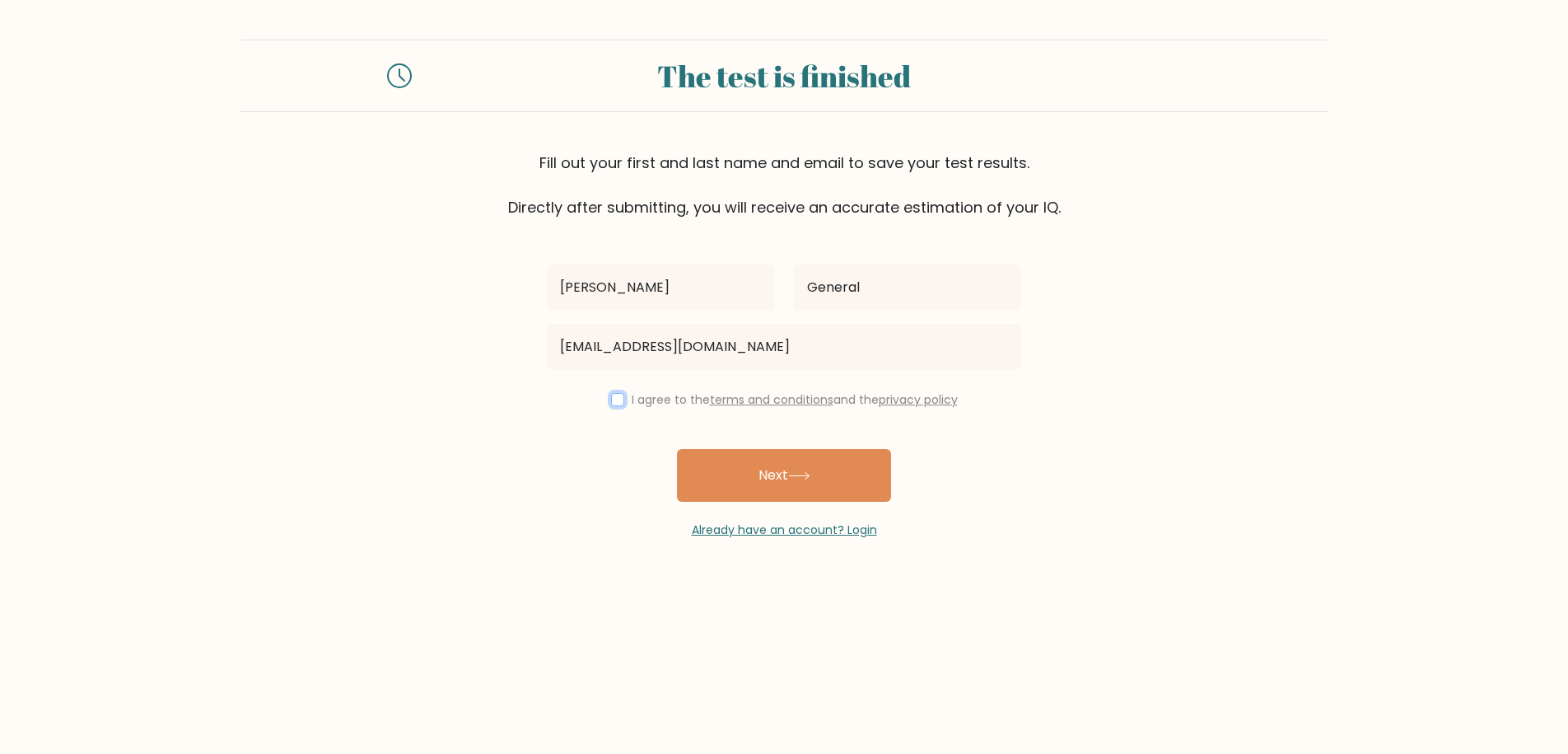
click at [613, 399] on input "checkbox" at bounding box center [617, 399] width 13 height 13
checkbox input "true"
click at [792, 479] on icon at bounding box center [800, 475] width 22 height 9
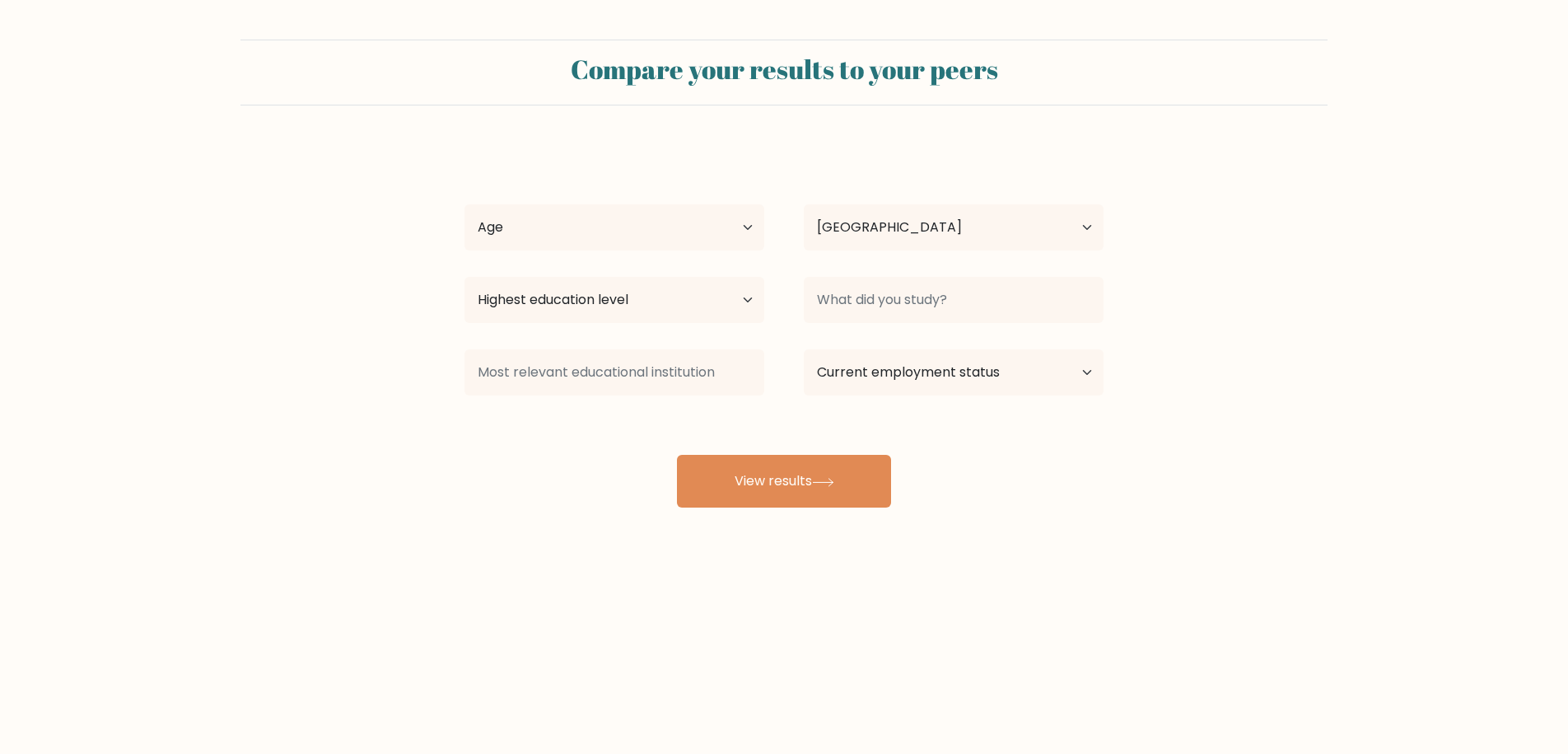
select select "PH"
click at [715, 227] on select "Age Under [DEMOGRAPHIC_DATA] [DEMOGRAPHIC_DATA] [DEMOGRAPHIC_DATA] [DEMOGRAPHIC…" at bounding box center [614, 227] width 300 height 46
select select "25_34"
click at [465, 205] on select "Age Under [DEMOGRAPHIC_DATA] [DEMOGRAPHIC_DATA] [DEMOGRAPHIC_DATA] [DEMOGRAPHIC…" at bounding box center [614, 227] width 300 height 46
click at [643, 296] on select "Highest education level No schooling Primary Lower Secondary Upper Secondary Oc…" at bounding box center [614, 299] width 300 height 46
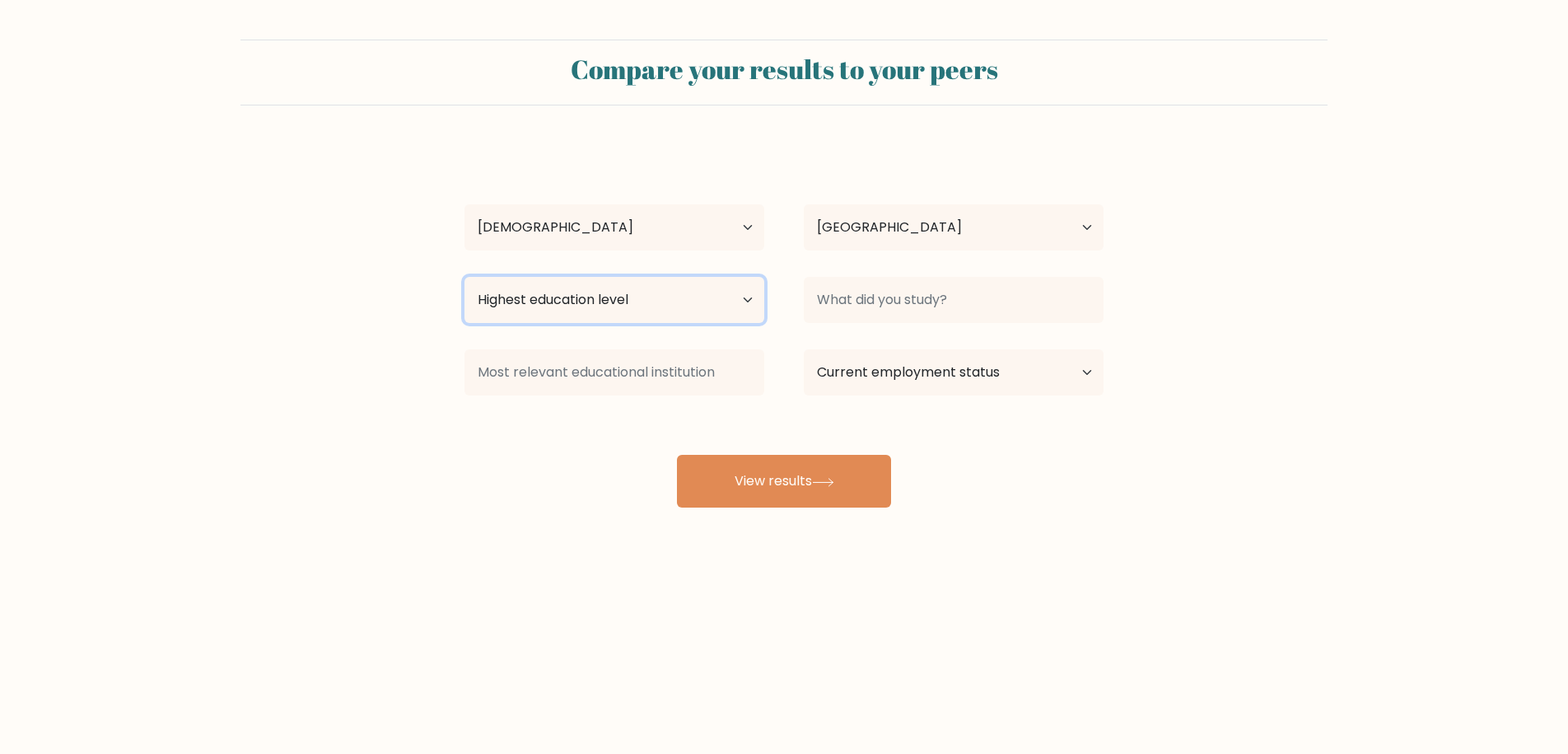
select select "upper_secondary"
click at [465, 276] on select "Highest education level No schooling Primary Lower Secondary Upper Secondary Oc…" at bounding box center [614, 299] width 300 height 46
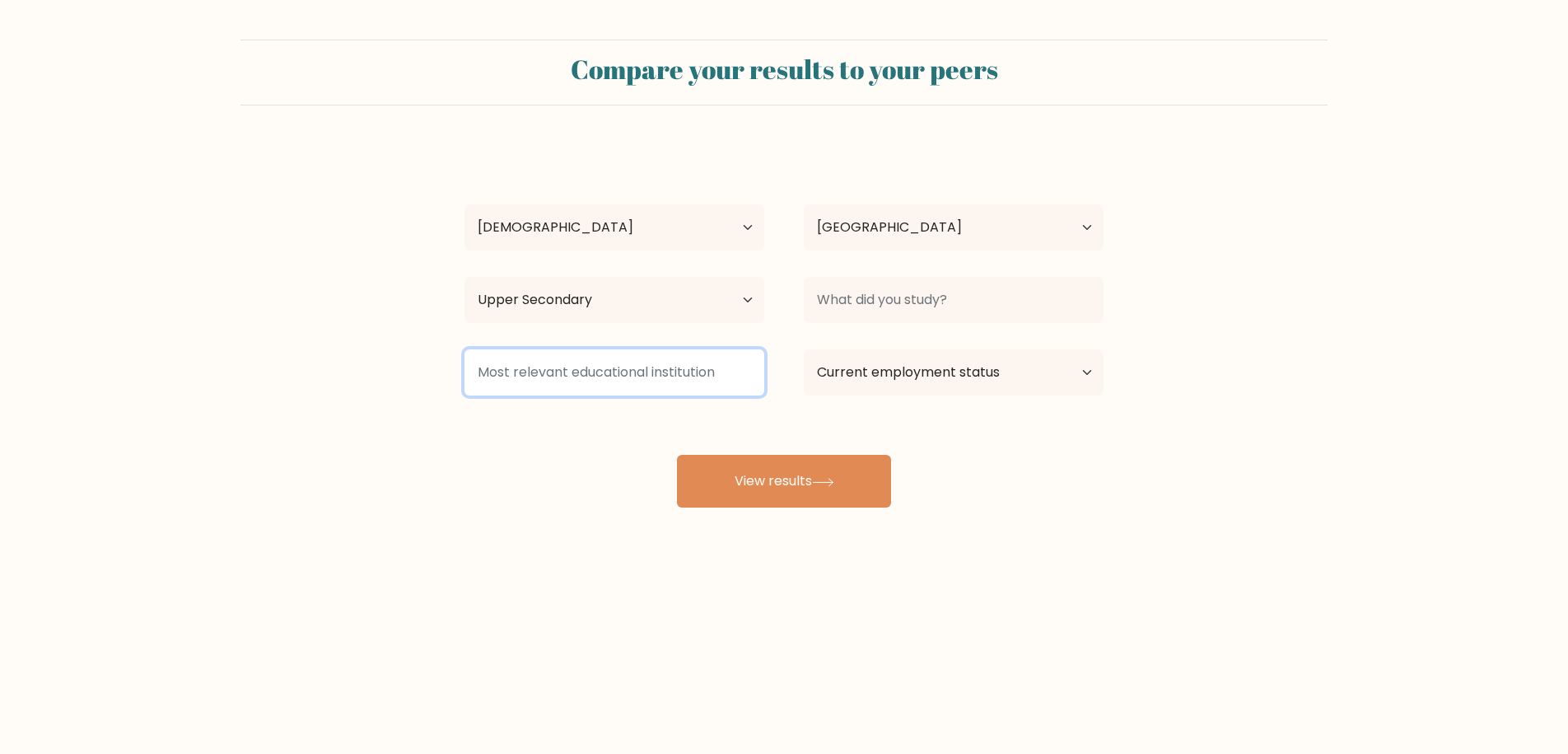
click at [719, 377] on input at bounding box center [614, 371] width 300 height 46
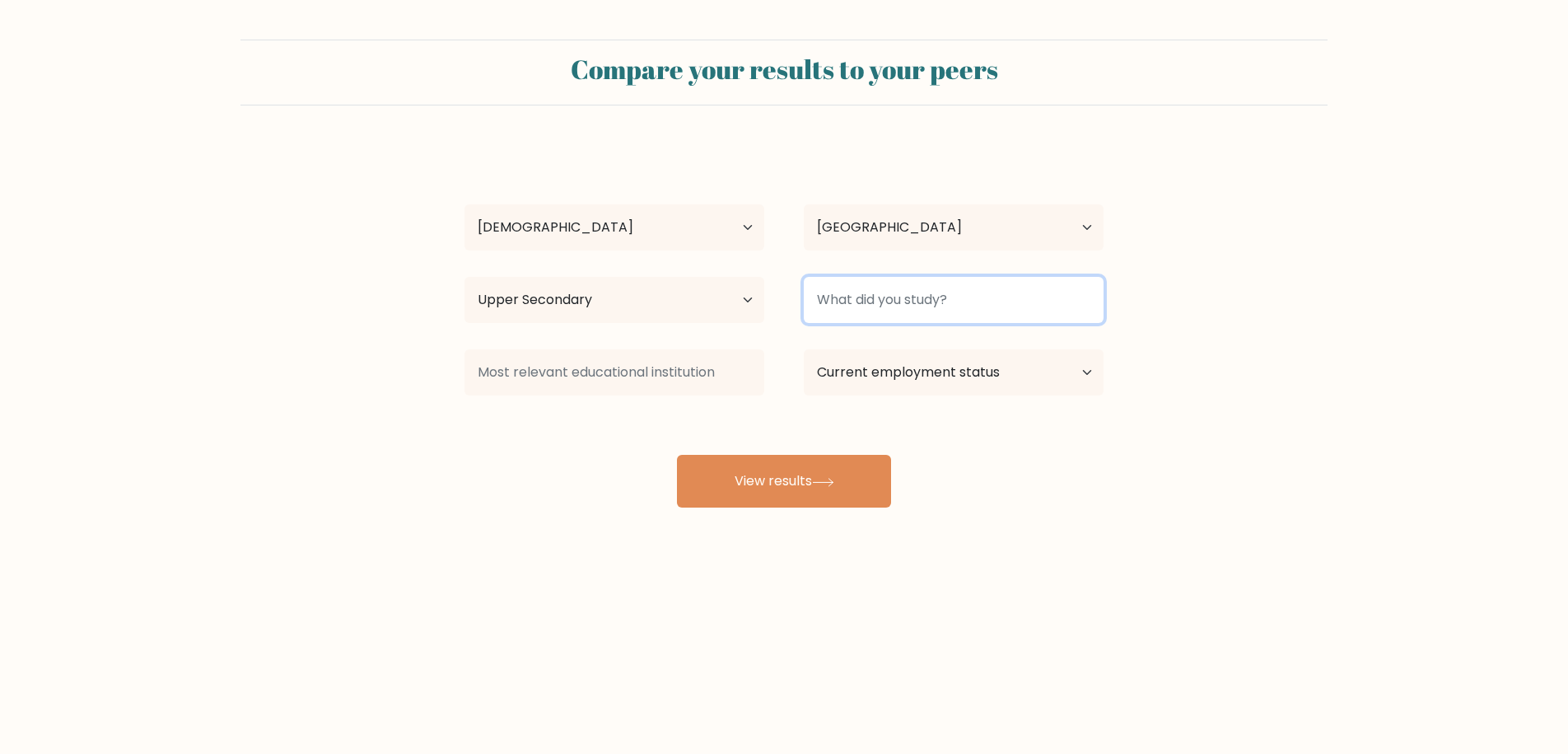
click at [940, 295] on input at bounding box center [953, 299] width 300 height 46
click at [926, 369] on select "Current employment status Employed Student Retired Other / prefer not to answer" at bounding box center [953, 371] width 300 height 46
select select "other"
click at [804, 349] on select "Current employment status Employed Student Retired Other / prefer not to answer" at bounding box center [953, 371] width 300 height 46
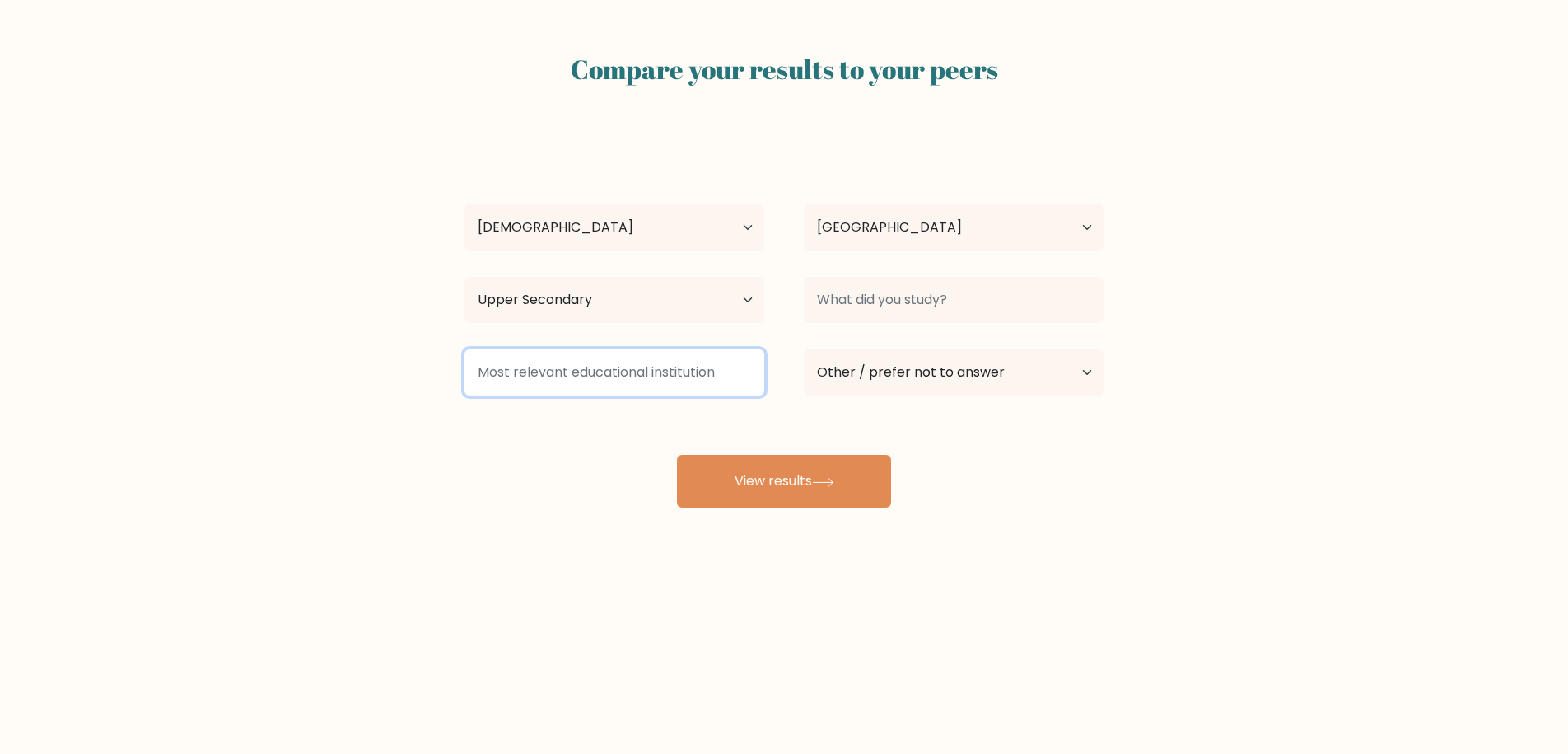
click at [646, 378] on input at bounding box center [614, 371] width 300 height 46
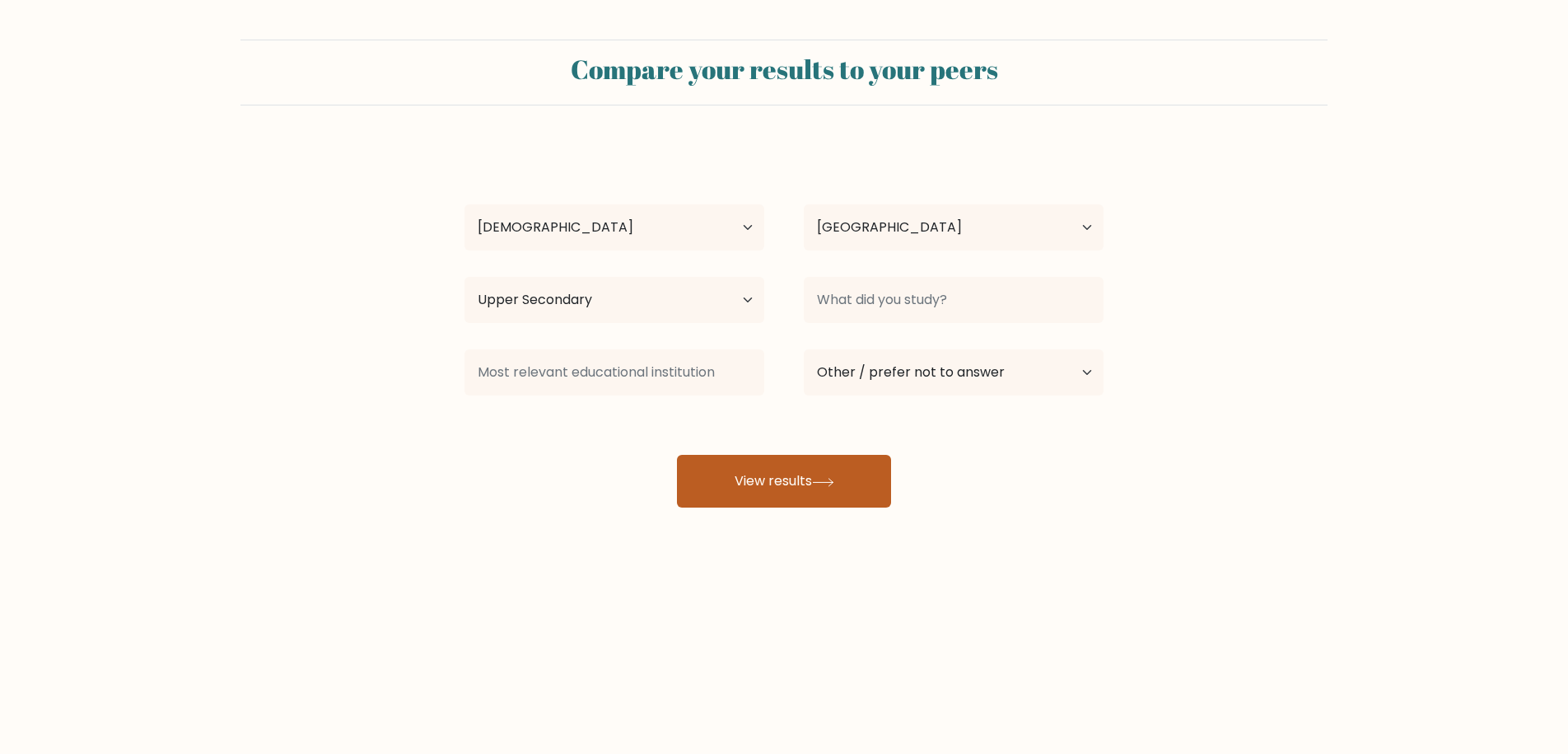
click at [807, 476] on button "View results" at bounding box center [784, 480] width 214 height 53
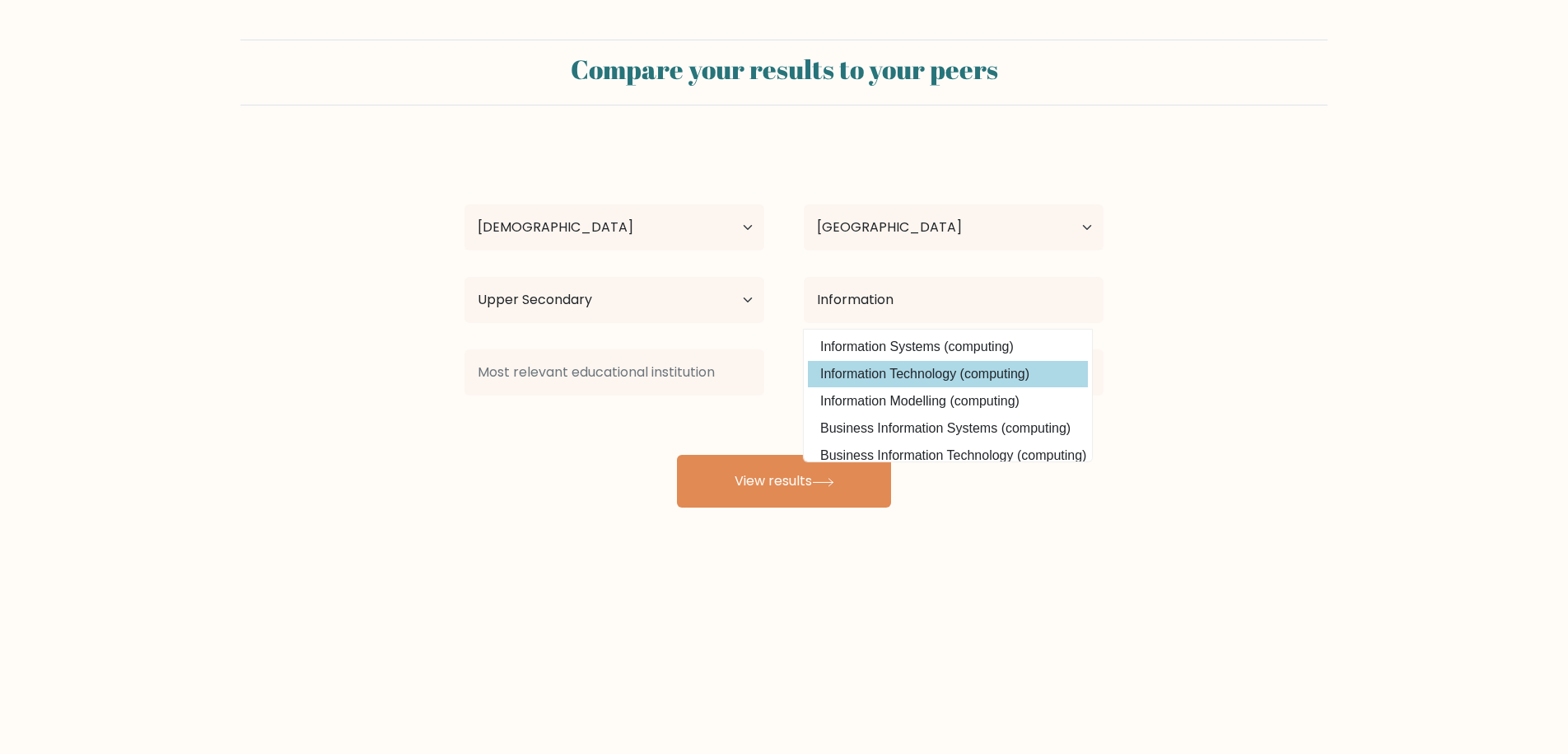
click at [888, 375] on option "Information Technology (computing)" at bounding box center [948, 374] width 280 height 27
type input "Information Technology"
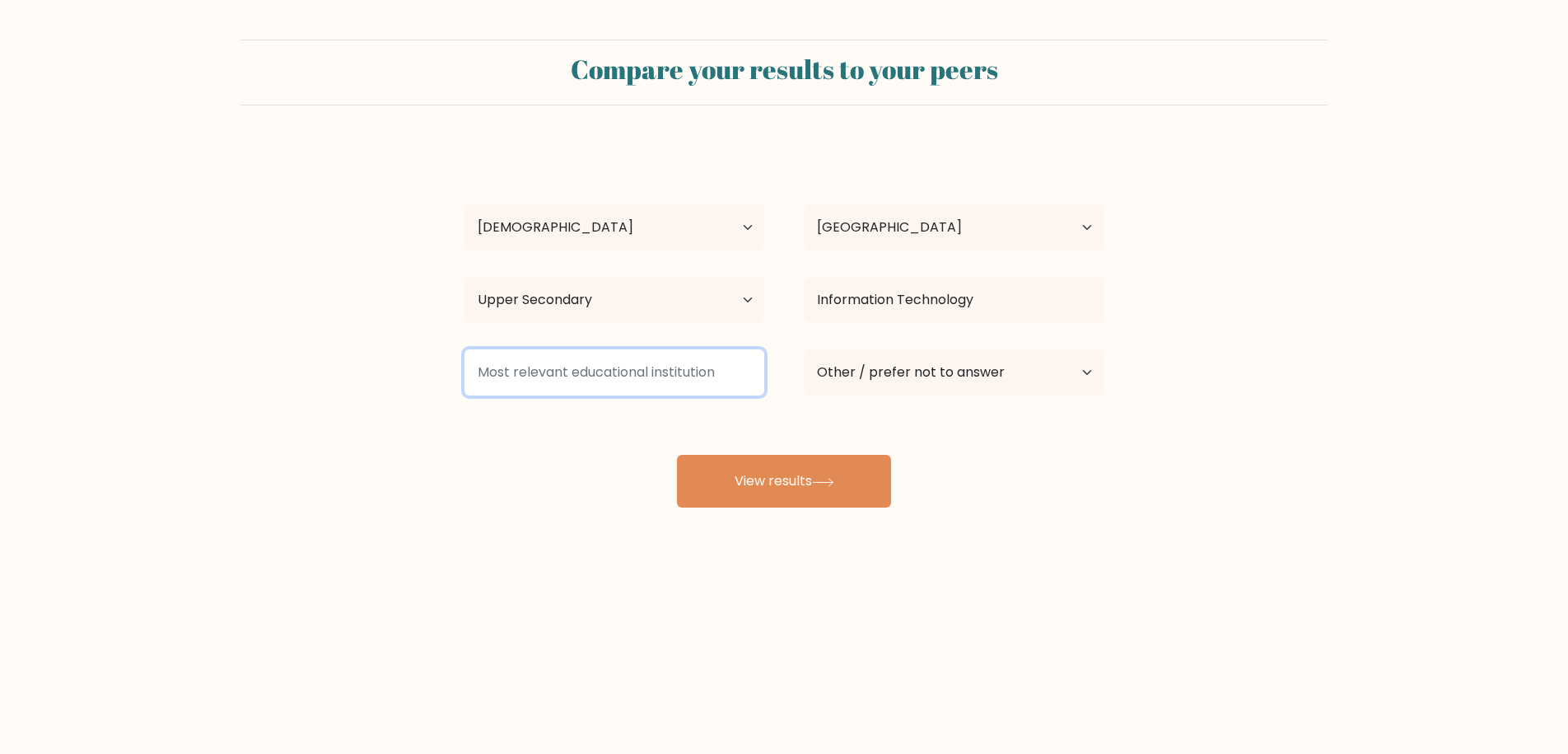
click at [631, 377] on input at bounding box center [614, 371] width 300 height 46
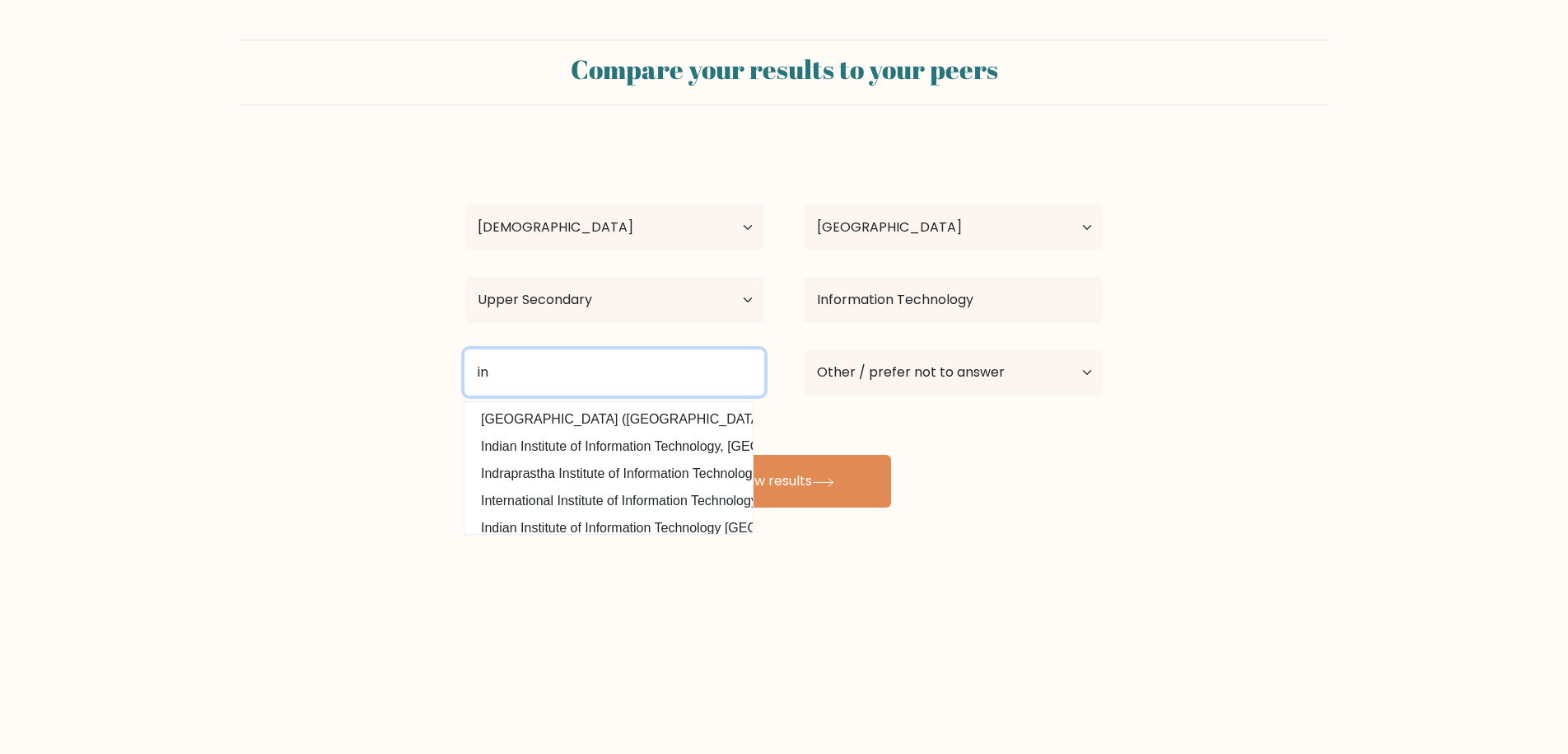
type input "i"
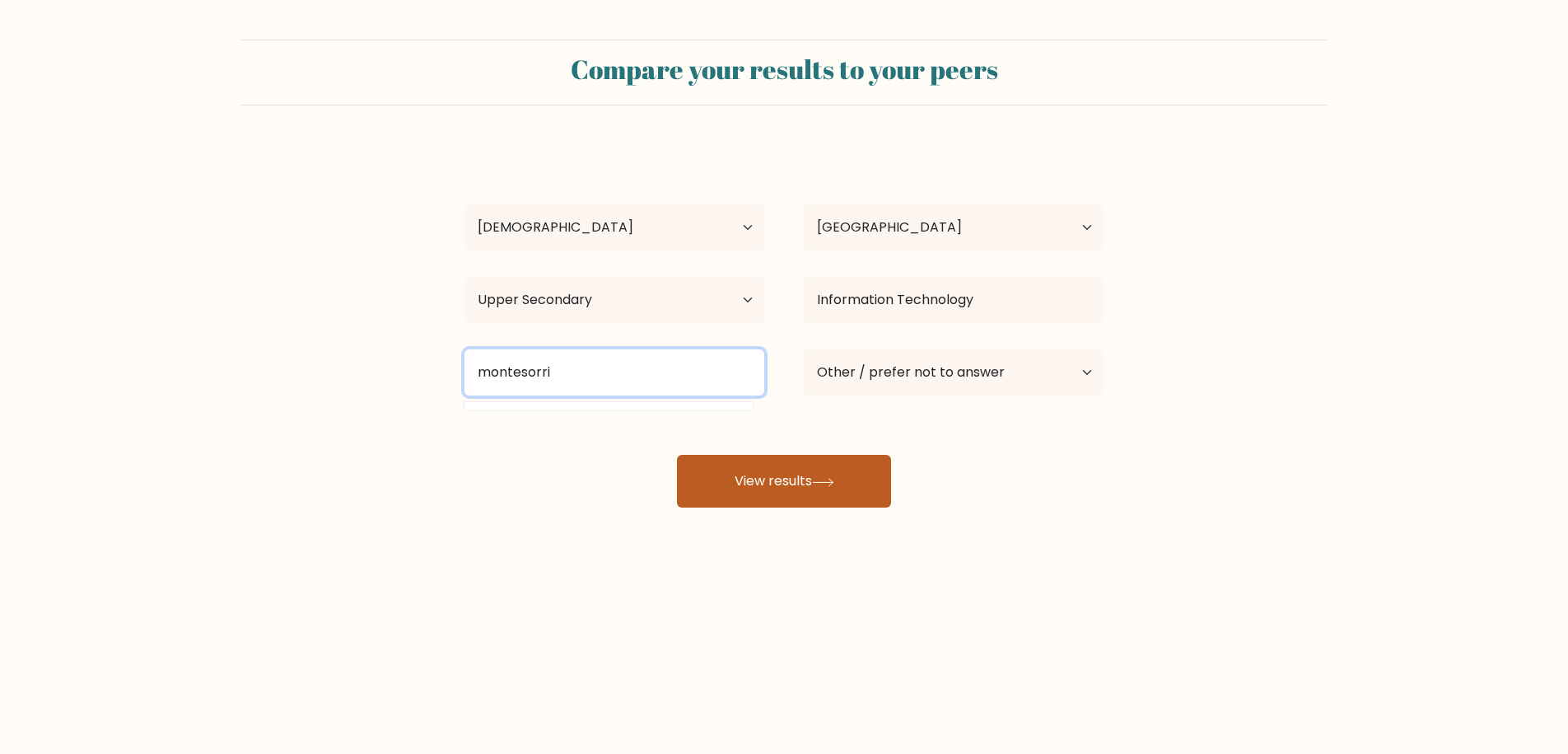
type input "montesorri"
click at [777, 481] on button "View results" at bounding box center [784, 480] width 214 height 53
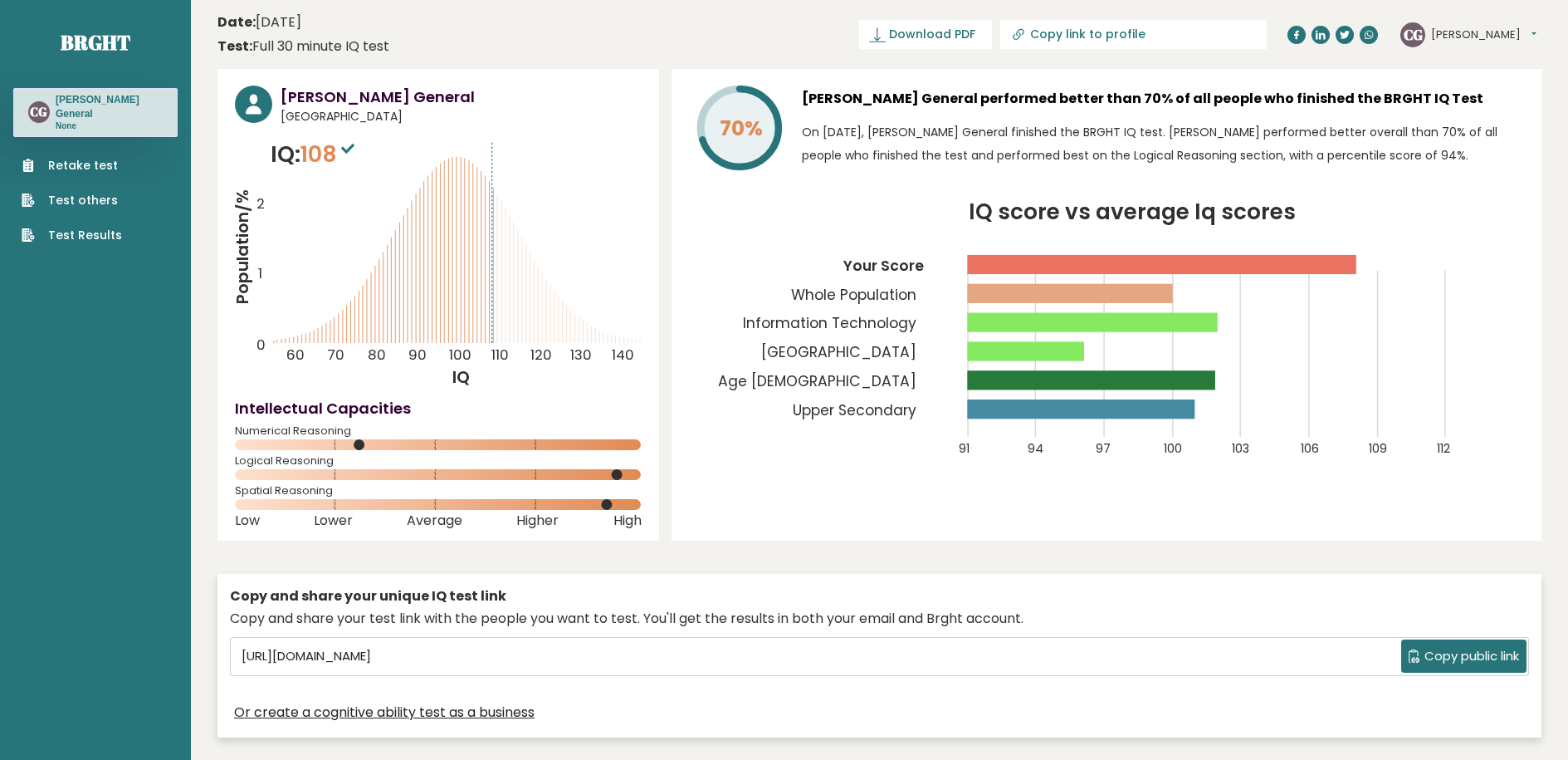
click at [1482, 649] on span "Copy public link" at bounding box center [1471, 656] width 95 height 19
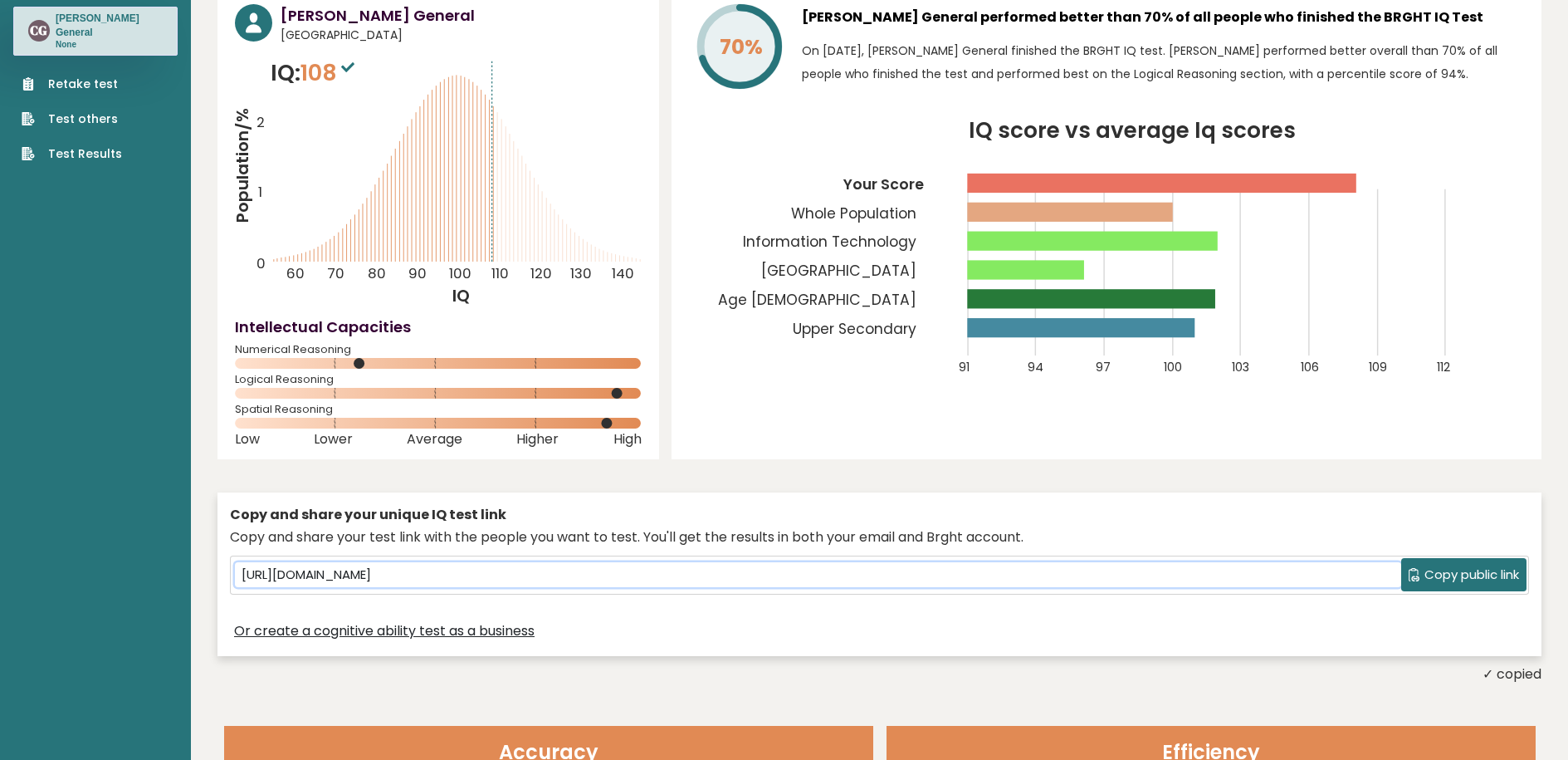
scroll to position [83, 0]
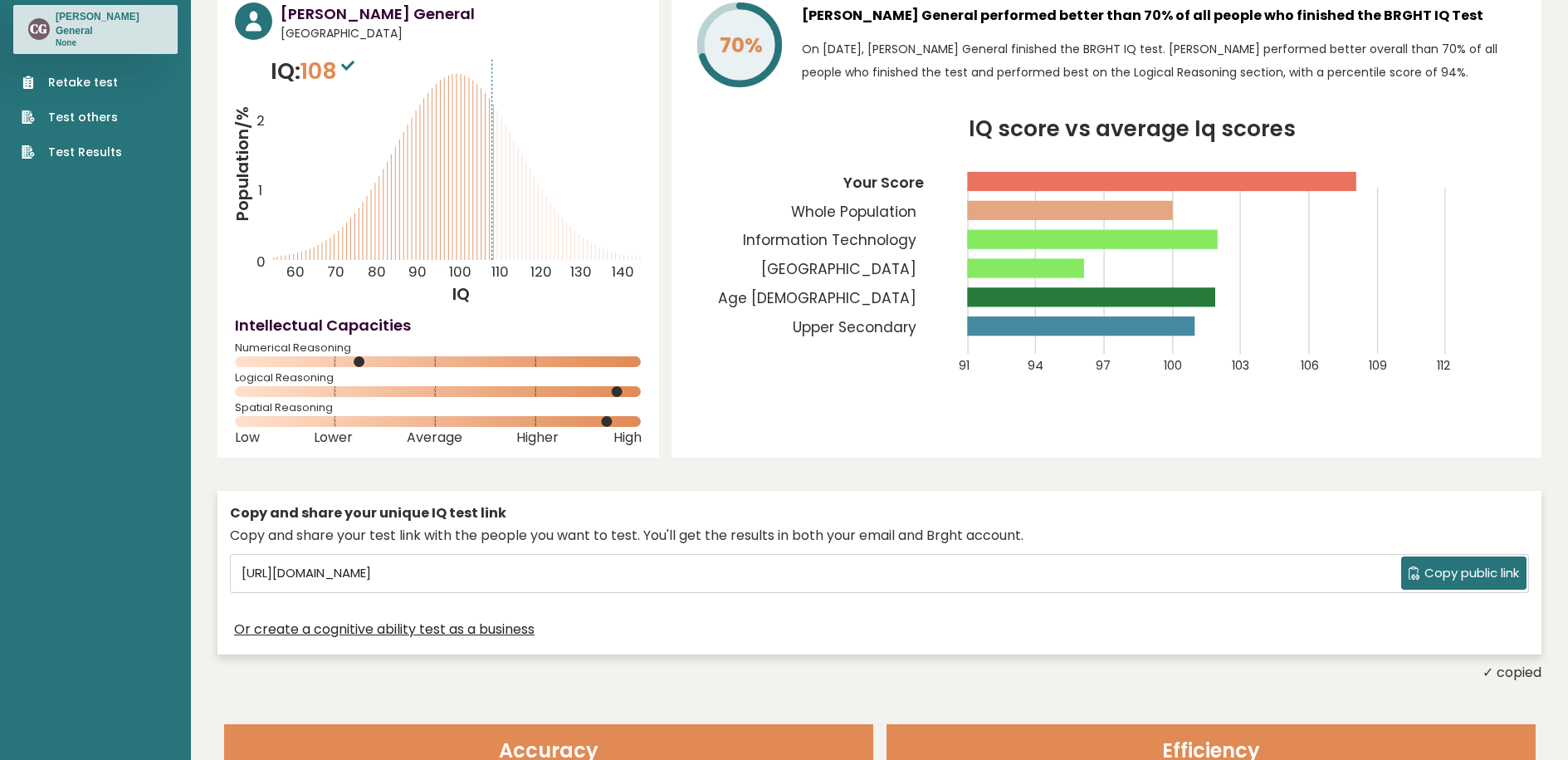
click at [1458, 558] on button "Copy public link" at bounding box center [1464, 573] width 125 height 33
click at [1446, 575] on span "Copy public link" at bounding box center [1471, 574] width 95 height 19
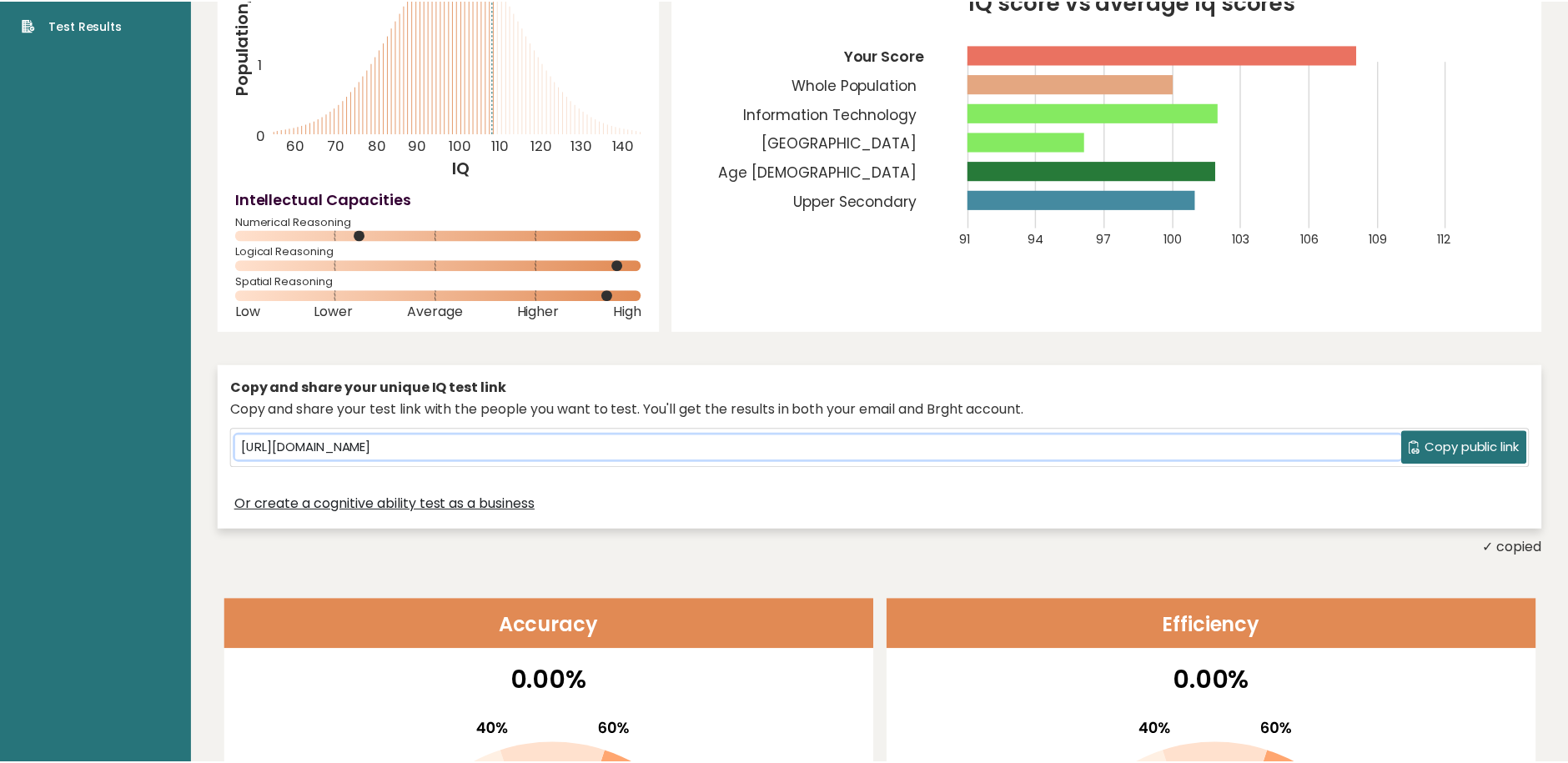
scroll to position [0, 0]
